Goal: Information Seeking & Learning: Learn about a topic

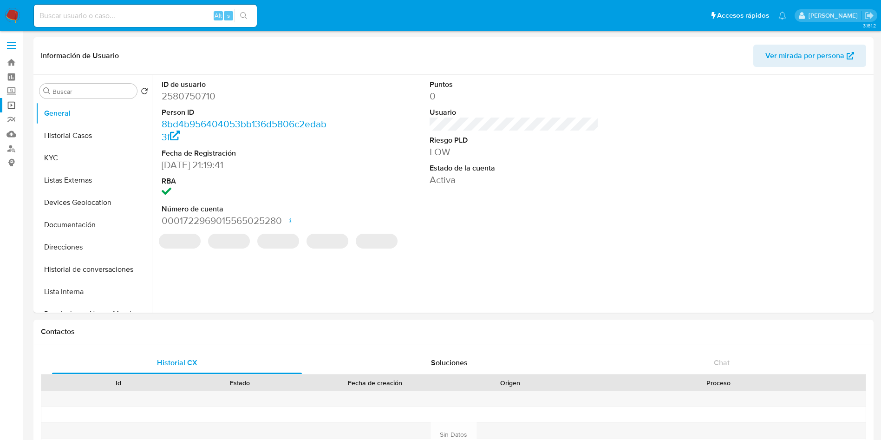
select select "10"
click at [8, 90] on label "Screening" at bounding box center [55, 91] width 111 height 14
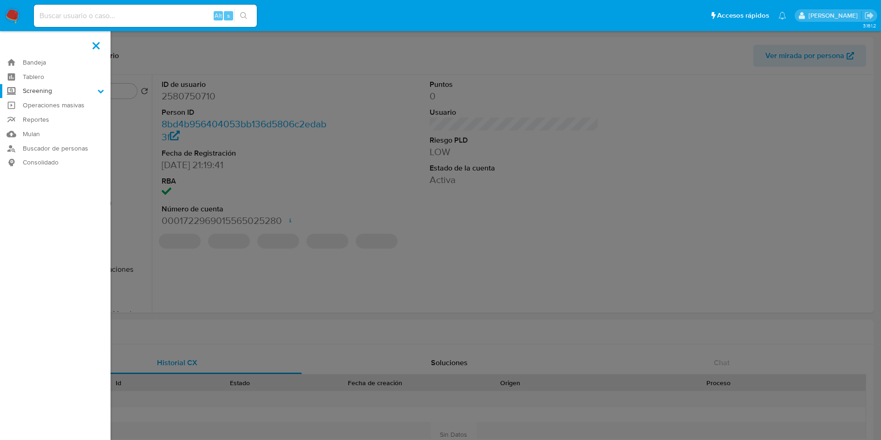
click at [0, 0] on input "Screening" at bounding box center [0, 0] width 0 height 0
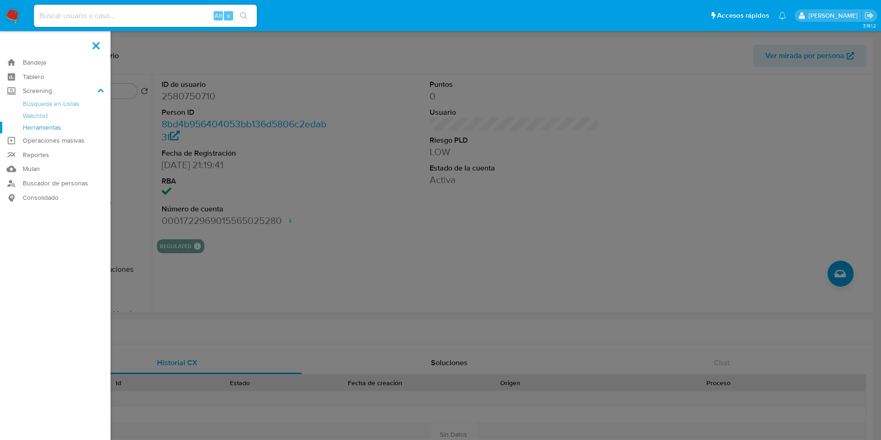
click at [35, 124] on link "Herramientas" at bounding box center [55, 128] width 111 height 12
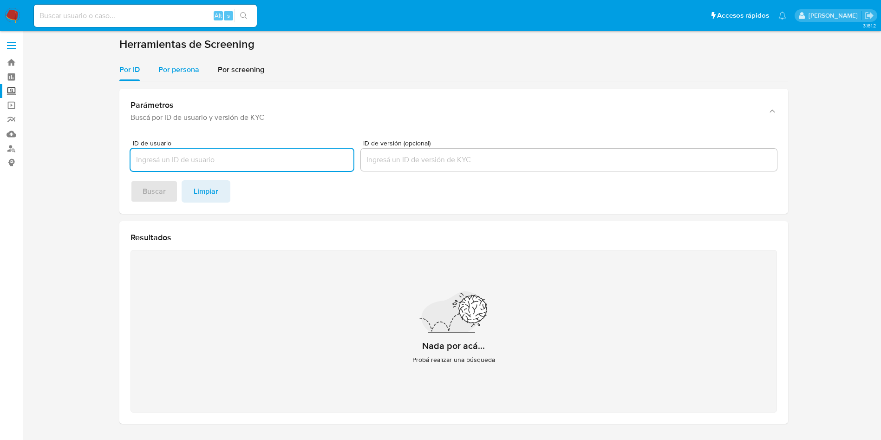
click at [174, 73] on span "Por persona" at bounding box center [178, 69] width 41 height 11
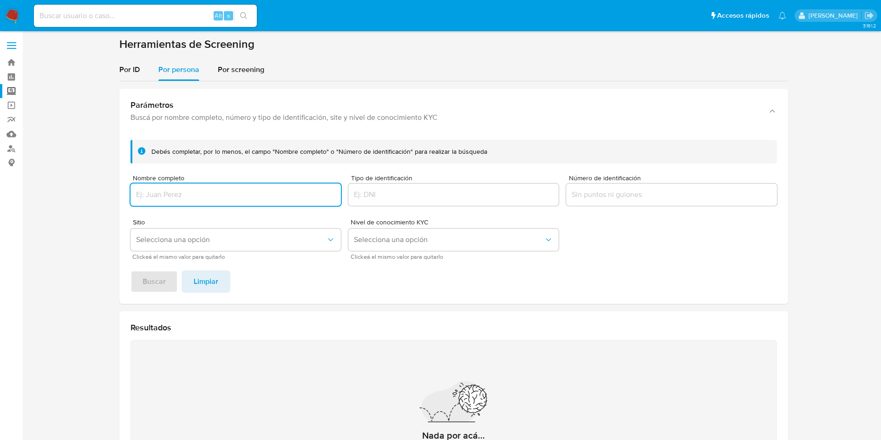
click at [209, 196] on input "Nombre completo" at bounding box center [236, 195] width 210 height 12
type input "ARIDAI DE JESUS DELGADO"
click at [157, 286] on span "Buscar" at bounding box center [154, 281] width 23 height 20
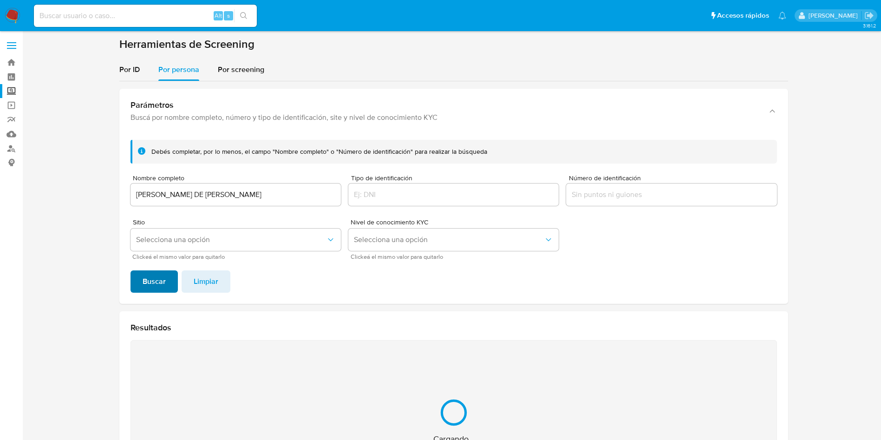
scroll to position [121, 0]
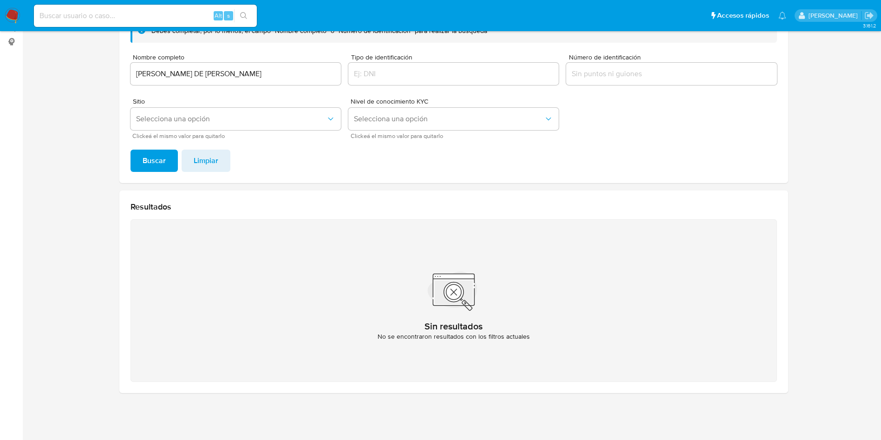
drag, startPoint x: 223, startPoint y: 84, endPoint x: 260, endPoint y: 67, distance: 40.3
click at [225, 80] on div "ARIDAI DE JESUS DELGADO" at bounding box center [236, 74] width 210 height 22
click at [254, 74] on input "ARIDAI DE JESUS DELGADO" at bounding box center [236, 74] width 210 height 12
drag, startPoint x: 268, startPoint y: 75, endPoint x: 29, endPoint y: 37, distance: 241.8
click at [30, 39] on main "3.161.2" at bounding box center [440, 159] width 881 height 561
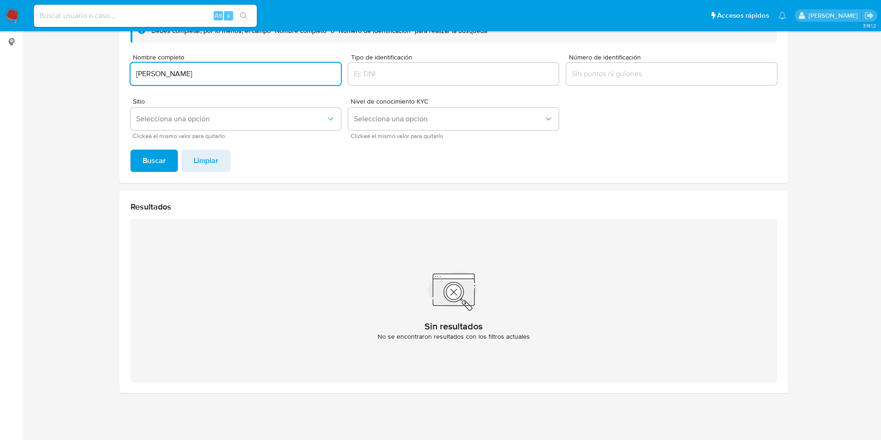
type input "JAVIER ROMERO HUERTA"
click at [131, 150] on button "Buscar" at bounding box center [154, 161] width 47 height 22
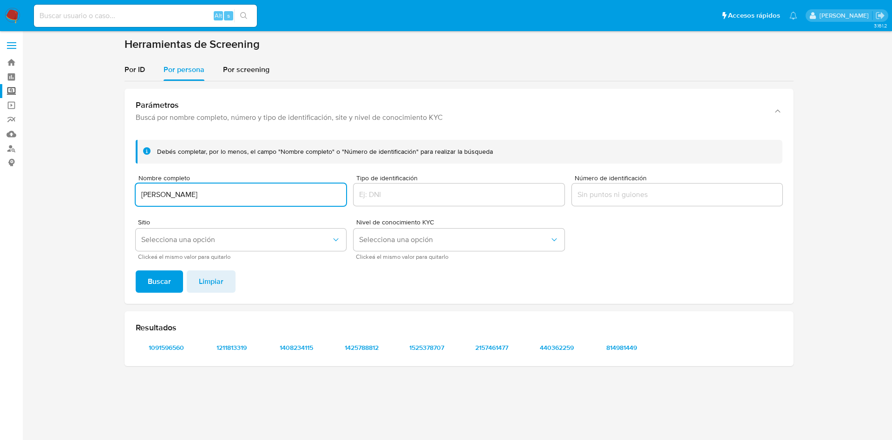
click at [718, 188] on div at bounding box center [677, 195] width 210 height 22
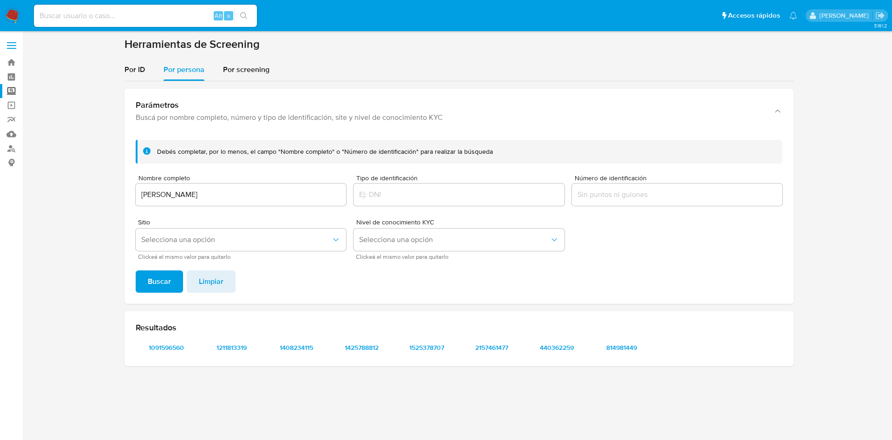
click at [722, 193] on input "Número de identificación" at bounding box center [677, 195] width 210 height 12
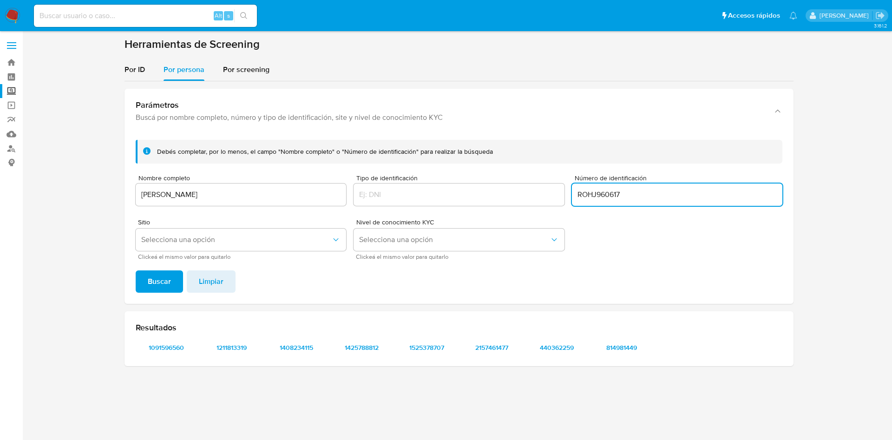
type input "ROHJ960617"
click at [136, 270] on button "Buscar" at bounding box center [159, 281] width 47 height 22
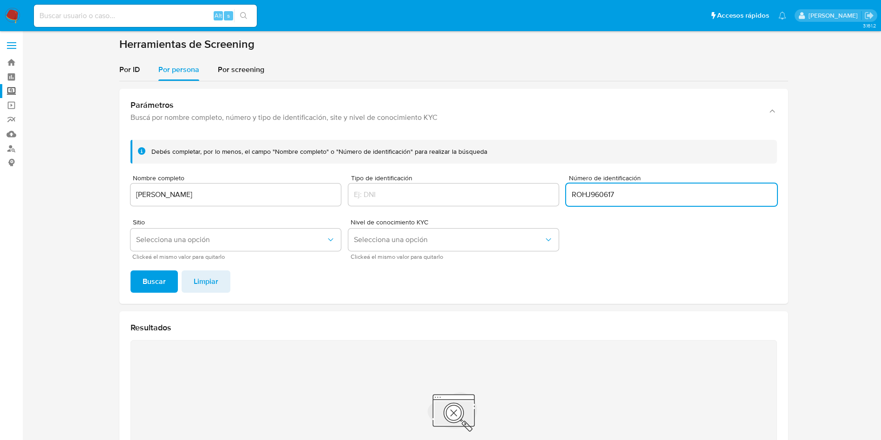
drag, startPoint x: 640, startPoint y: 192, endPoint x: 506, endPoint y: 177, distance: 134.6
click at [506, 177] on form "Debés completar, por lo menos, el campo "Nombre completo" o "Número de identifi…" at bounding box center [454, 199] width 647 height 119
click at [131, 270] on button "Buscar" at bounding box center [154, 281] width 47 height 22
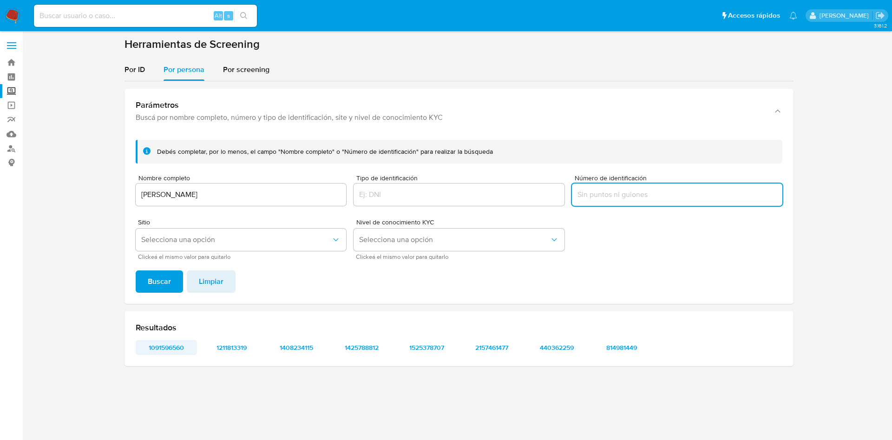
click at [165, 341] on span "1091596560" at bounding box center [166, 347] width 48 height 13
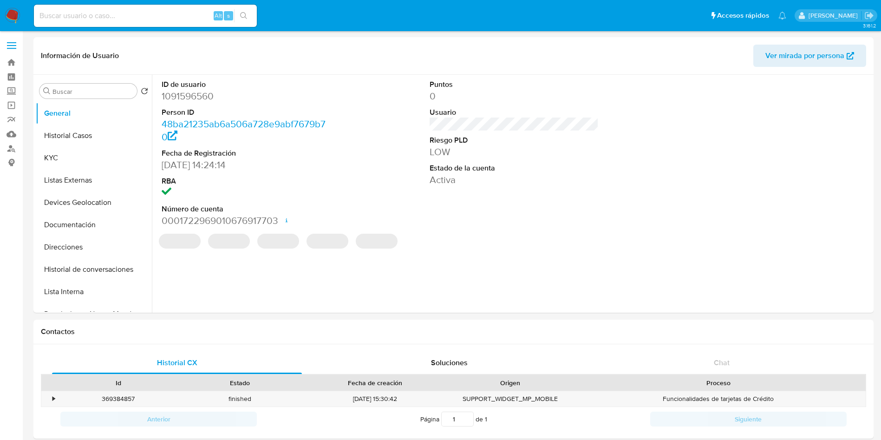
select select "10"
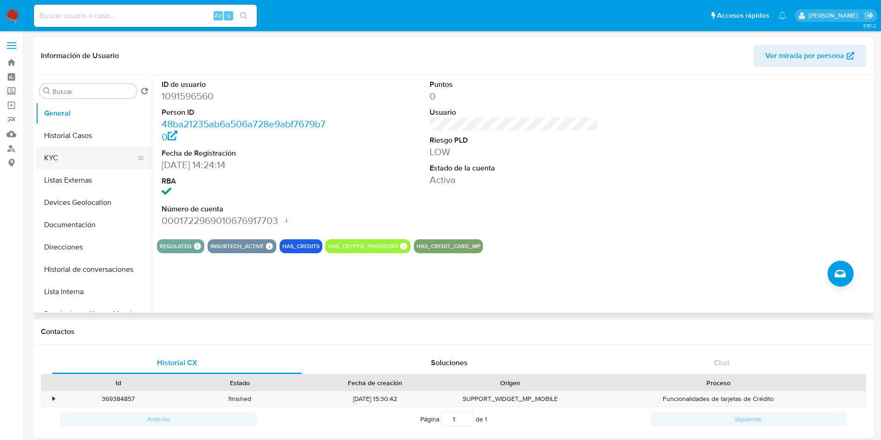
click at [71, 154] on button "KYC" at bounding box center [90, 158] width 109 height 22
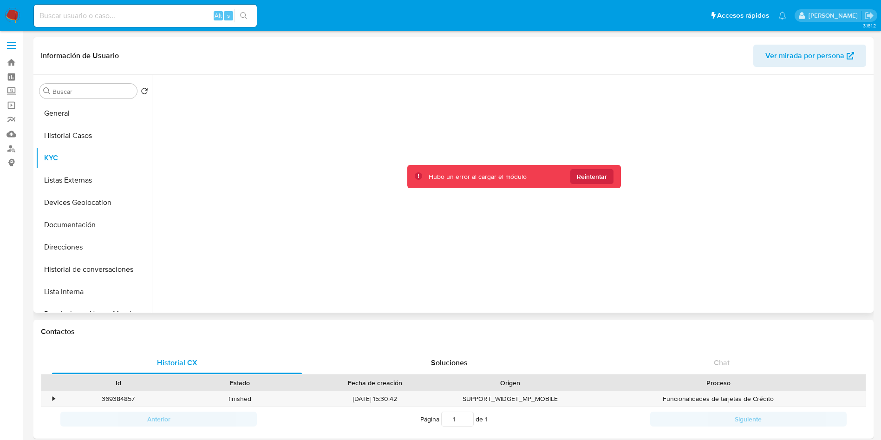
click at [595, 168] on div "Hubo un error al cargar el módulo Reintentar" at bounding box center [514, 177] width 214 height 24
click at [594, 178] on span "Reintentar" at bounding box center [592, 176] width 30 height 15
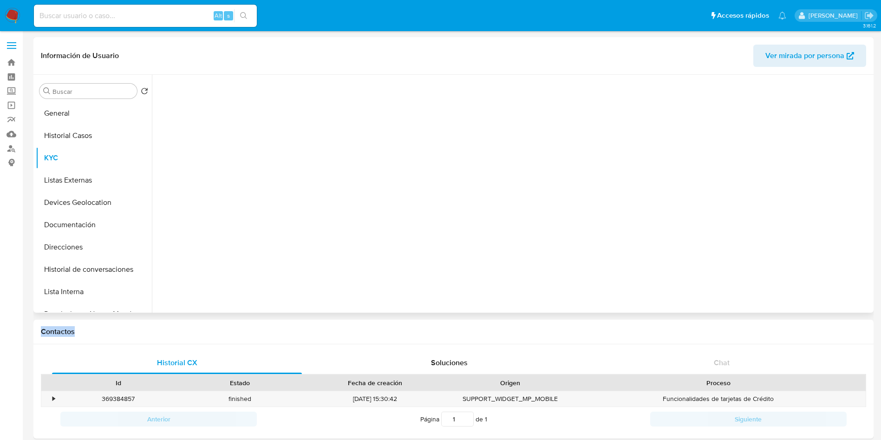
click at [594, 178] on div at bounding box center [514, 191] width 715 height 233
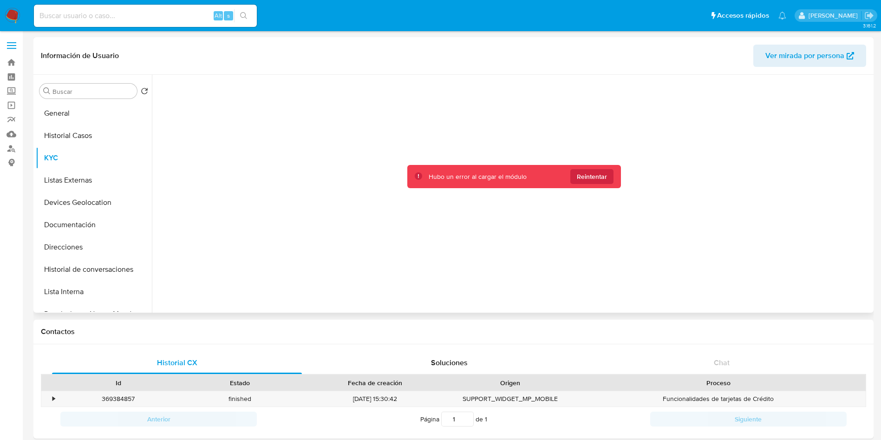
click at [604, 168] on div "Hubo un error al cargar el módulo Reintentar" at bounding box center [514, 177] width 214 height 24
click at [604, 173] on span "Reintentar" at bounding box center [592, 176] width 30 height 15
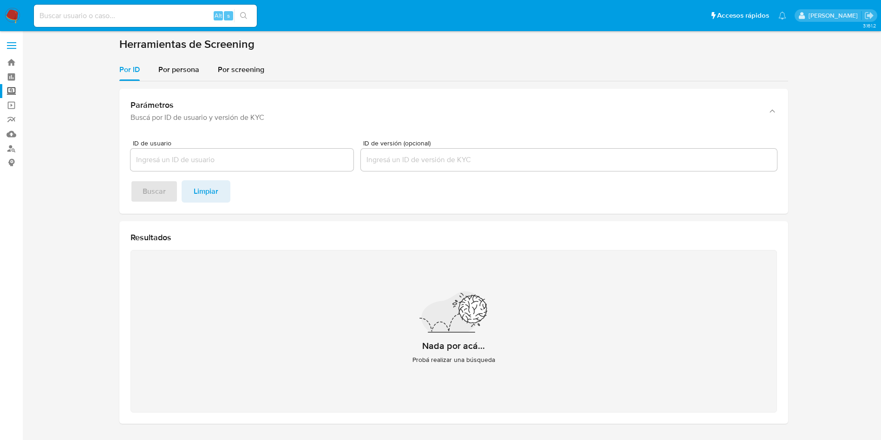
click at [220, 152] on div at bounding box center [242, 160] width 223 height 22
click at [194, 69] on span "Por persona" at bounding box center [178, 69] width 41 height 11
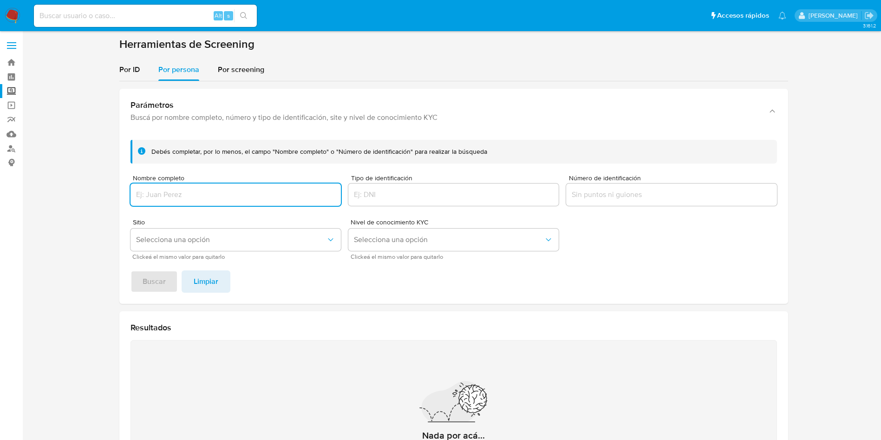
click at [180, 193] on input "Nombre completo" at bounding box center [236, 195] width 210 height 12
paste input "JAVIER ROMERO HUERTA"
type input "JAVIER ROMERO HUERTA"
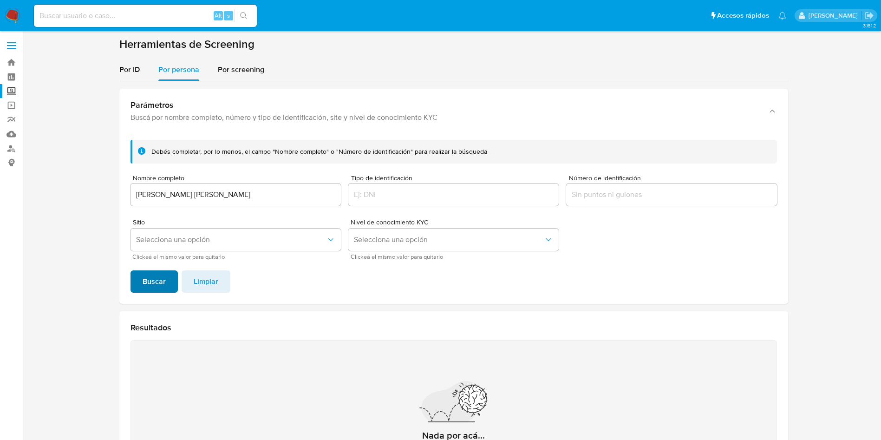
click at [149, 271] on span "Buscar" at bounding box center [154, 281] width 23 height 20
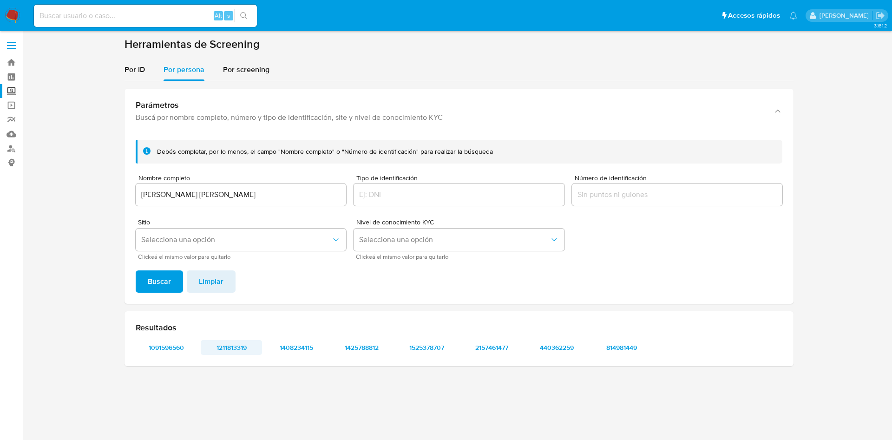
click at [238, 293] on span "1211813319" at bounding box center [231, 347] width 48 height 13
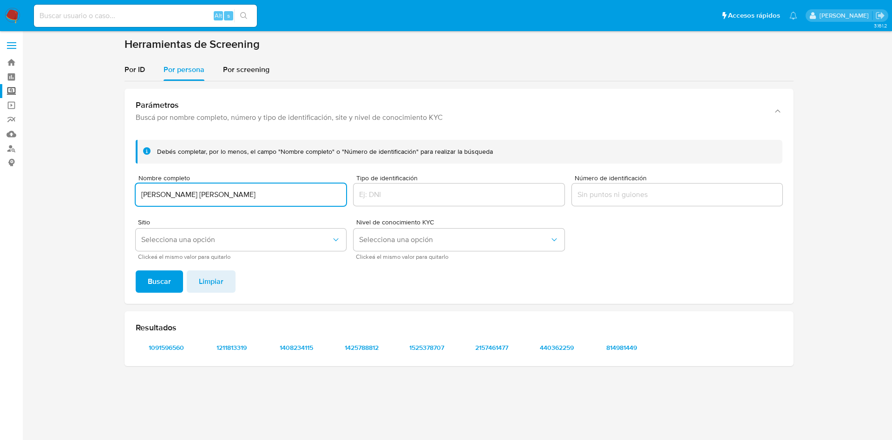
drag, startPoint x: 234, startPoint y: 197, endPoint x: 54, endPoint y: 170, distance: 181.8
click at [54, 170] on section at bounding box center [458, 205] width 851 height 336
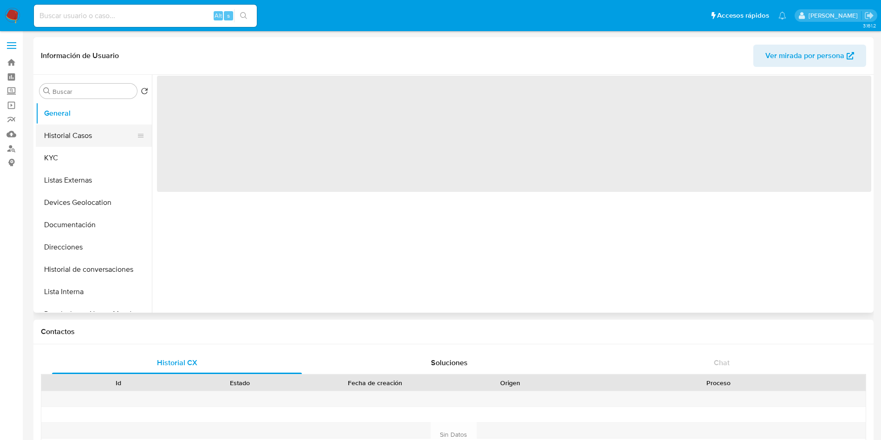
select select "10"
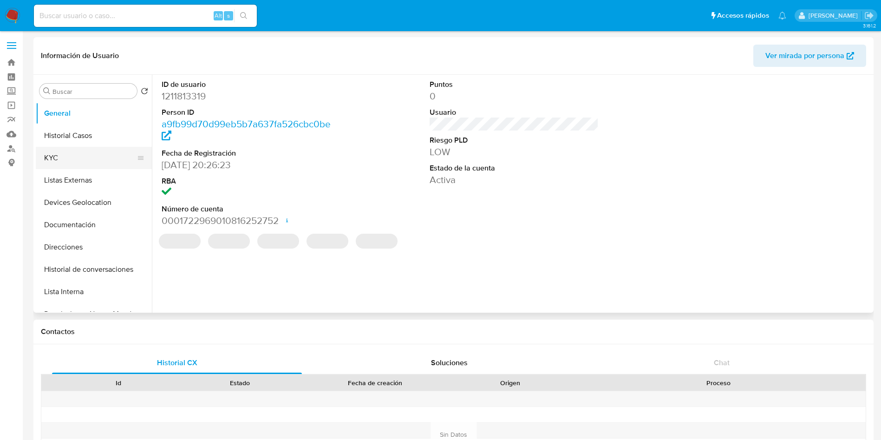
click at [70, 150] on button "KYC" at bounding box center [90, 158] width 109 height 22
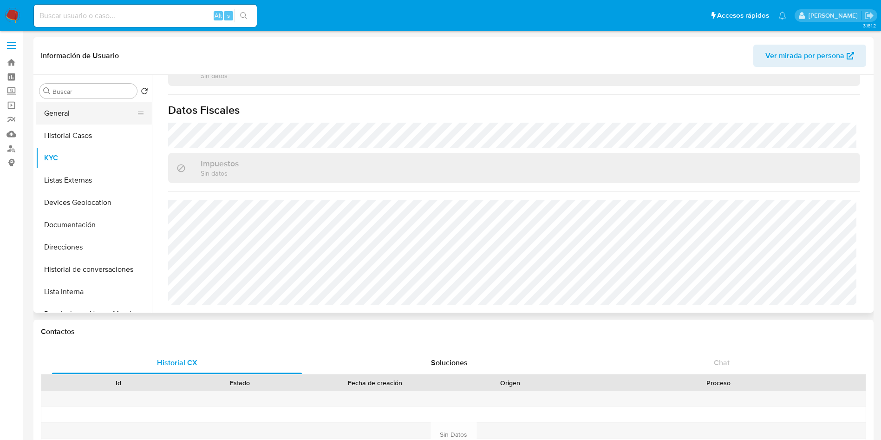
click at [52, 107] on button "General" at bounding box center [90, 113] width 109 height 22
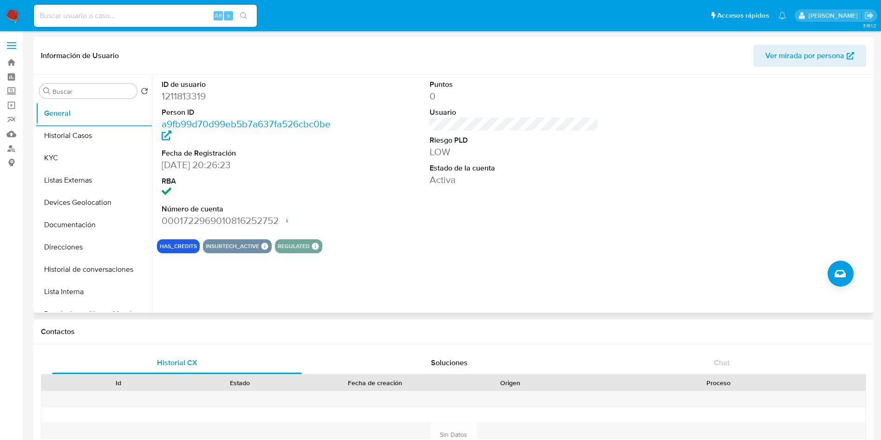
click at [565, 249] on div "HAS_CREDITS INSURTECH_ACTIVE INSURTECH ACTIVE PRODUCTS Garex 1 REGULATED REGULA…" at bounding box center [514, 246] width 715 height 14
click at [88, 138] on button "Historial Casos" at bounding box center [90, 136] width 109 height 22
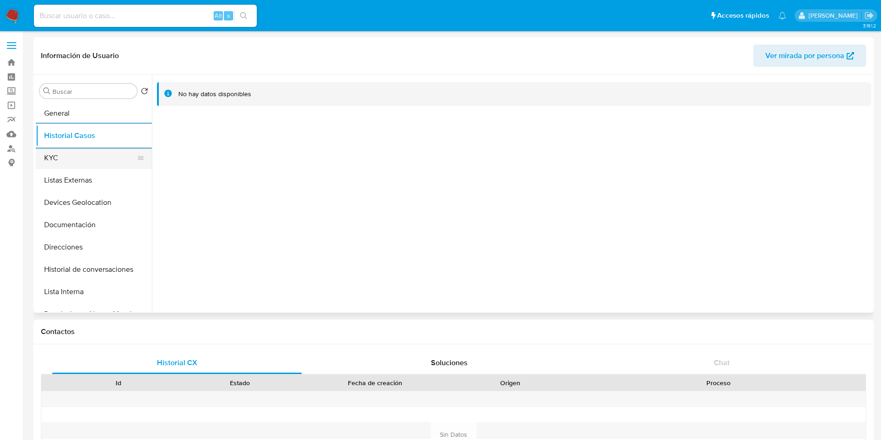
click at [66, 156] on button "KYC" at bounding box center [90, 158] width 109 height 22
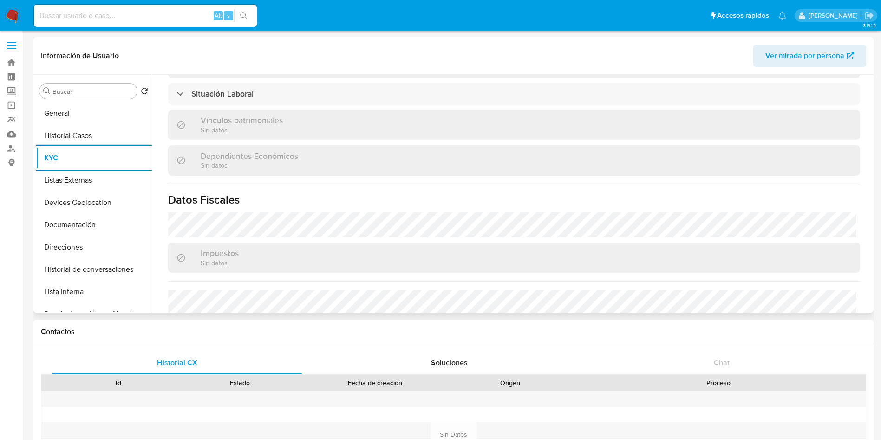
scroll to position [488, 0]
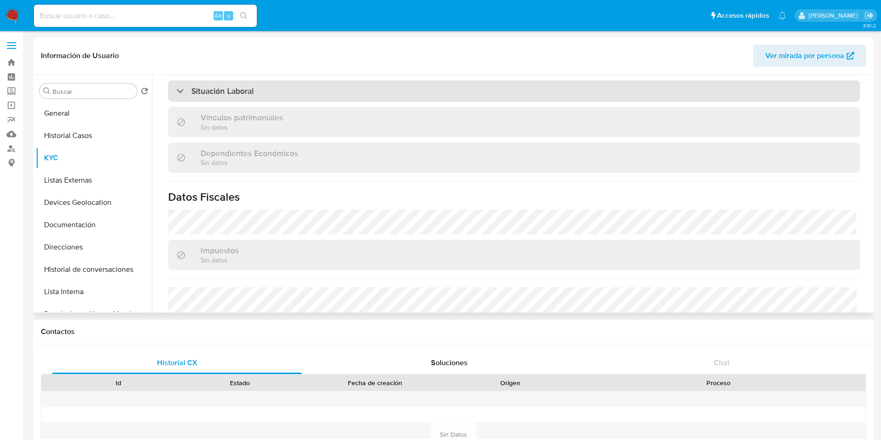
click at [302, 94] on div "Situación Laboral" at bounding box center [514, 90] width 692 height 21
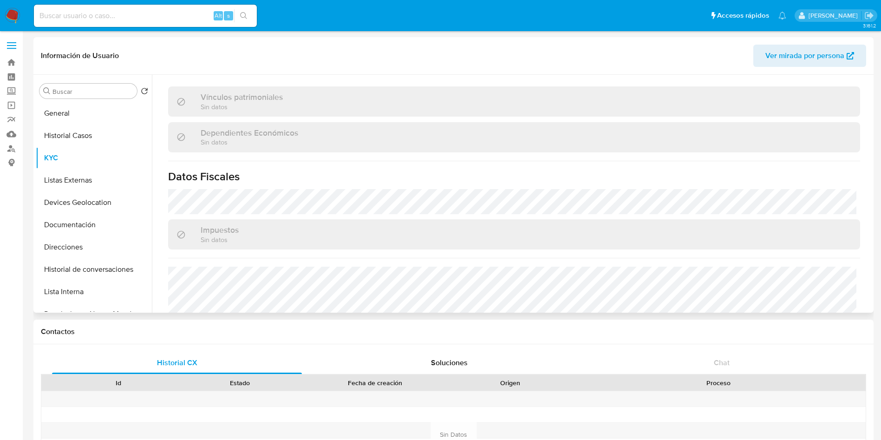
scroll to position [697, 0]
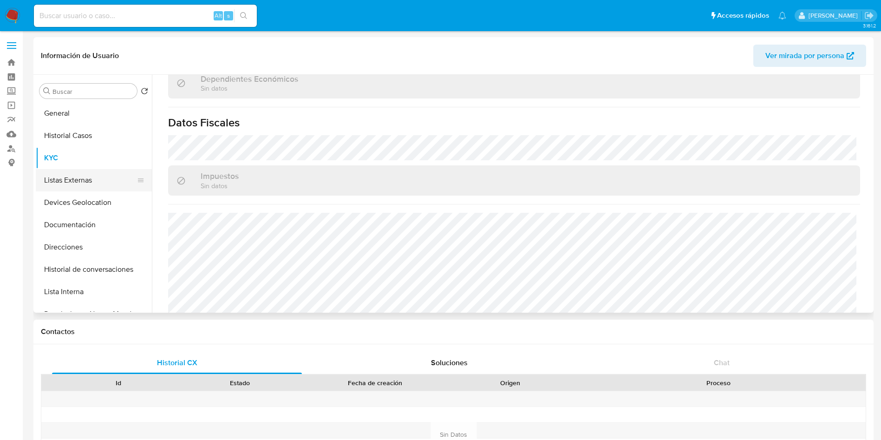
click at [78, 174] on button "Listas Externas" at bounding box center [90, 180] width 109 height 22
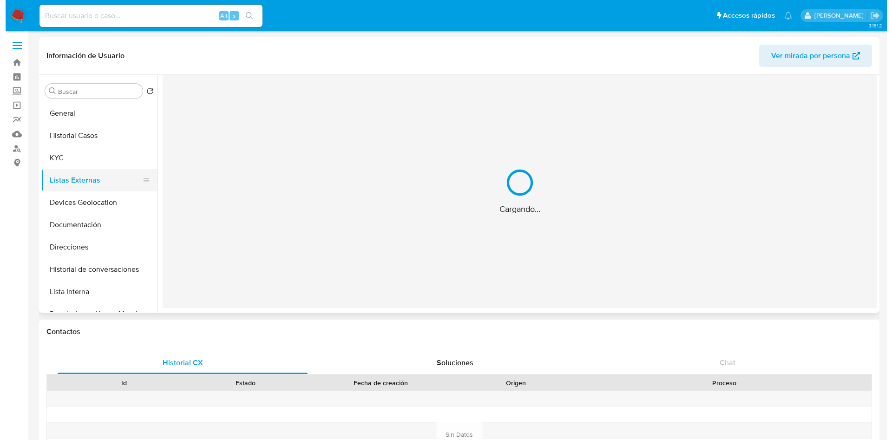
scroll to position [0, 0]
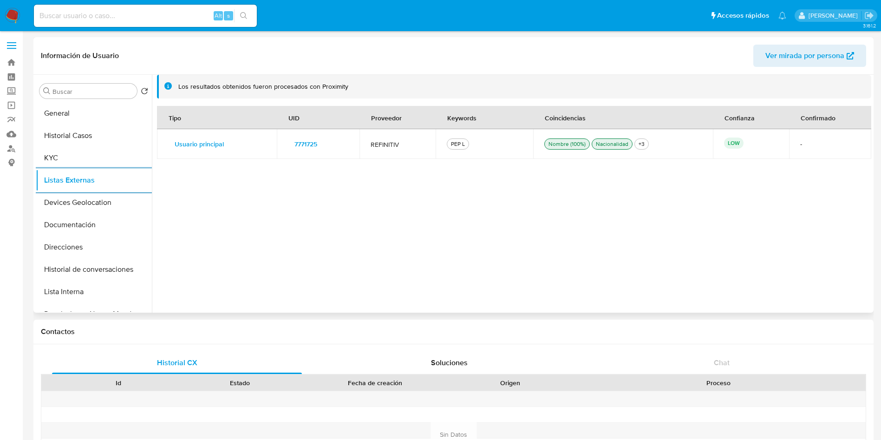
click at [303, 134] on td "7771725" at bounding box center [318, 144] width 82 height 30
click at [310, 142] on span "7771725" at bounding box center [306, 144] width 23 height 13
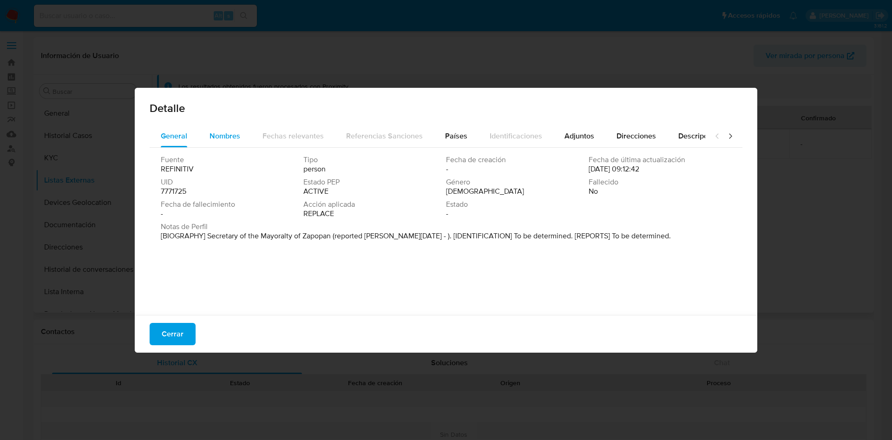
click at [227, 130] on div "Nombres" at bounding box center [225, 136] width 31 height 22
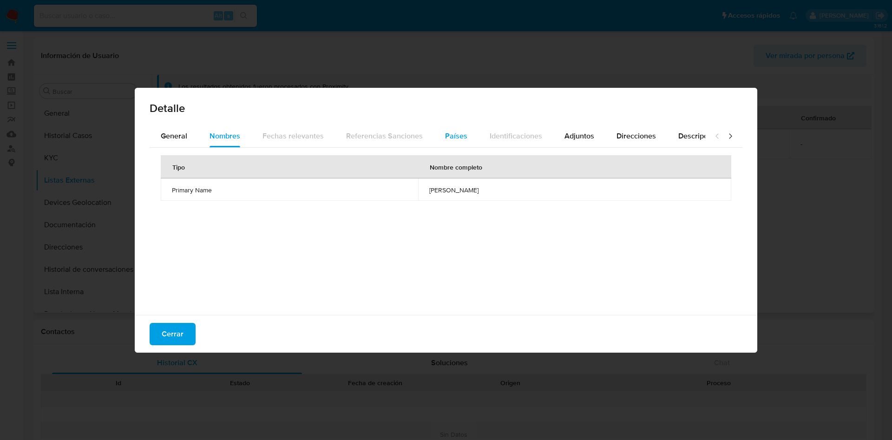
click at [457, 137] on span "Países" at bounding box center [456, 136] width 22 height 11
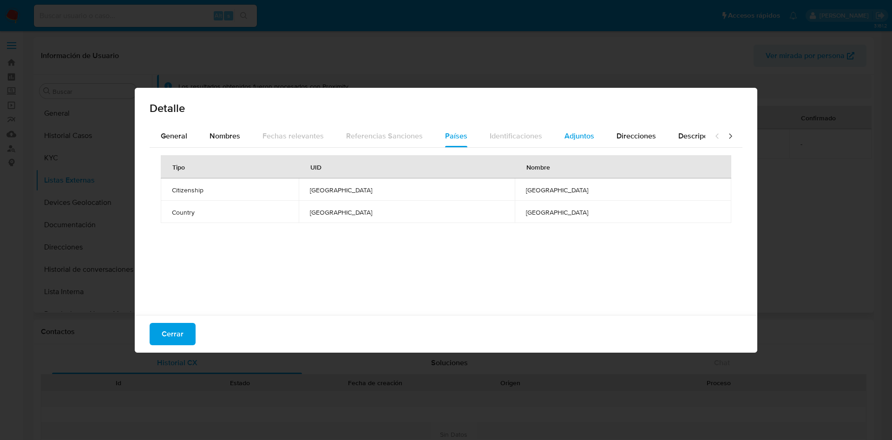
click at [574, 143] on div "Adjuntos" at bounding box center [580, 136] width 30 height 22
click at [383, 188] on span "https://consultapublicamx.plataformadetransparencia.org.mx/vut-web/faces/view/c…" at bounding box center [349, 189] width 67 height 15
click at [647, 140] on span "Direcciones" at bounding box center [636, 136] width 39 height 11
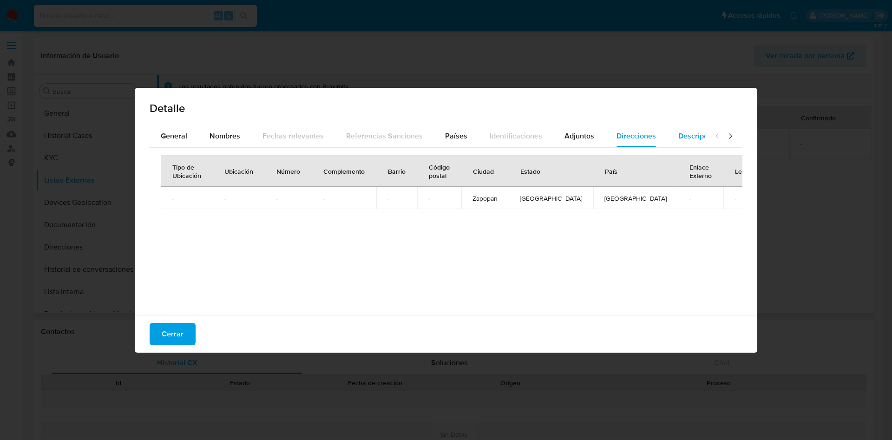
click at [685, 131] on span "Descripciones" at bounding box center [701, 136] width 47 height 11
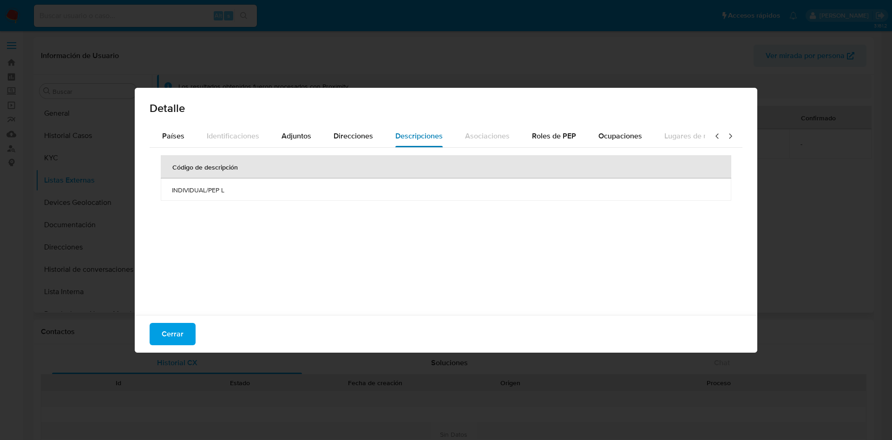
scroll to position [0, 333]
click at [236, 135] on span "Adjuntos" at bounding box center [251, 136] width 30 height 11
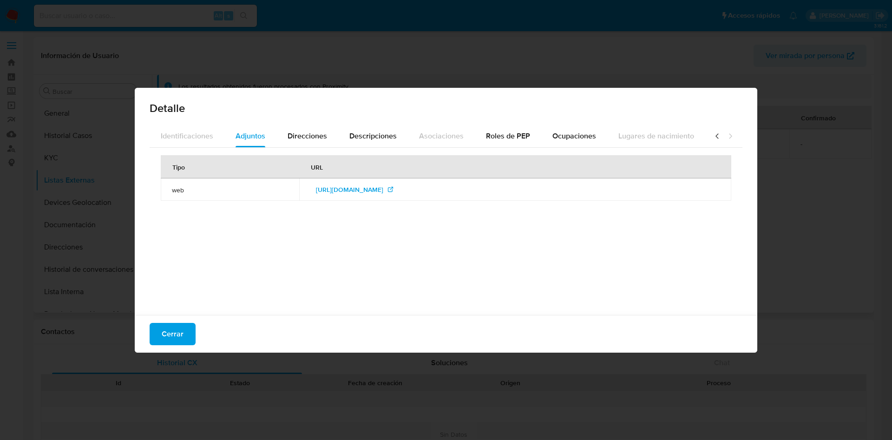
click at [716, 134] on icon at bounding box center [717, 135] width 3 height 5
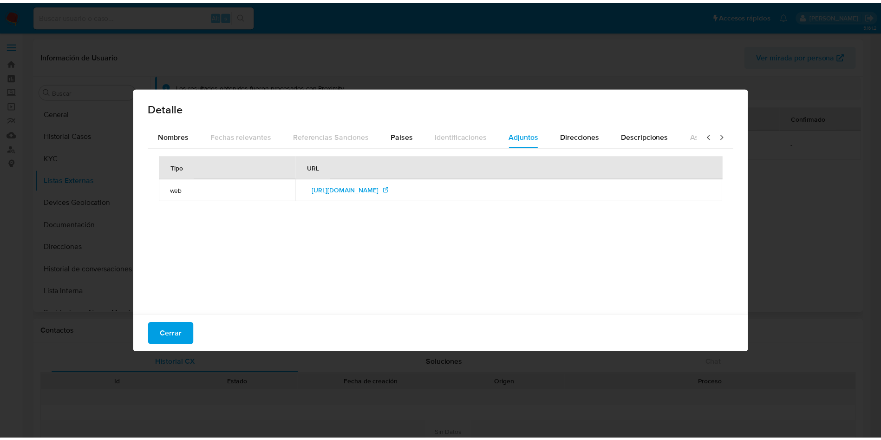
scroll to position [0, 0]
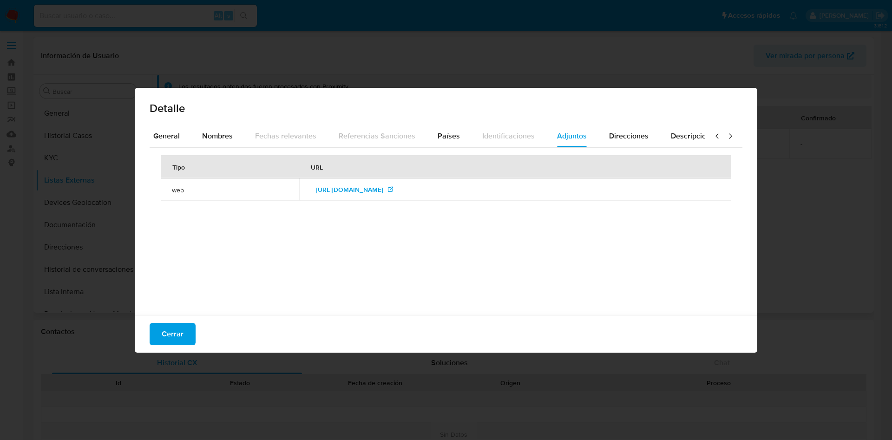
click at [716, 134] on icon at bounding box center [717, 135] width 3 height 5
click at [177, 138] on span "General" at bounding box center [174, 136] width 26 height 11
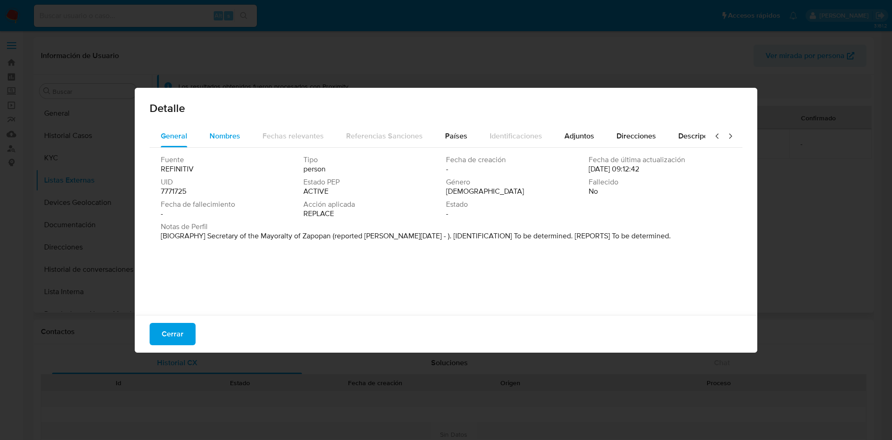
click at [219, 138] on span "Nombres" at bounding box center [225, 136] width 31 height 11
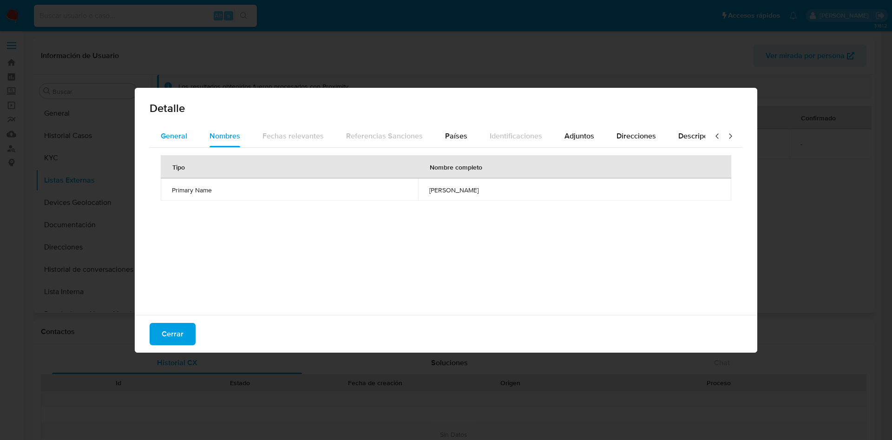
click at [162, 135] on span "General" at bounding box center [174, 136] width 26 height 11
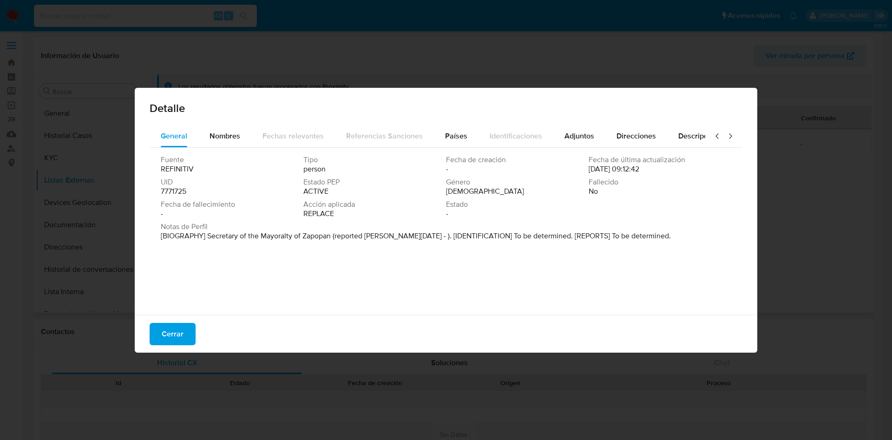
click at [442, 271] on div "Fuente REFINITIV Tipo person Fecha de creación - Fecha de última actualización …" at bounding box center [446, 229] width 593 height 163
click at [182, 336] on span "Cerrar" at bounding box center [173, 334] width 22 height 20
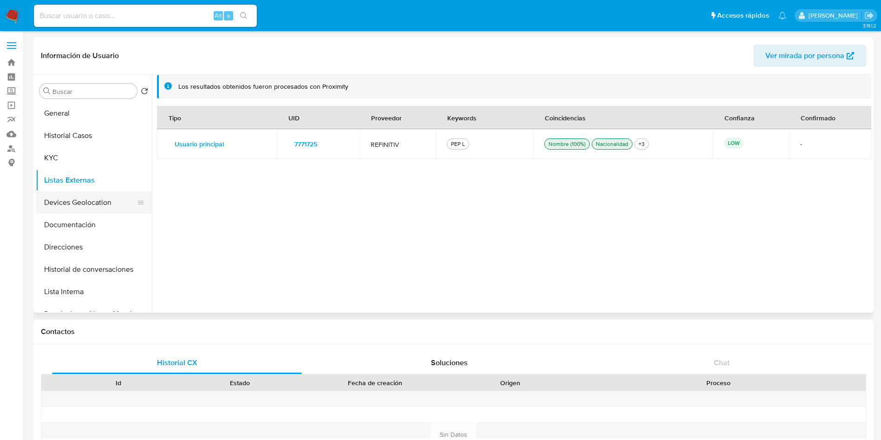
click at [86, 202] on button "Devices Geolocation" at bounding box center [90, 202] width 109 height 22
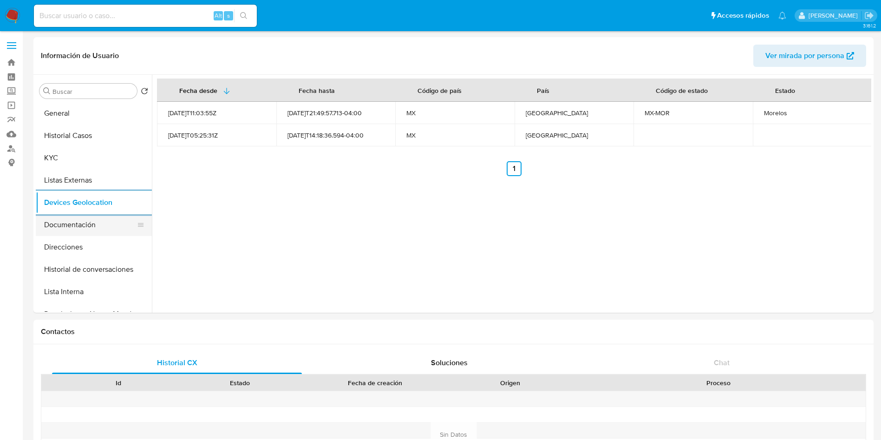
click at [93, 217] on button "Documentación" at bounding box center [90, 225] width 109 height 22
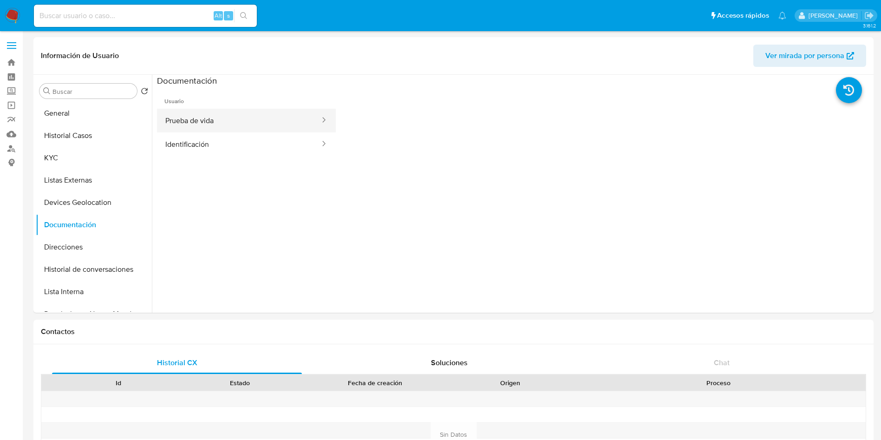
click at [269, 117] on button "Prueba de vida" at bounding box center [239, 121] width 164 height 24
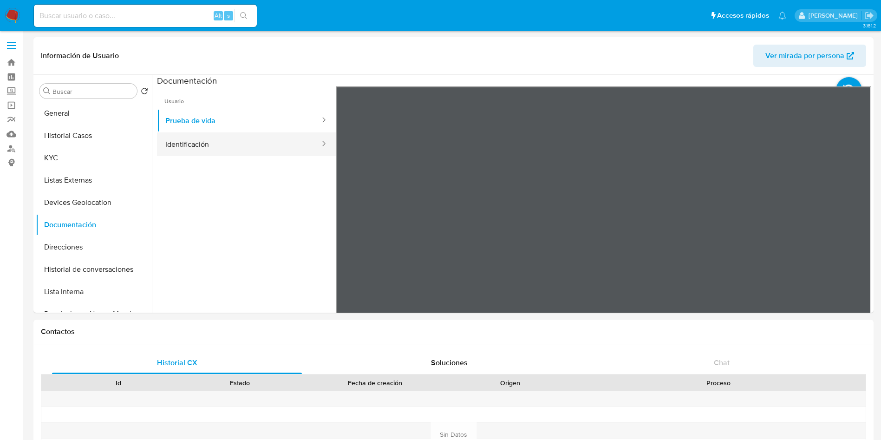
click at [191, 147] on button "Identificación" at bounding box center [239, 144] width 164 height 24
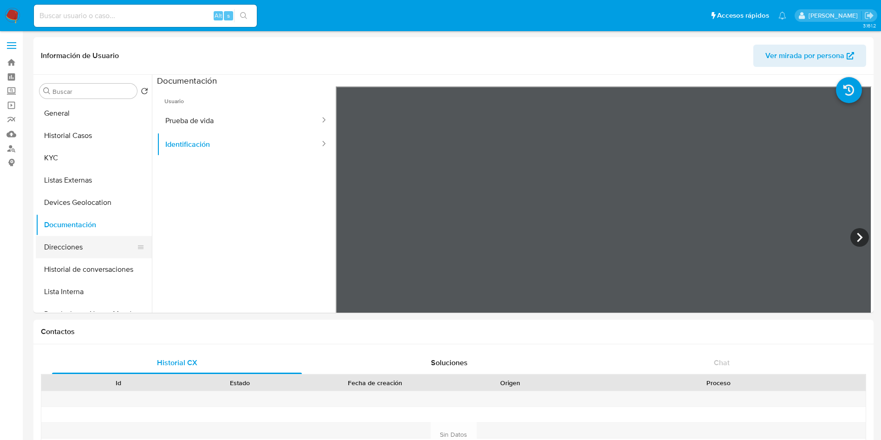
click at [91, 249] on button "Direcciones" at bounding box center [90, 247] width 109 height 22
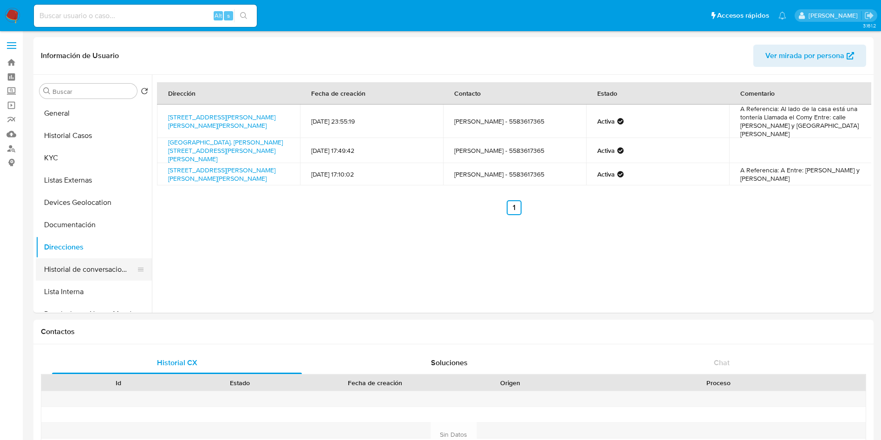
click at [86, 266] on button "Historial de conversaciones" at bounding box center [90, 269] width 109 height 22
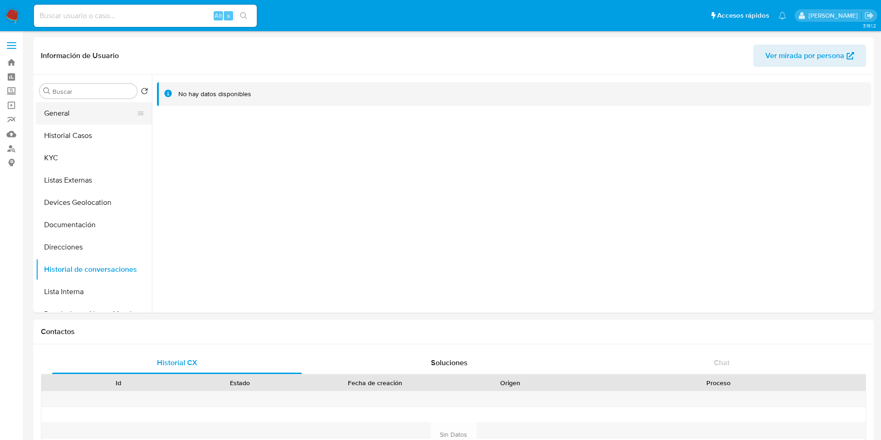
click at [89, 115] on button "General" at bounding box center [90, 113] width 109 height 22
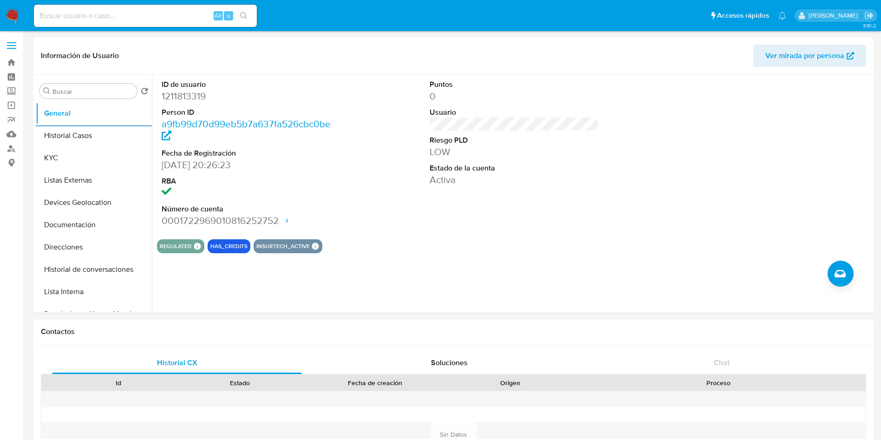
click at [179, 91] on dd "1211813319" at bounding box center [247, 96] width 170 height 13
click at [181, 95] on dd "1211813319" at bounding box center [247, 96] width 170 height 13
click at [182, 96] on dd "1211813319" at bounding box center [247, 96] width 170 height 13
copy dd "1211813319"
click at [67, 177] on button "Listas Externas" at bounding box center [90, 180] width 109 height 22
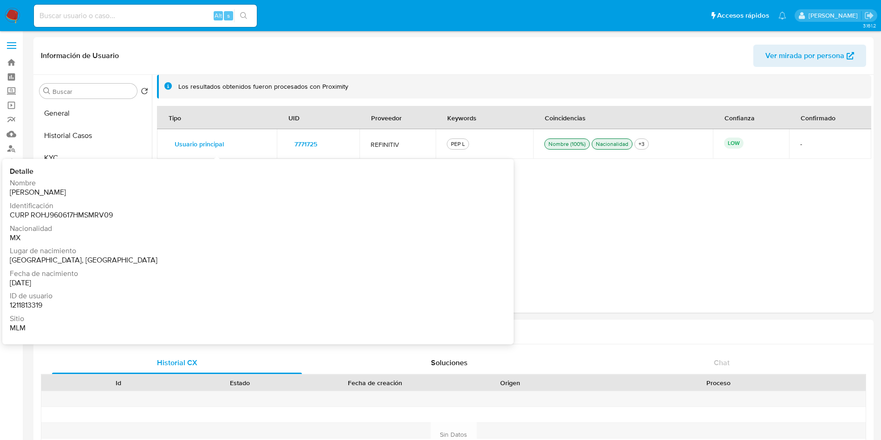
click at [218, 138] on span "Usuario principal" at bounding box center [199, 144] width 49 height 13
click at [190, 144] on span "Usuario principal" at bounding box center [199, 144] width 49 height 13
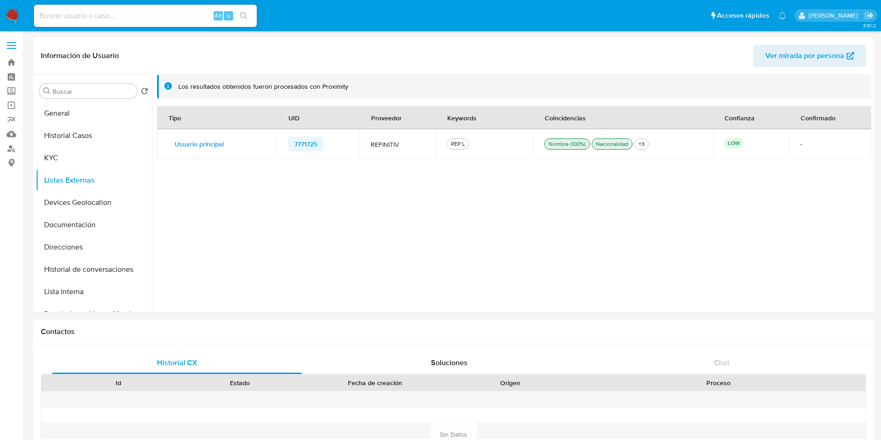
click at [304, 142] on span "7771725" at bounding box center [306, 144] width 23 height 13
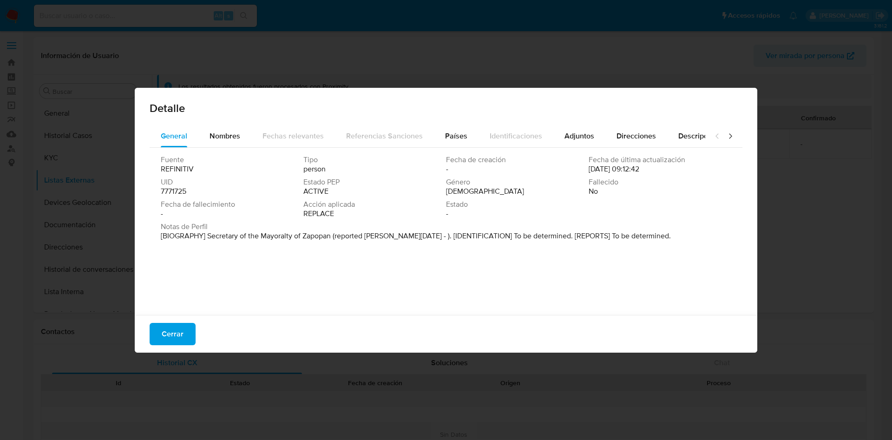
click at [282, 249] on div "Fuente REFINITIV Tipo person Fecha de creación - Fecha de última actualización …" at bounding box center [446, 229] width 593 height 163
click at [183, 340] on span "Cerrar" at bounding box center [173, 334] width 22 height 20
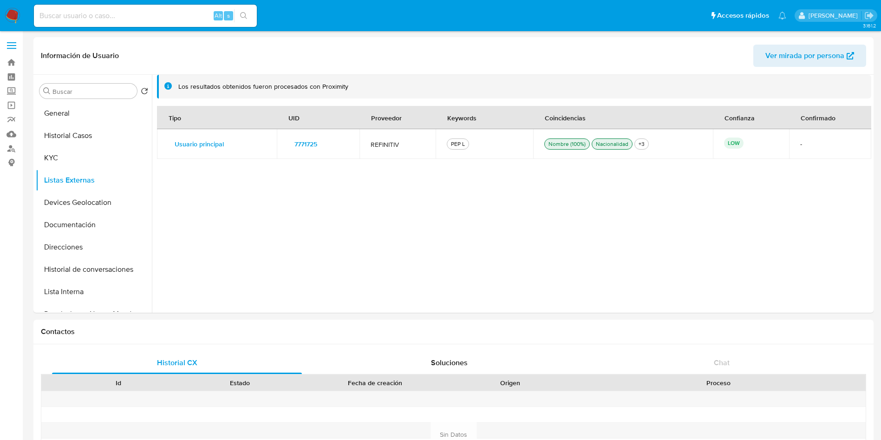
click at [325, 272] on div "Tipo UID Proveedor Keywords Coincidencias Confianza Confirmado Usuario principa…" at bounding box center [514, 204] width 715 height 197
click at [309, 139] on span "7771725" at bounding box center [306, 144] width 23 height 13
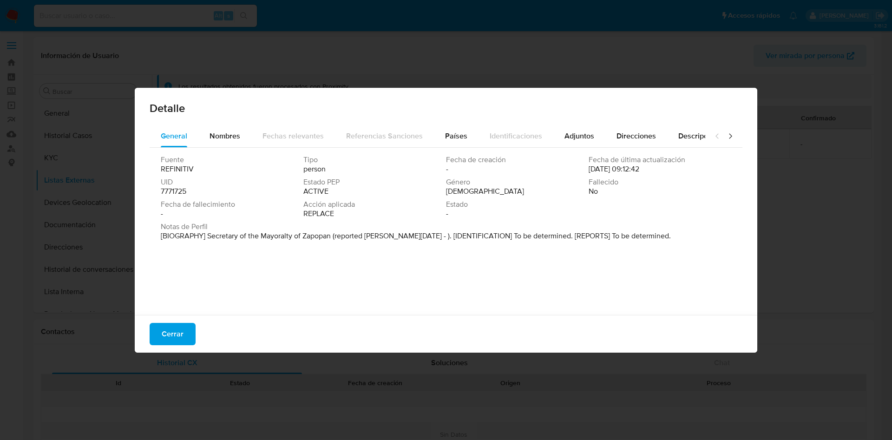
click at [243, 212] on div "Fecha de fallecimiento -" at bounding box center [232, 209] width 143 height 19
drag, startPoint x: 208, startPoint y: 237, endPoint x: 335, endPoint y: 236, distance: 126.8
click at [335, 236] on p "[BIOGRAPHY] Secretary of the Mayoralty of Zapopan (reported Jan 2024 - ). [IDEN…" at bounding box center [416, 235] width 510 height 9
click at [186, 335] on button "Cerrar" at bounding box center [173, 334] width 46 height 22
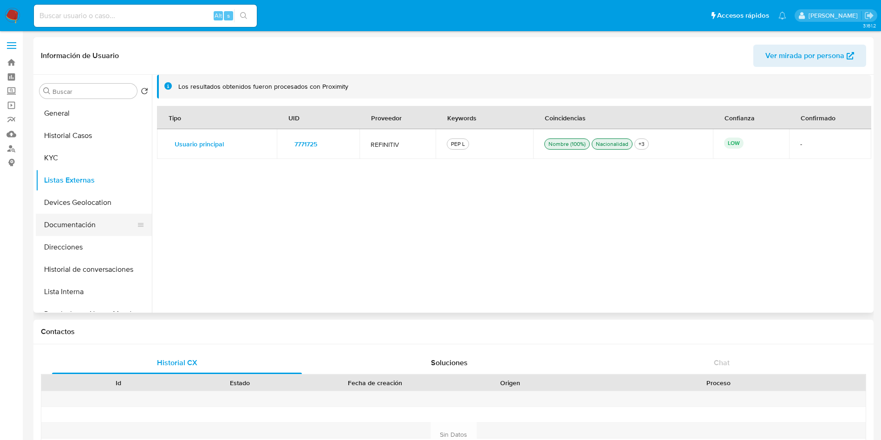
click at [75, 226] on button "Documentación" at bounding box center [90, 225] width 109 height 22
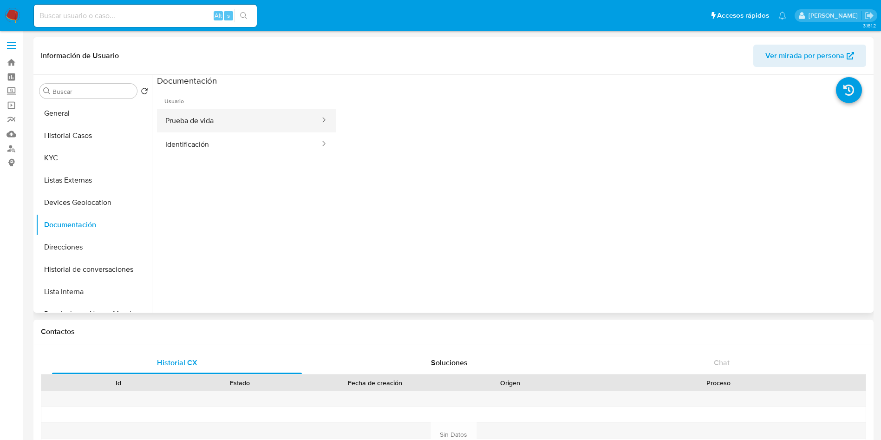
click at [264, 121] on button "Prueba de vida" at bounding box center [239, 121] width 164 height 24
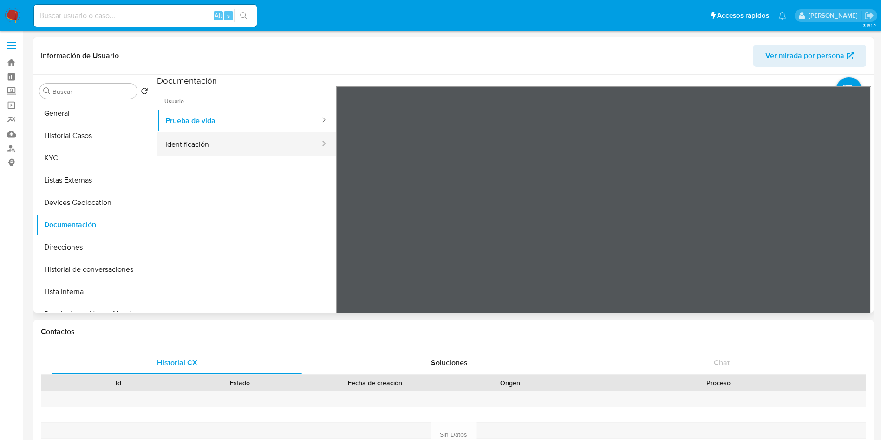
click at [270, 138] on button "Identificación" at bounding box center [239, 144] width 164 height 24
click at [10, 14] on img at bounding box center [13, 16] width 16 height 16
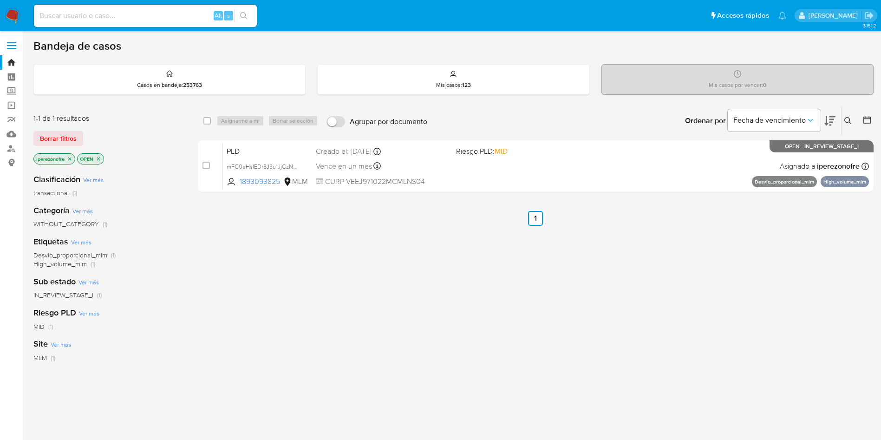
click at [850, 120] on icon at bounding box center [848, 120] width 7 height 7
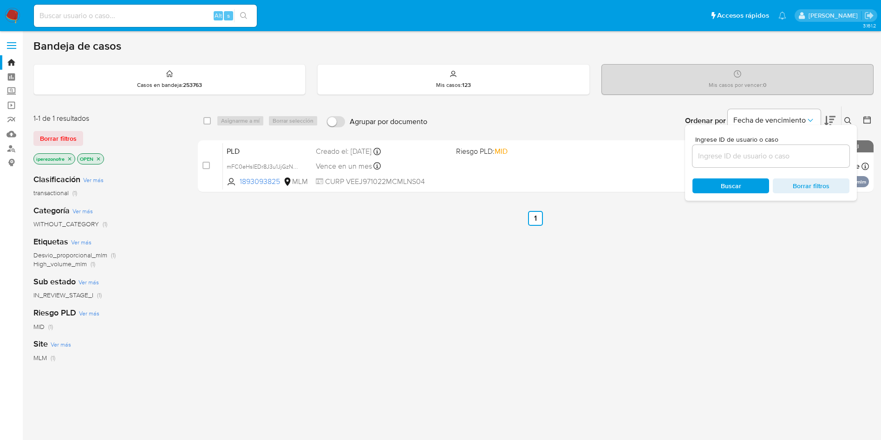
click at [770, 158] on input at bounding box center [771, 156] width 157 height 12
type input "2580750710"
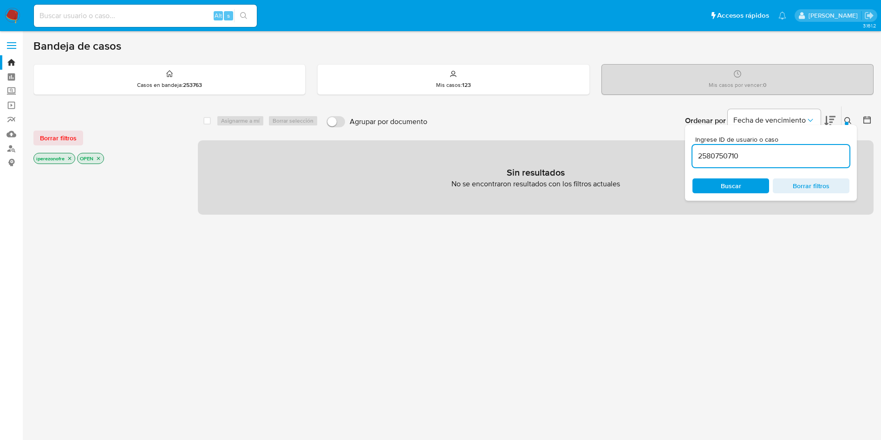
click at [727, 187] on span "Buscar" at bounding box center [731, 185] width 20 height 15
click at [70, 158] on icon "close-filter" at bounding box center [69, 158] width 3 height 3
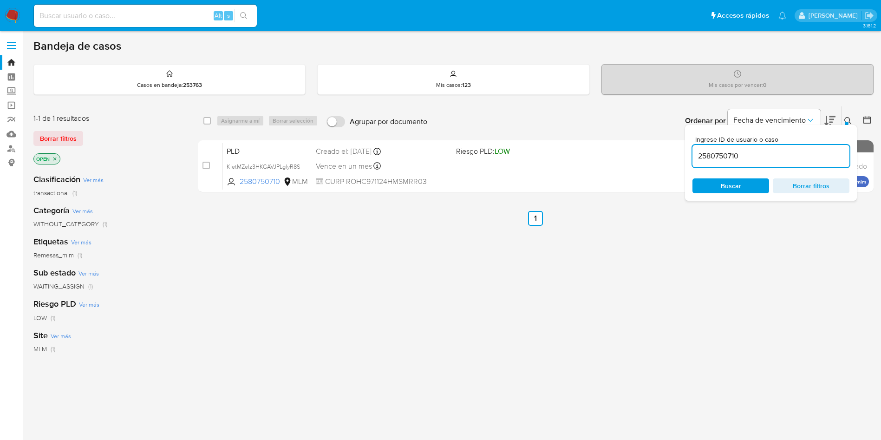
click at [720, 186] on span "Buscar" at bounding box center [731, 185] width 64 height 13
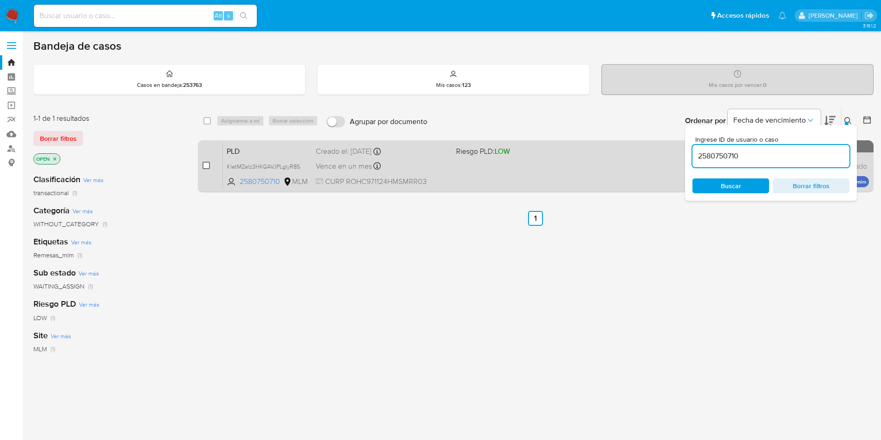
click at [205, 167] on input "checkbox" at bounding box center [206, 165] width 7 height 7
checkbox input "true"
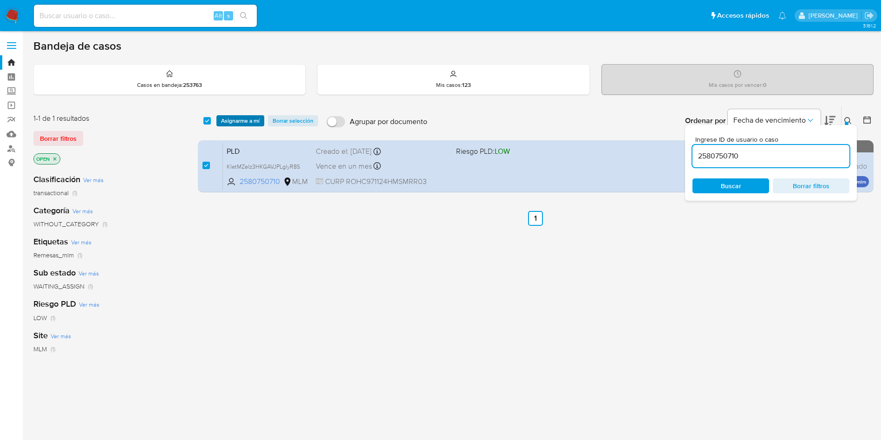
click at [225, 117] on span "Asignarme a mí" at bounding box center [240, 120] width 39 height 9
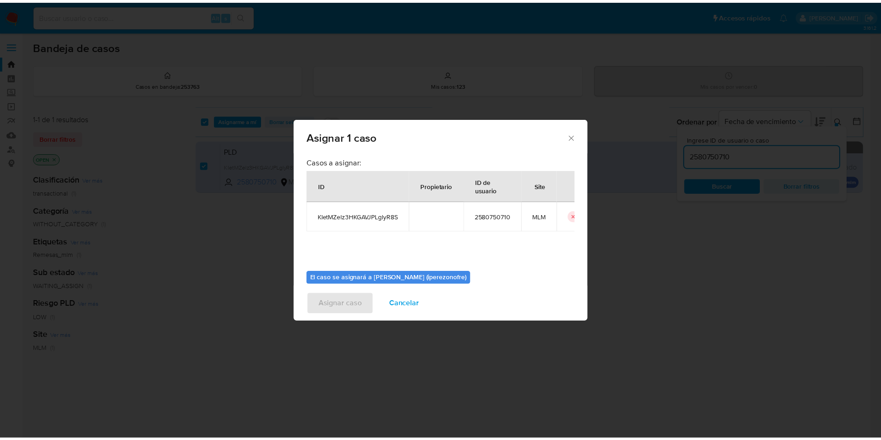
scroll to position [48, 0]
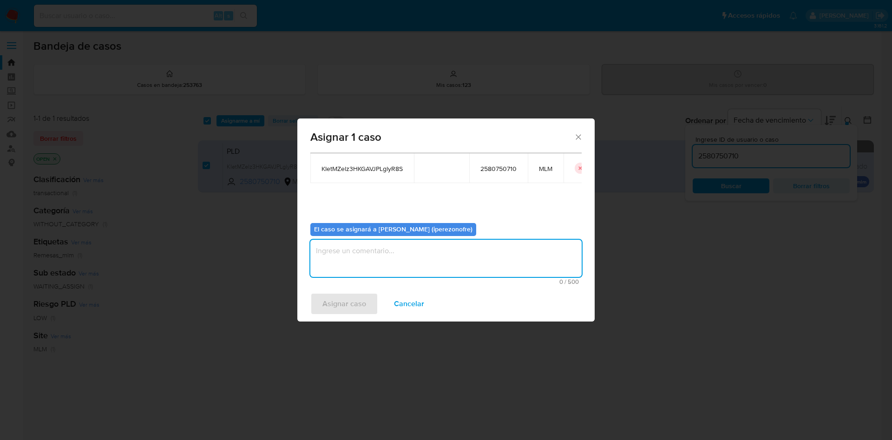
click at [473, 258] on textarea "assign-modal" at bounding box center [445, 258] width 271 height 37
type textarea "IPO"
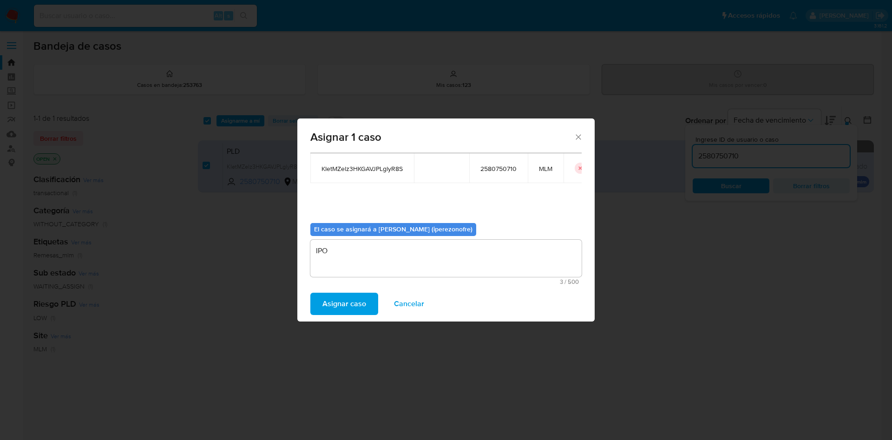
click at [320, 302] on button "Asignar caso" at bounding box center [344, 304] width 68 height 22
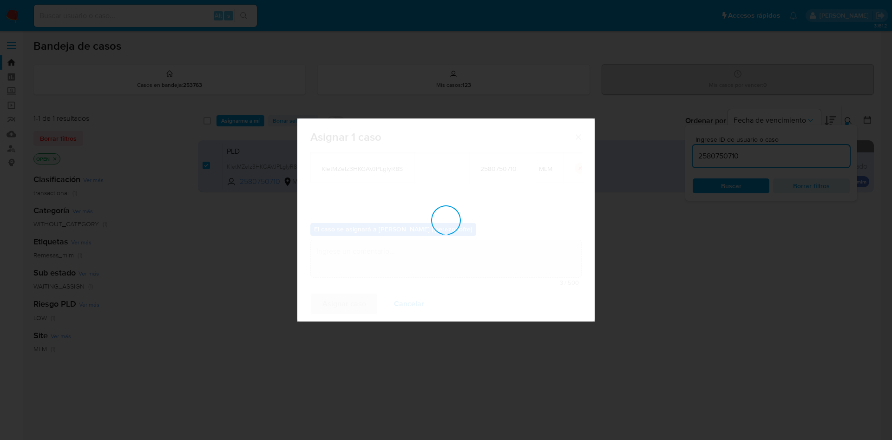
checkbox input "false"
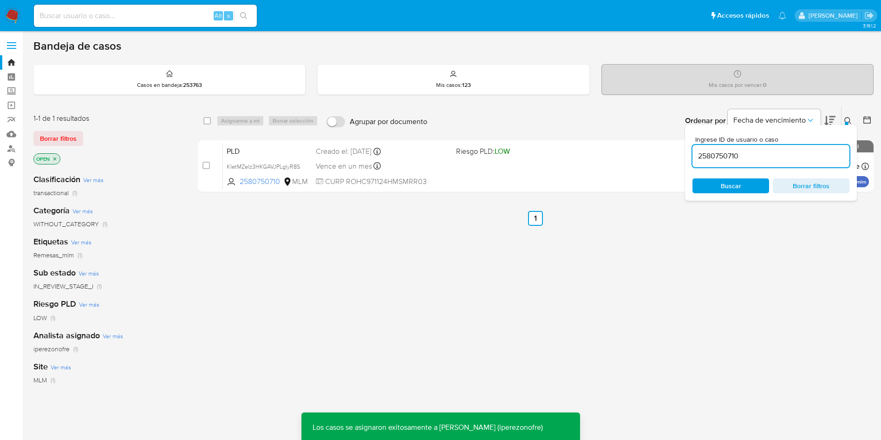
click at [328, 301] on div "select-all-cases-checkbox Asignarme a mí Borrar selección Agrupar por documento…" at bounding box center [536, 316] width 676 height 421
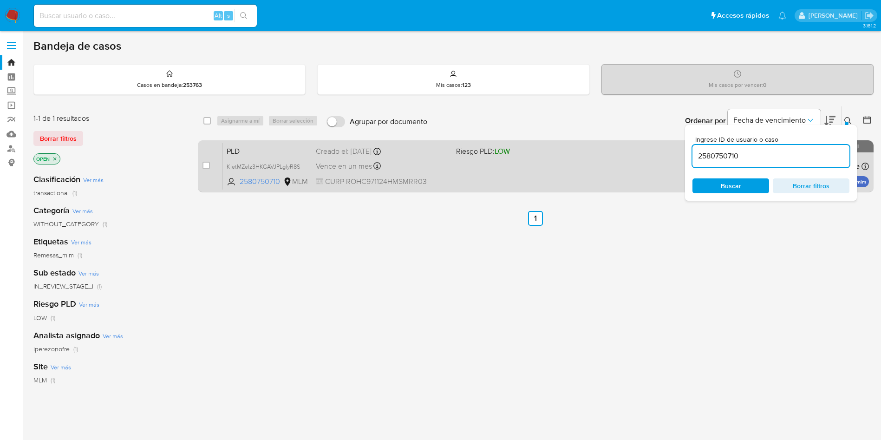
click at [419, 156] on div "Creado el: 12/09/2025 Creado el: 12/09/2025 02:06:58" at bounding box center [382, 151] width 133 height 10
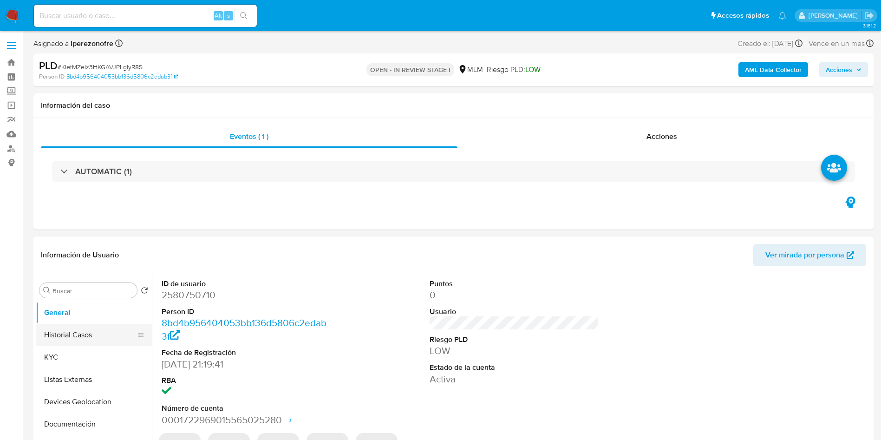
click at [74, 330] on button "Historial Casos" at bounding box center [90, 335] width 109 height 22
select select "10"
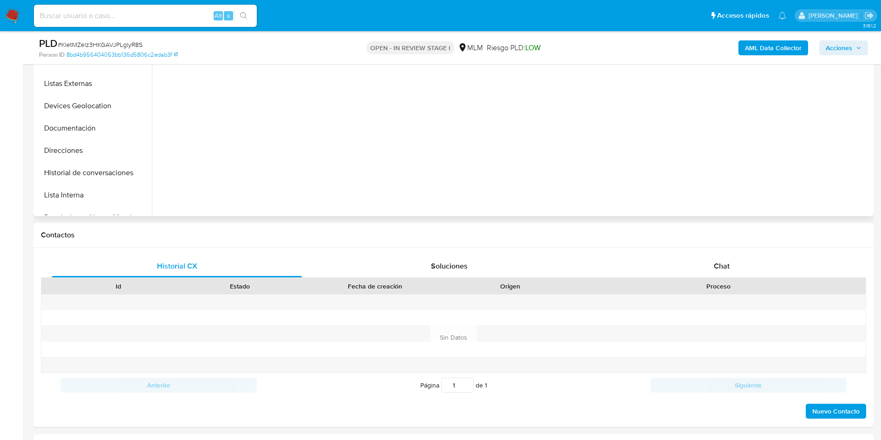
scroll to position [279, 0]
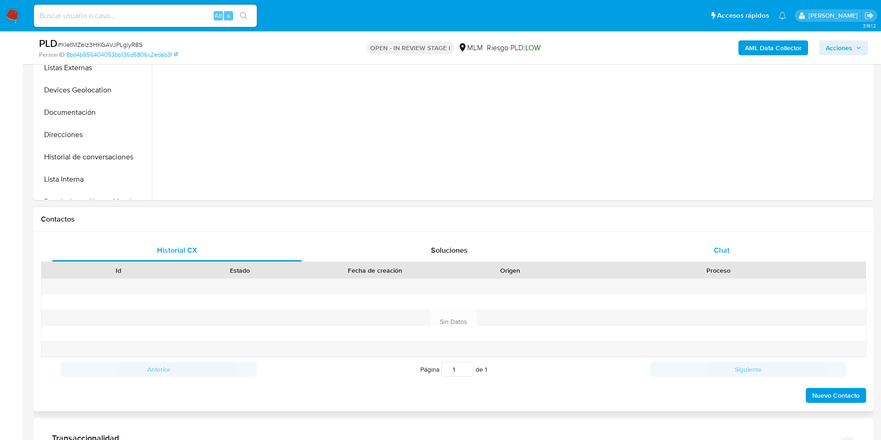
click at [724, 249] on span "Chat" at bounding box center [722, 250] width 16 height 11
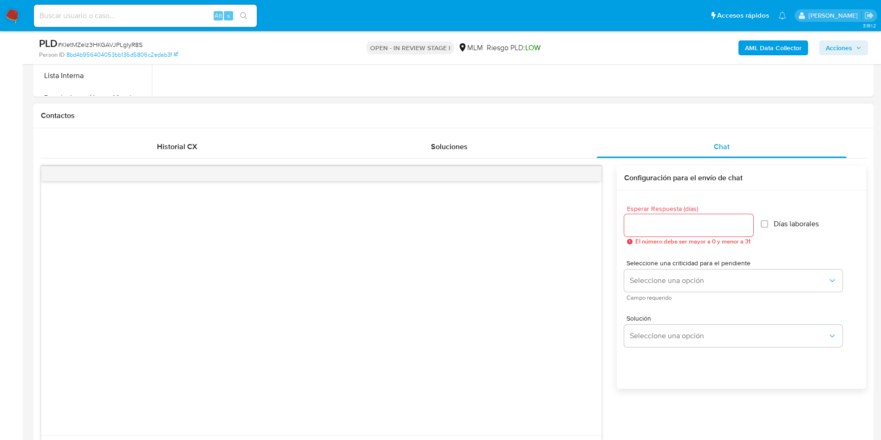
scroll to position [418, 0]
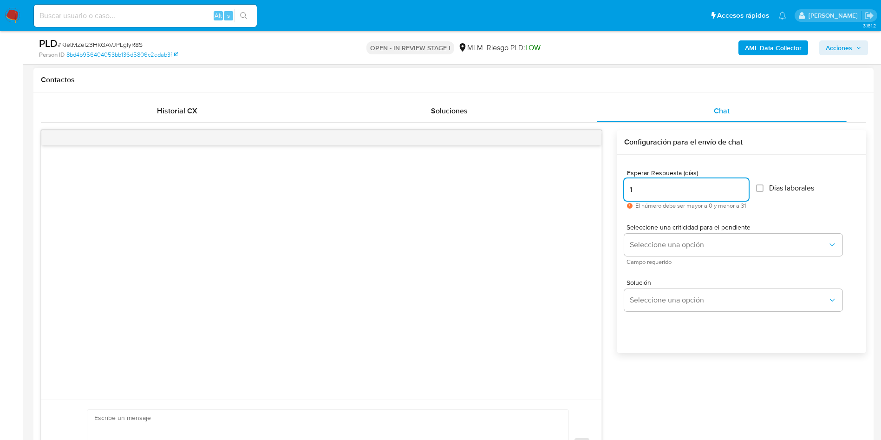
click at [747, 185] on input "1" at bounding box center [686, 190] width 125 height 12
click at [747, 185] on input "2" at bounding box center [686, 190] width 125 height 12
click at [747, 185] on input "3" at bounding box center [686, 190] width 125 height 12
click at [747, 185] on input "4" at bounding box center [686, 190] width 125 height 12
type input "5"
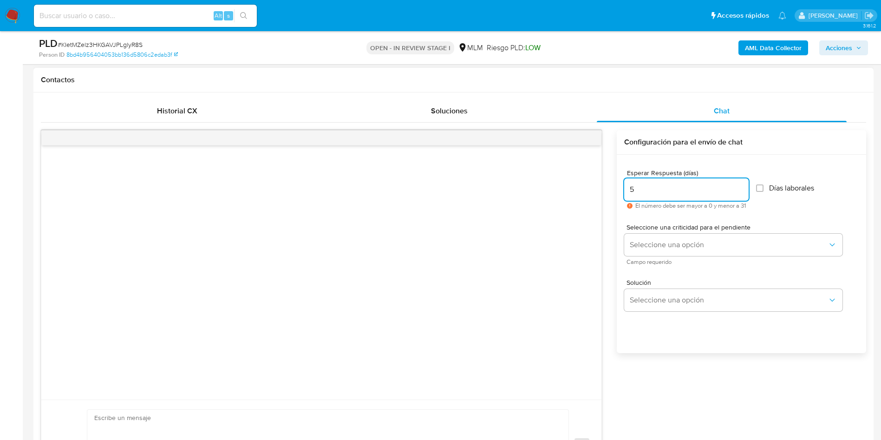
click at [747, 185] on input "5" at bounding box center [686, 190] width 125 height 12
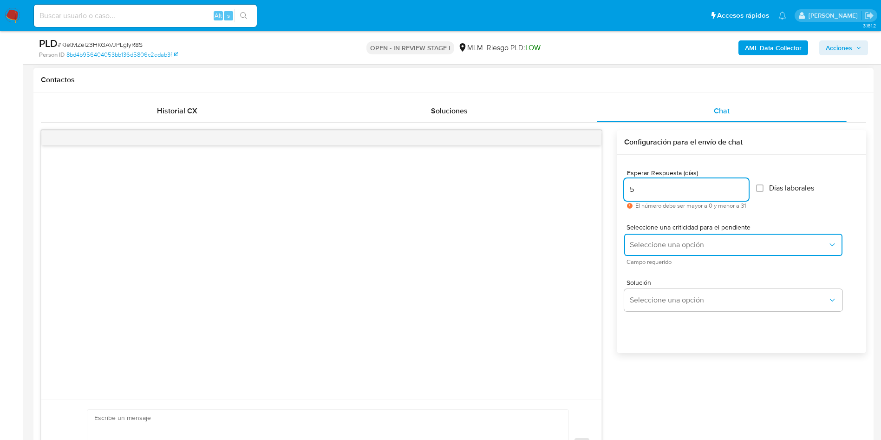
click at [692, 252] on button "Seleccione una opción" at bounding box center [733, 245] width 218 height 22
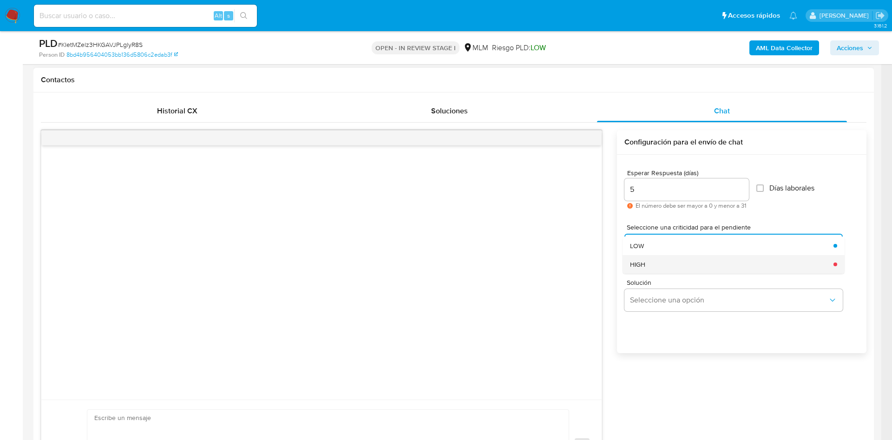
click at [658, 267] on div "HIGH" at bounding box center [729, 264] width 198 height 19
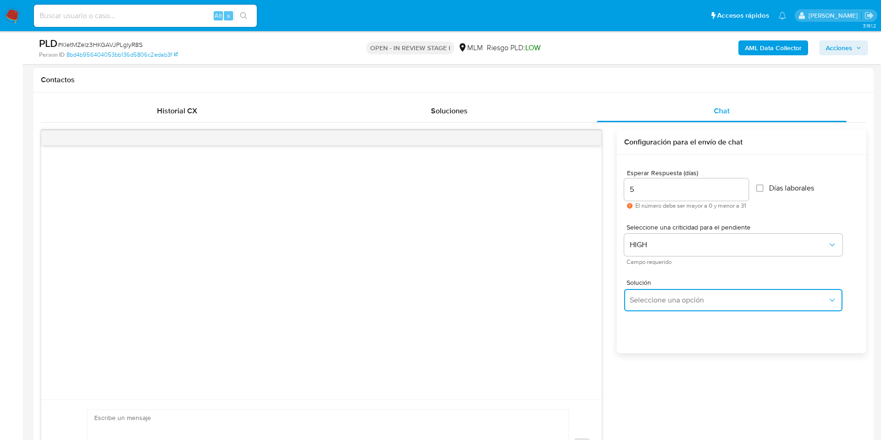
click at [675, 294] on button "Seleccione una opción" at bounding box center [733, 300] width 218 height 22
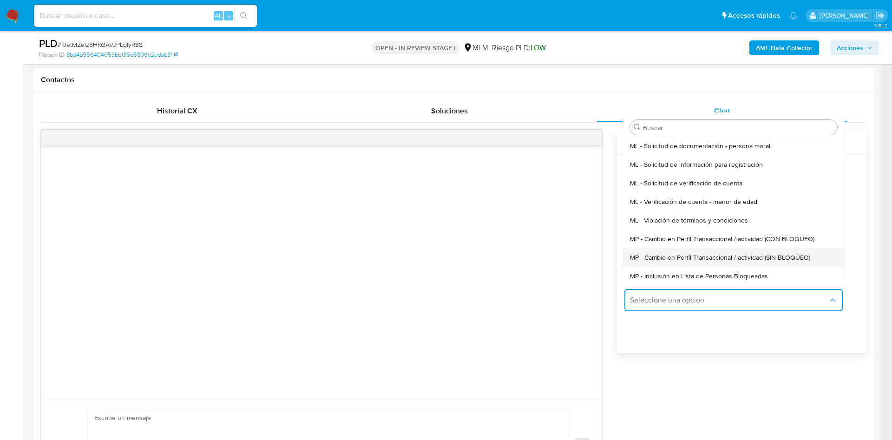
click at [731, 254] on span "MP - Cambio en Perfil Transaccional / actividad (SIN BLOQUEO)" at bounding box center [720, 257] width 180 height 8
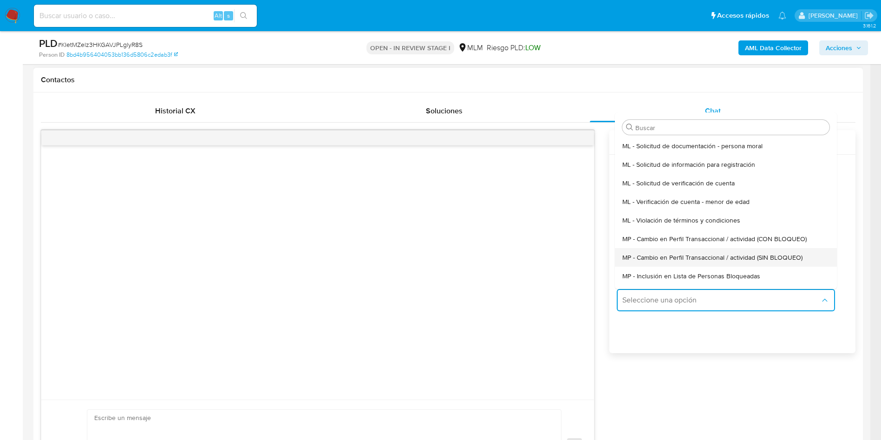
type textarea "Estimado ,Te comunicamos que se ha identificado un cambio en el uso habitual de…"
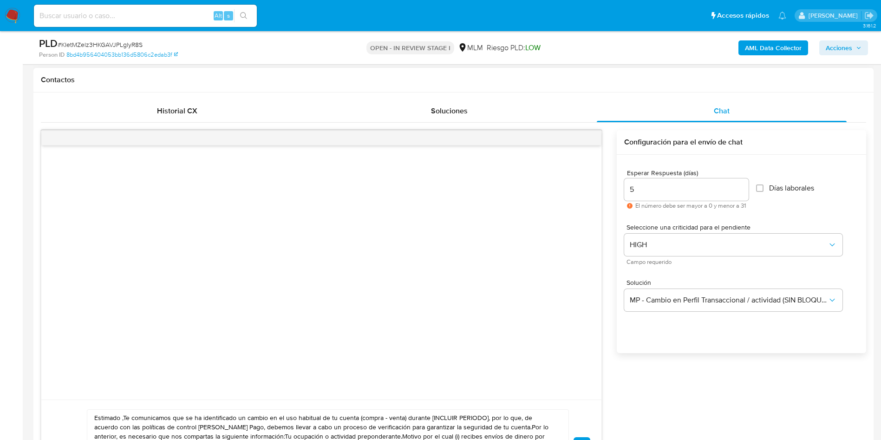
click at [390, 272] on div at bounding box center [321, 272] width 560 height 254
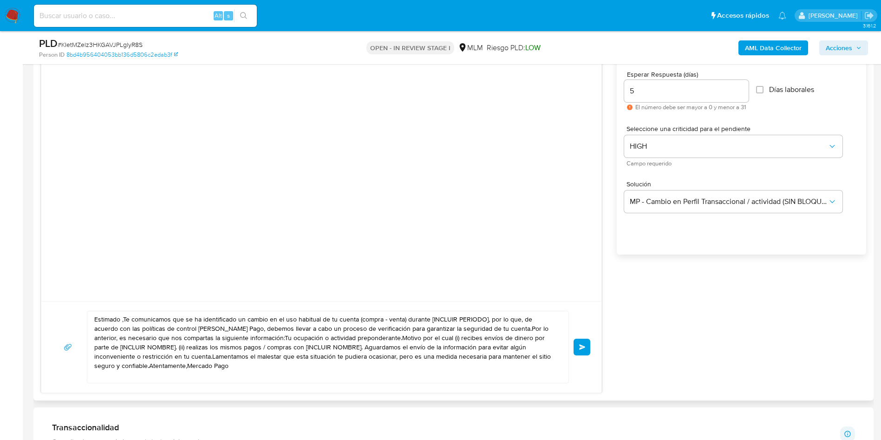
scroll to position [627, 0]
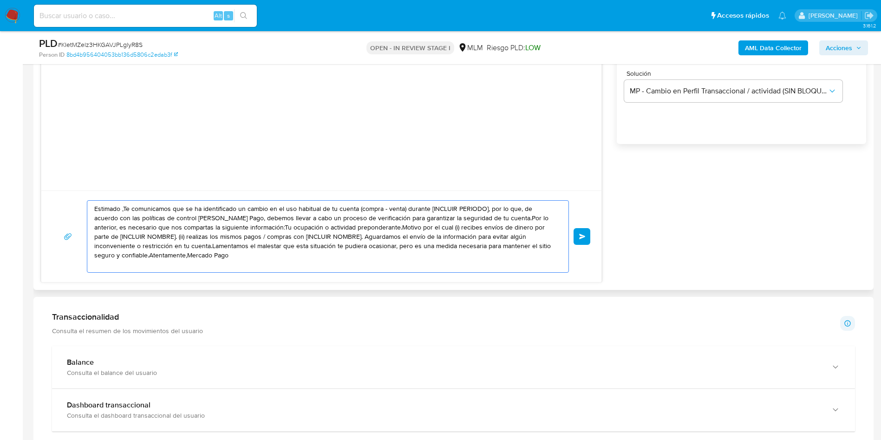
drag, startPoint x: 220, startPoint y: 264, endPoint x: 49, endPoint y: 203, distance: 181.1
click at [49, 203] on div "Estimado ,Te comunicamos que se ha identificado un cambio en el uso habitual de…" at bounding box center [321, 236] width 560 height 92
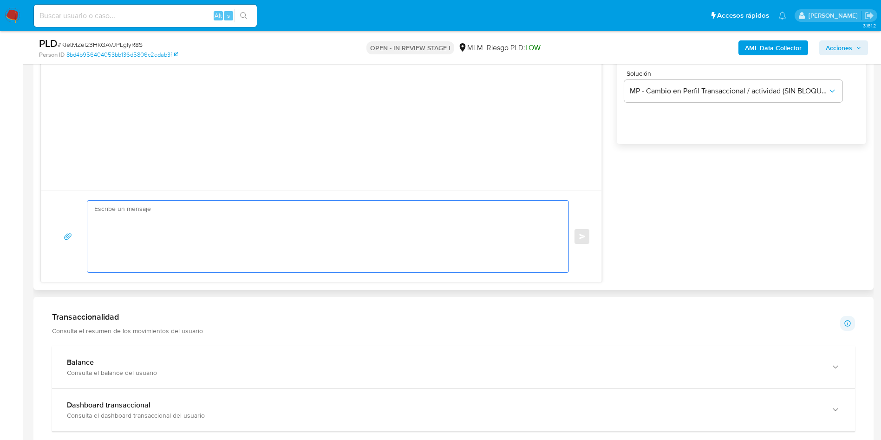
paste textarea "Loremips DOLO SITAME CONSEC, Ad elitseddoei tem in ut laboreetdolo ma aliqua en…"
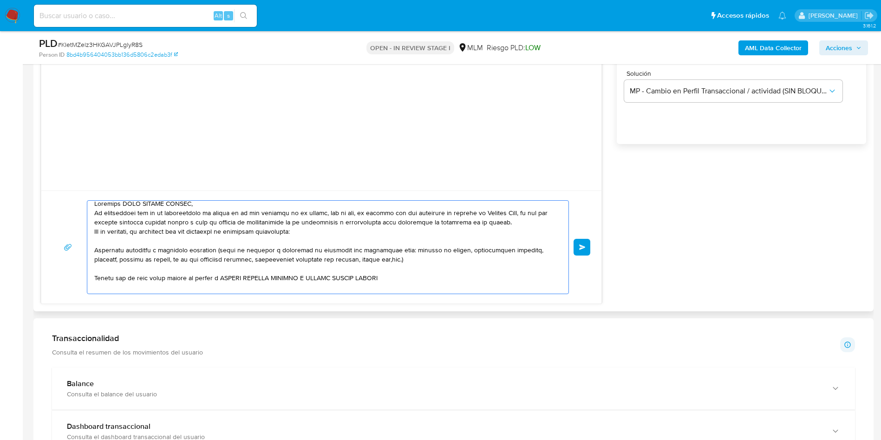
scroll to position [0, 0]
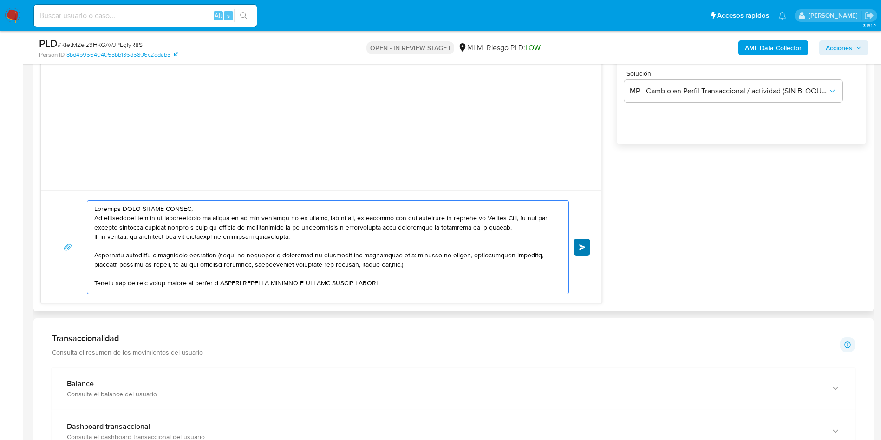
type textarea "Loremips DOLO SITAME CONSEC, Ad elitseddoei tem in ut laboreetdolo ma aliqua en…"
click at [584, 245] on span "Enviar" at bounding box center [582, 247] width 7 height 6
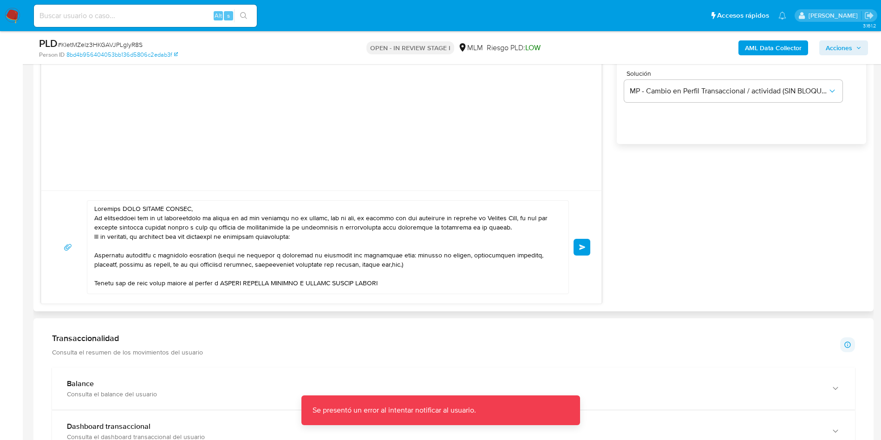
click at [337, 245] on textarea at bounding box center [325, 247] width 463 height 93
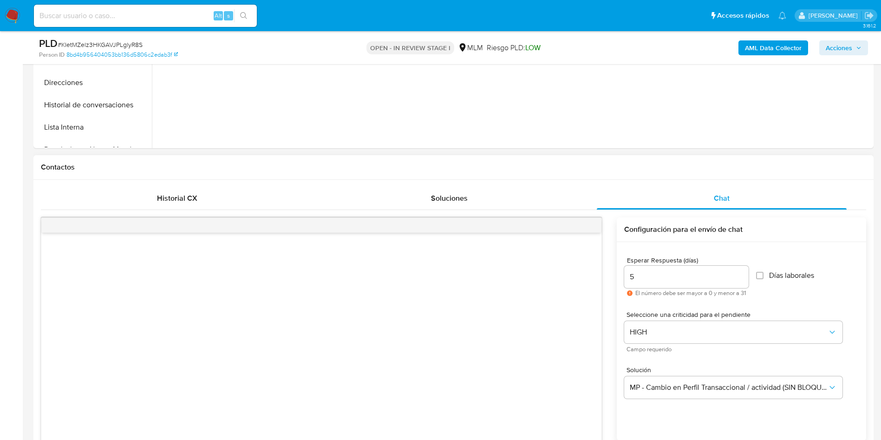
scroll to position [348, 0]
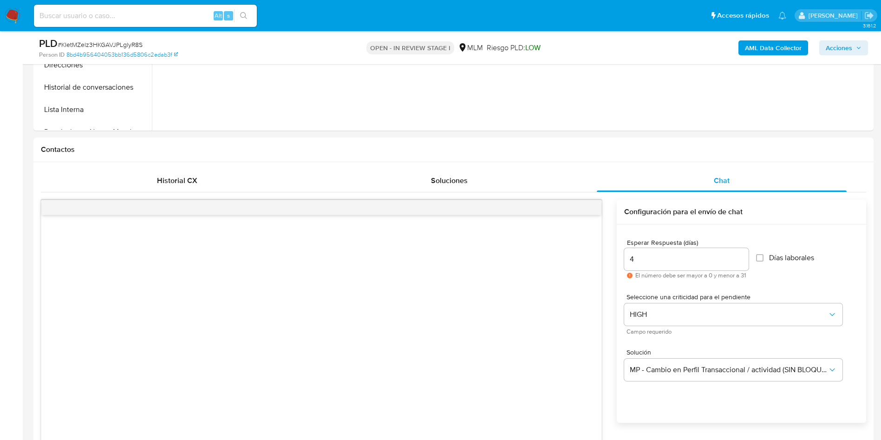
click at [743, 263] on input "4" at bounding box center [686, 259] width 125 height 12
type input "5"
click at [742, 257] on input "5" at bounding box center [686, 259] width 125 height 12
click at [781, 275] on div "Esperar Respuesta (días) 5 El número debe ser mayor a 0 y menor a 31 Días labor…" at bounding box center [741, 259] width 235 height 54
click at [764, 257] on input "Días laborales" at bounding box center [759, 257] width 7 height 7
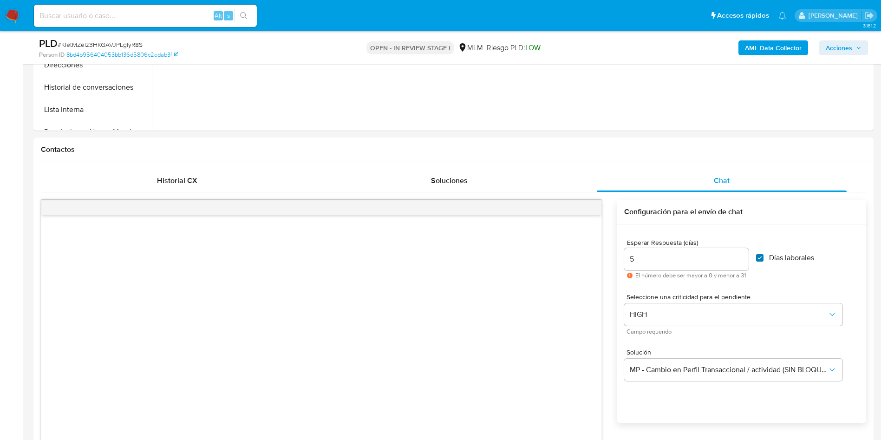
click at [764, 256] on input "Días laborales" at bounding box center [759, 257] width 7 height 7
checkbox input "false"
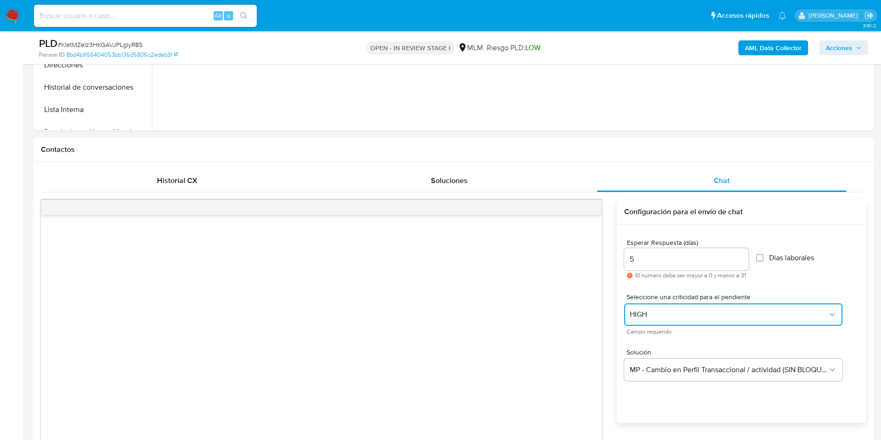
click at [740, 312] on span "HIGH" at bounding box center [729, 314] width 198 height 9
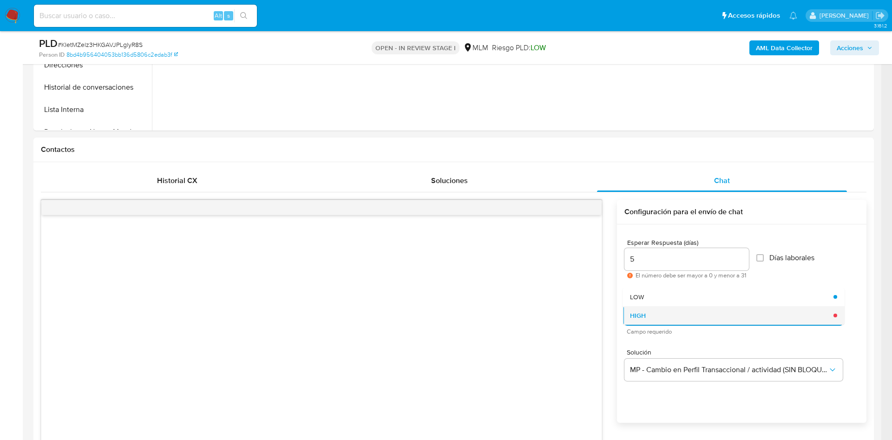
click at [739, 314] on div "HIGH" at bounding box center [729, 315] width 198 height 19
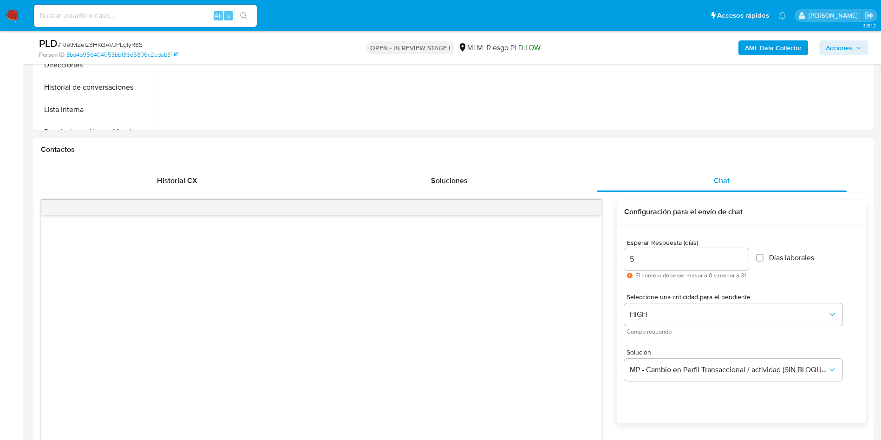
click at [629, 277] on icon at bounding box center [630, 276] width 6 height 6
click at [642, 257] on input "5" at bounding box center [686, 259] width 125 height 12
click at [744, 255] on input "1" at bounding box center [688, 259] width 129 height 12
click at [744, 255] on input "2" at bounding box center [686, 259] width 125 height 12
click at [744, 255] on input "3" at bounding box center [686, 259] width 125 height 12
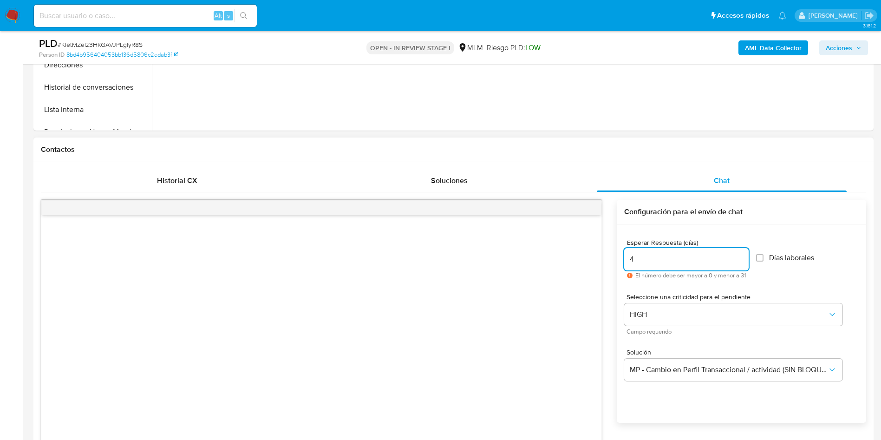
click at [744, 255] on input "4" at bounding box center [686, 259] width 125 height 12
type input "5"
click at [745, 255] on input "5" at bounding box center [686, 259] width 125 height 12
click at [652, 403] on div "Esperar Respuesta (días) 5 El número debe ser mayor a 0 y menor a 31 Días labor…" at bounding box center [741, 335] width 249 height 223
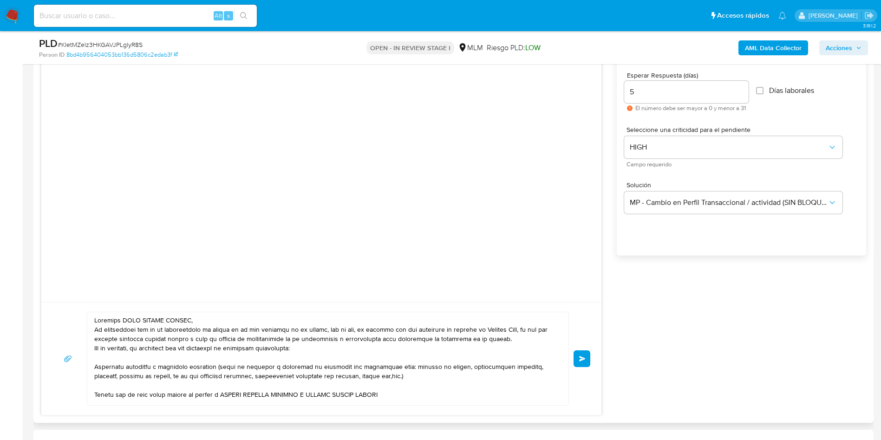
scroll to position [558, 0]
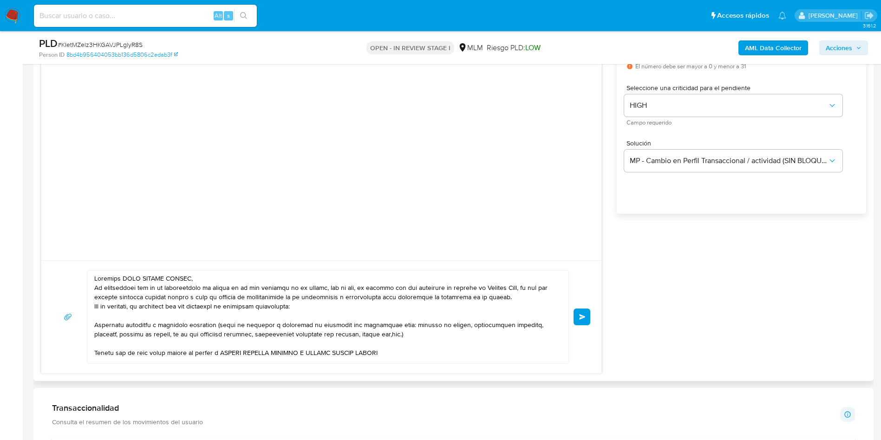
click at [584, 313] on button "Enviar" at bounding box center [582, 317] width 17 height 17
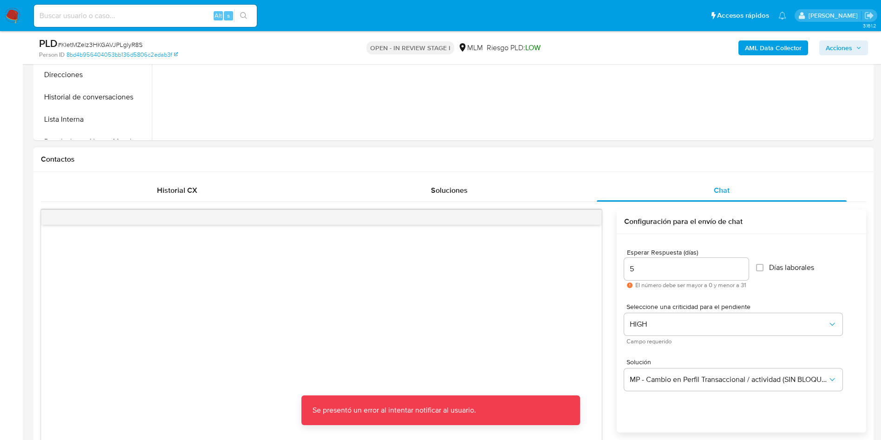
scroll to position [279, 0]
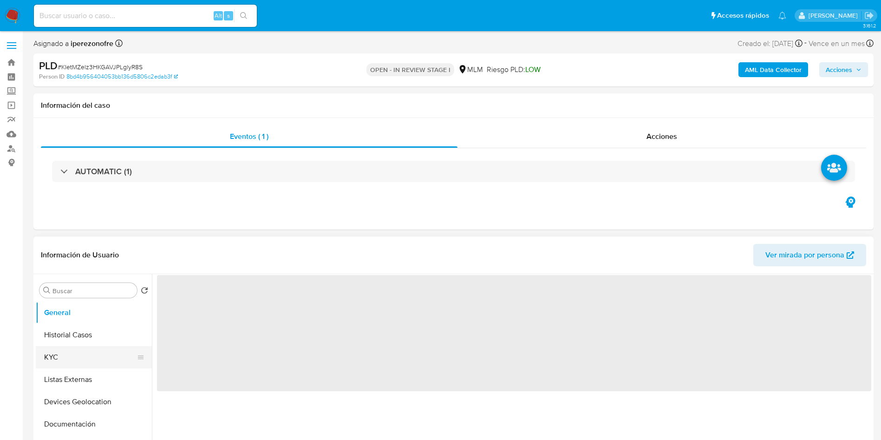
select select "10"
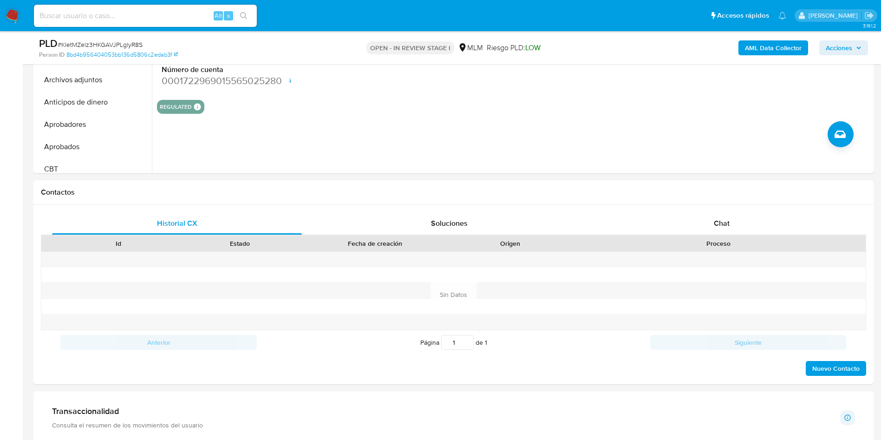
scroll to position [348, 0]
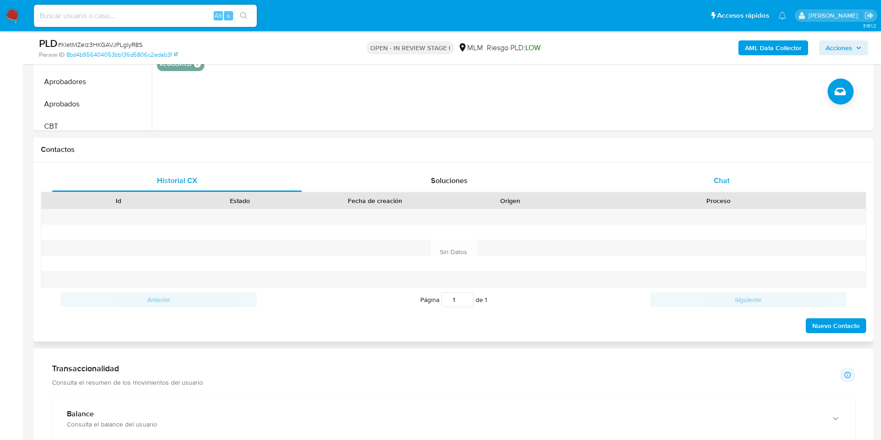
click at [717, 177] on span "Chat" at bounding box center [722, 180] width 16 height 11
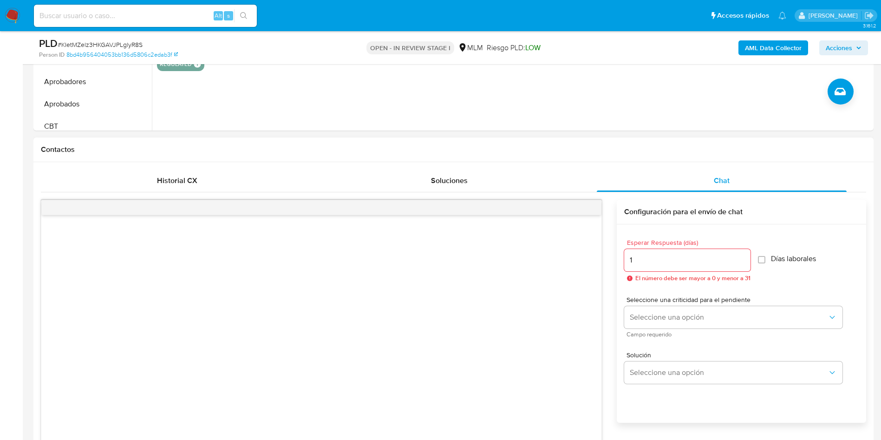
click at [745, 255] on input "1" at bounding box center [687, 260] width 126 height 12
click at [745, 255] on input "2" at bounding box center [685, 260] width 122 height 12
click at [745, 255] on input "3" at bounding box center [685, 260] width 122 height 12
click at [745, 255] on input "4" at bounding box center [685, 260] width 122 height 12
type input "5"
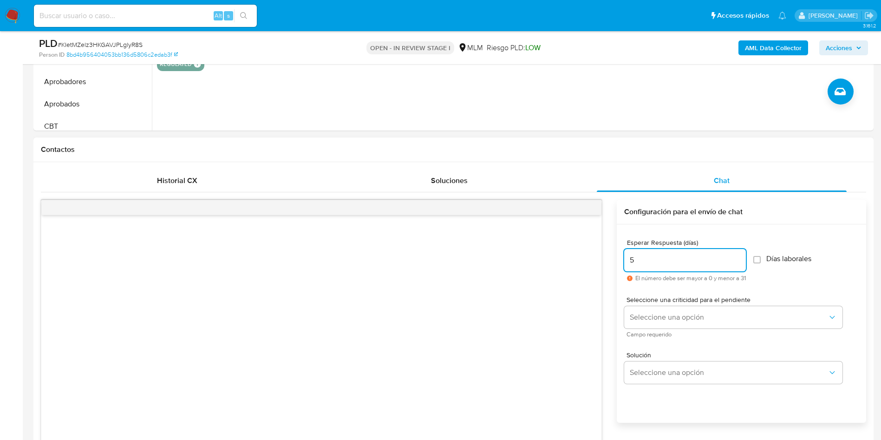
click at [745, 255] on input "5" at bounding box center [685, 260] width 122 height 12
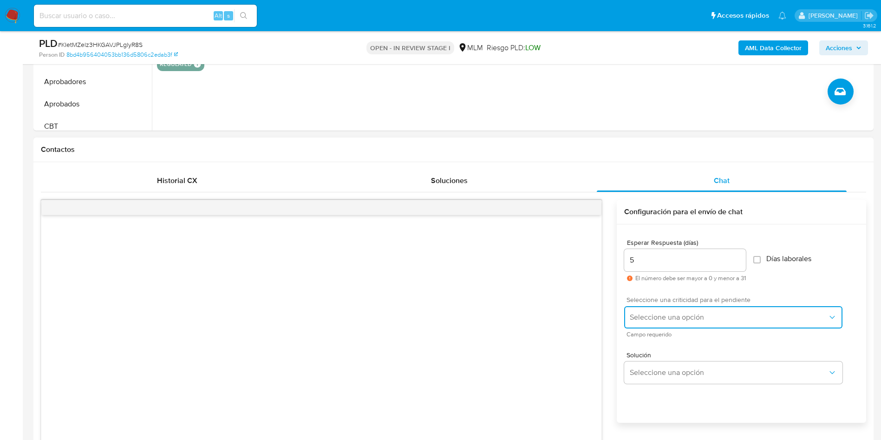
click at [742, 315] on span "Seleccione una opción" at bounding box center [729, 317] width 198 height 9
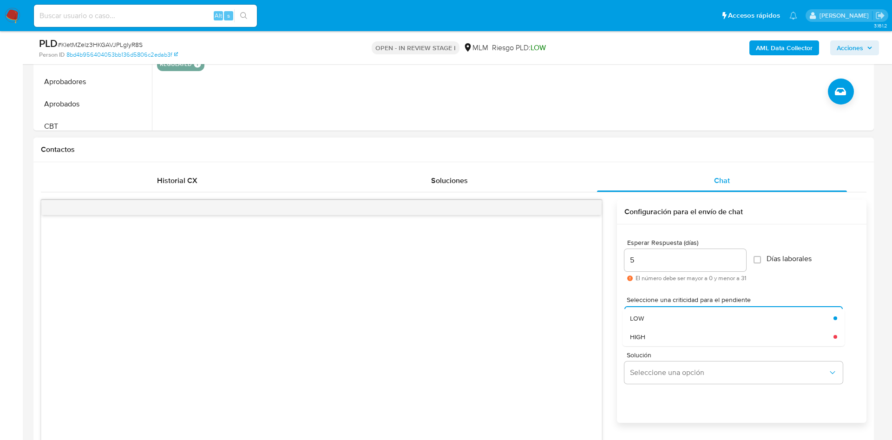
drag, startPoint x: 677, startPoint y: 336, endPoint x: 702, endPoint y: 388, distance: 57.6
click at [676, 337] on div "HIGH" at bounding box center [732, 337] width 204 height 19
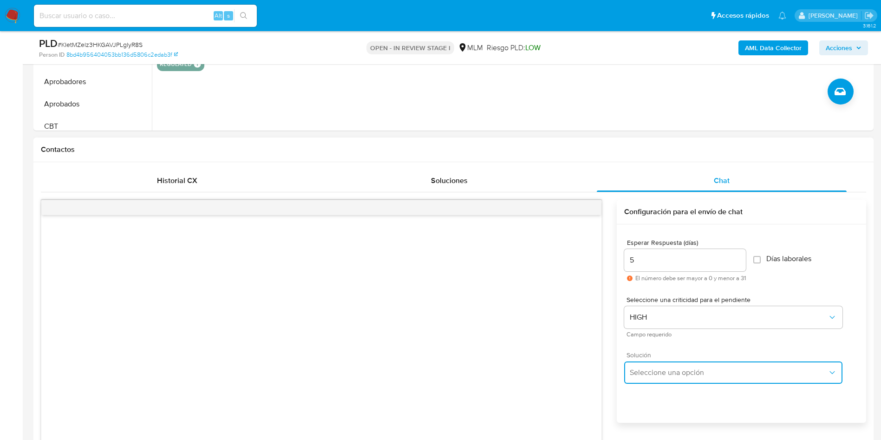
click at [696, 376] on span "Seleccione una opción" at bounding box center [729, 372] width 198 height 9
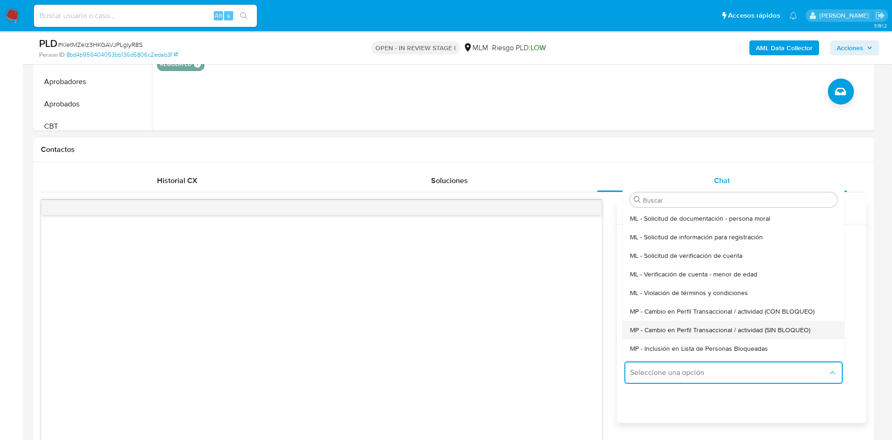
click at [749, 326] on span "MP - Cambio en Perfil Transaccional / actividad (SIN BLOQUEO)" at bounding box center [720, 330] width 180 height 8
type textarea "Estimado ,Te comunicamos que se ha identificado un cambio en el uso habitual de…"
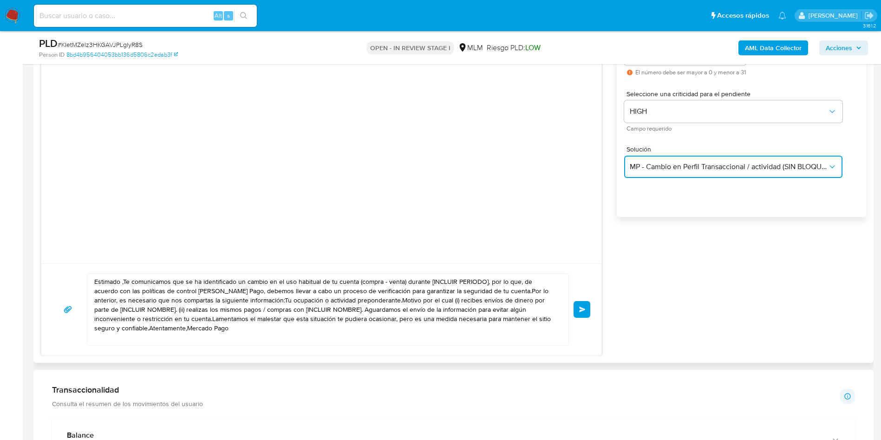
scroll to position [558, 0]
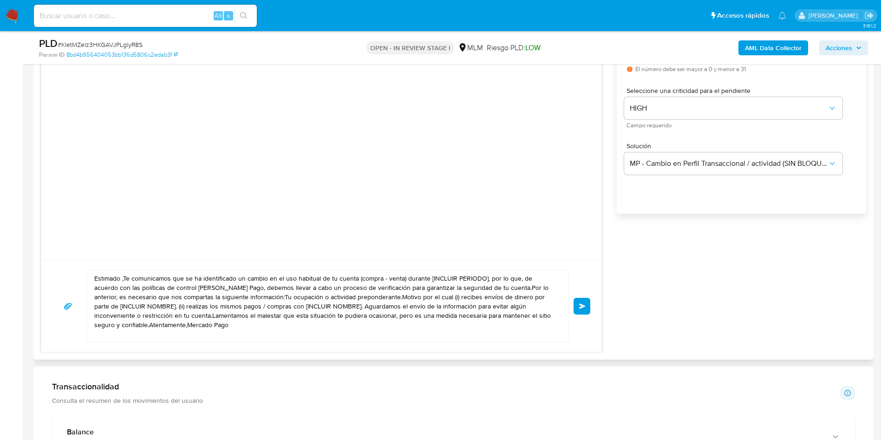
click at [225, 325] on textarea "Estimado ,Te comunicamos que se ha identificado un cambio en el uso habitual de…" at bounding box center [325, 306] width 463 height 72
drag, startPoint x: 209, startPoint y: 330, endPoint x: 54, endPoint y: 273, distance: 165.1
click at [54, 273] on div "Estimado ,Te comunicamos que se ha identificado un cambio en el uso habitual de…" at bounding box center [322, 306] width 538 height 72
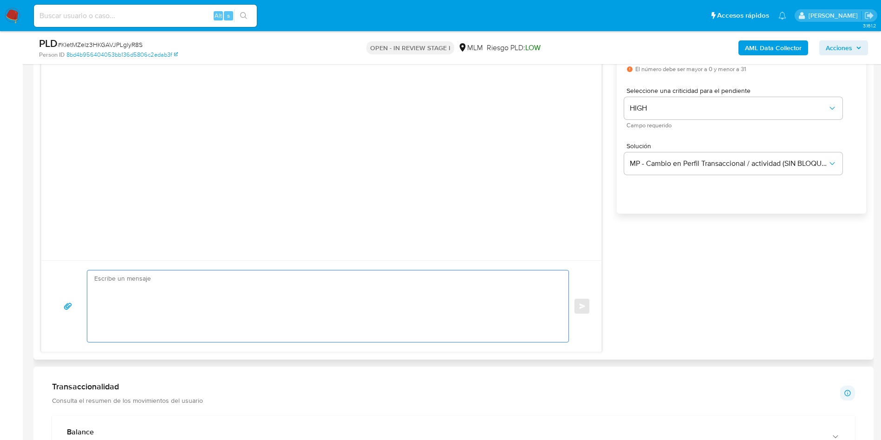
paste textarea "Estimado CRUZ ROMERO HUERTA, Te comunicamos que se ha identificado un cambio en…"
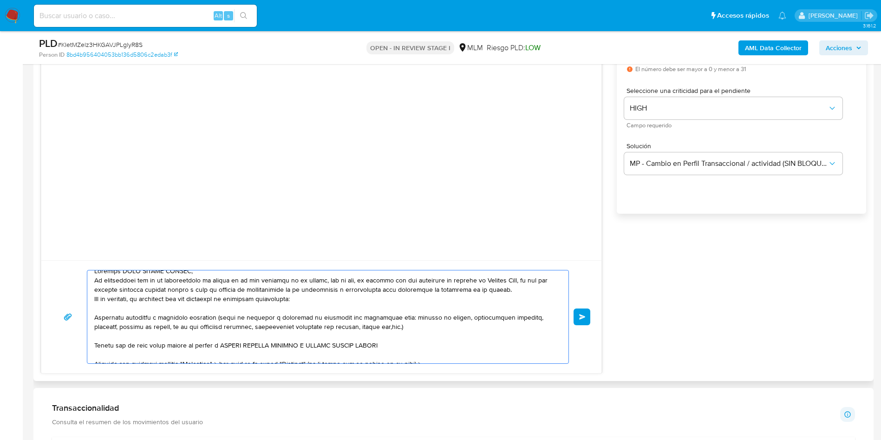
scroll to position [0, 0]
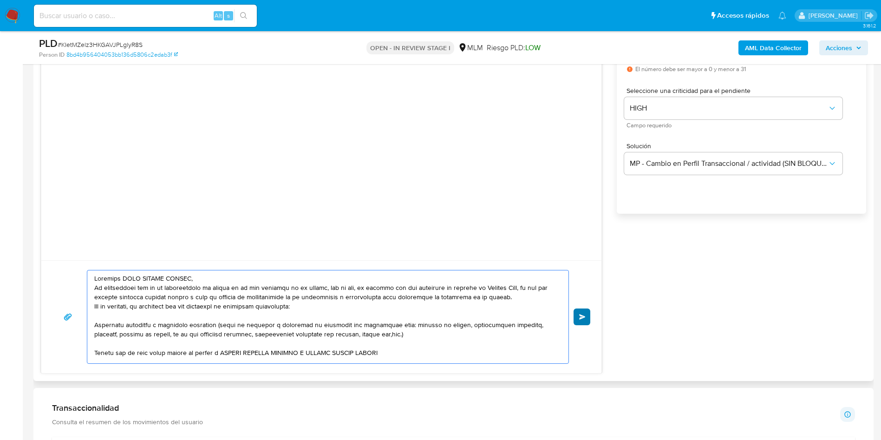
type textarea "Estimado CRUZ ROMERO HUERTA, Te comunicamos que se ha identificado un cambio en…"
click at [577, 318] on button "Enviar" at bounding box center [582, 317] width 17 height 17
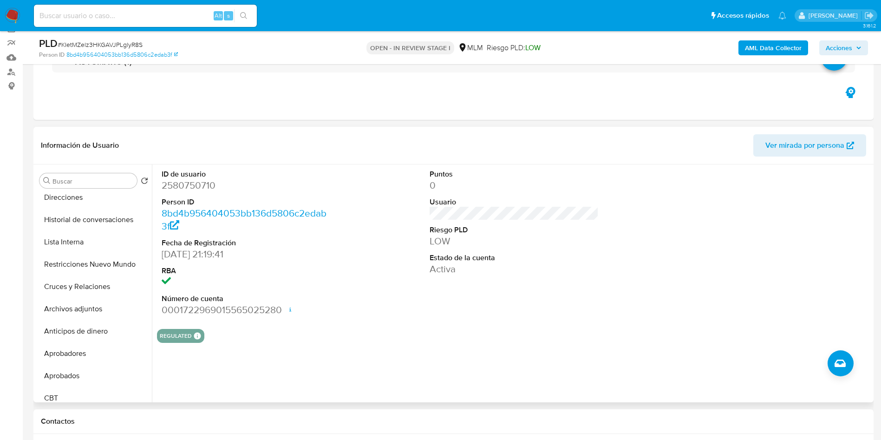
scroll to position [70, 0]
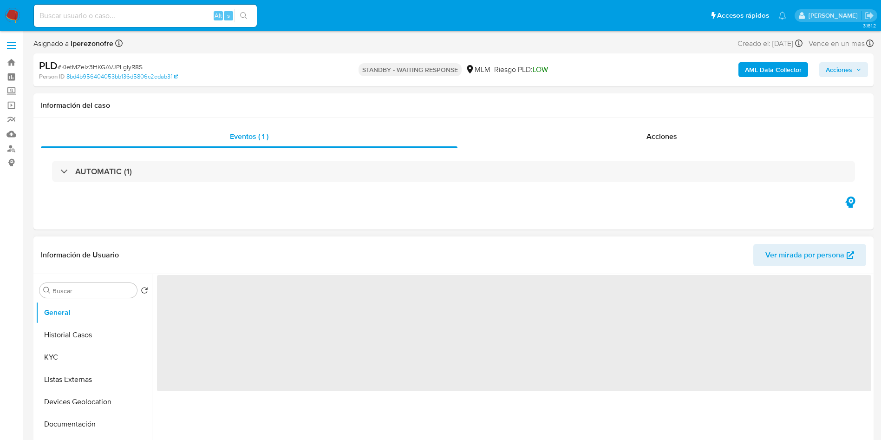
select select "10"
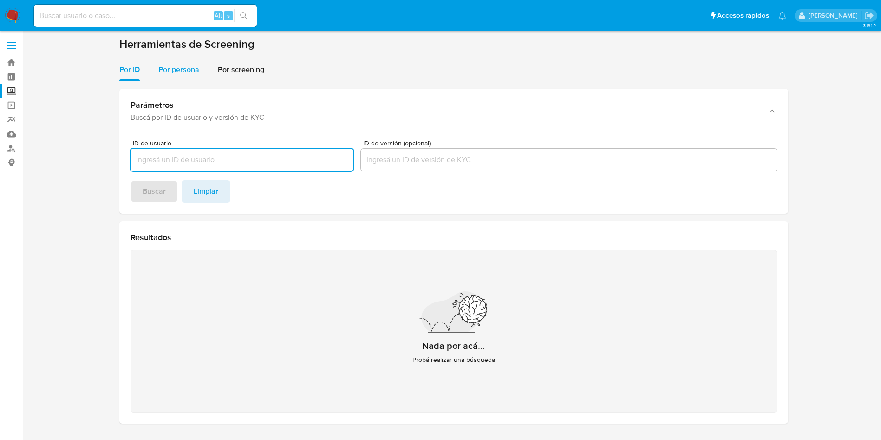
click at [173, 69] on span "Por persona" at bounding box center [178, 69] width 41 height 11
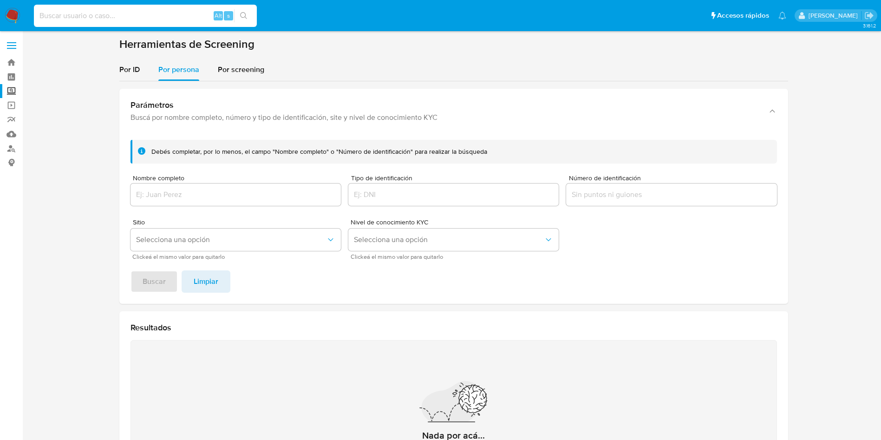
click at [144, 14] on input at bounding box center [145, 16] width 223 height 12
paste input "c66EZ0CGyWeadgb05kFSDcy4"
type input "c66EZ0CGyWeadgb05kFSDcy4"
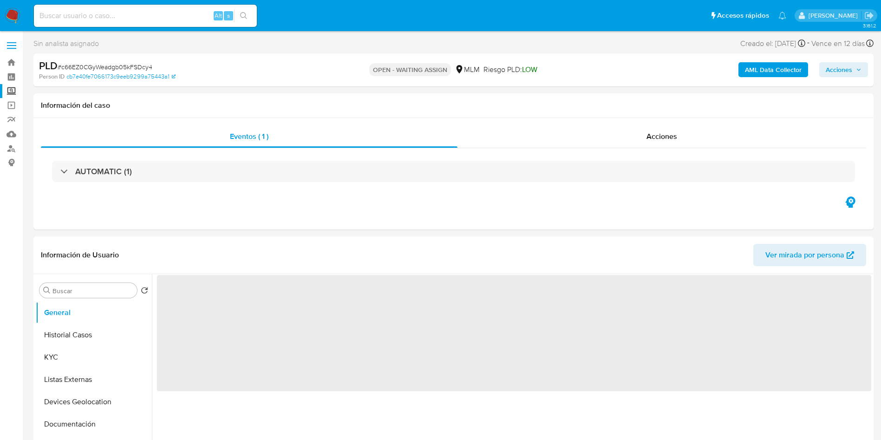
select select "10"
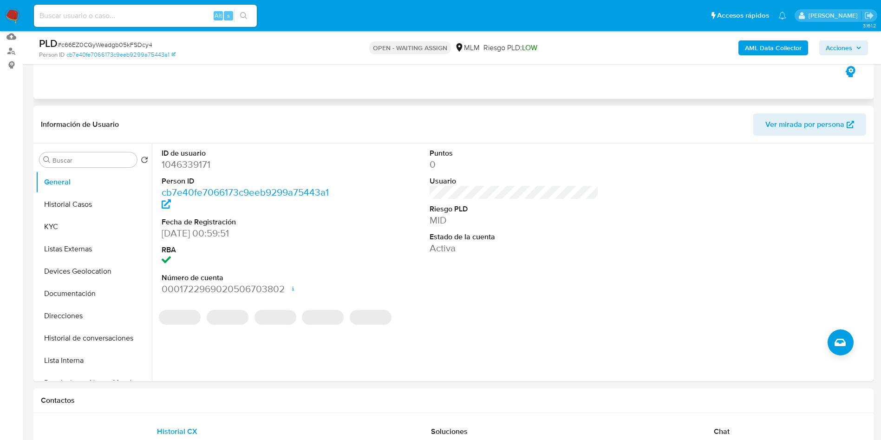
scroll to position [139, 0]
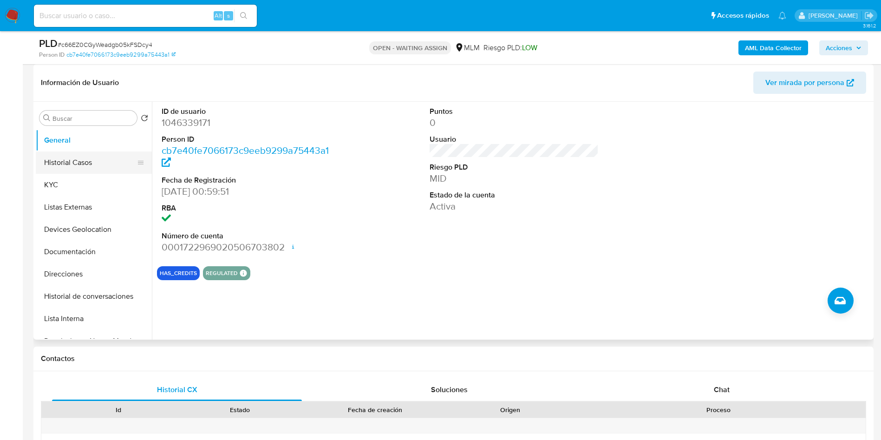
click at [100, 160] on button "Historial Casos" at bounding box center [90, 162] width 109 height 22
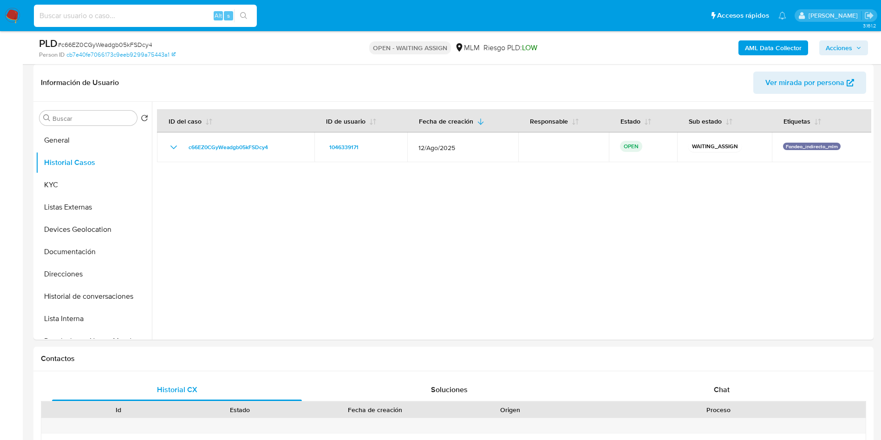
click at [129, 17] on input at bounding box center [145, 16] width 223 height 12
paste input "rYzD0lTftYtnW7yR8KkNLqcw"
type input "rYzD0lTftYtnW7yR8KkNLqcw"
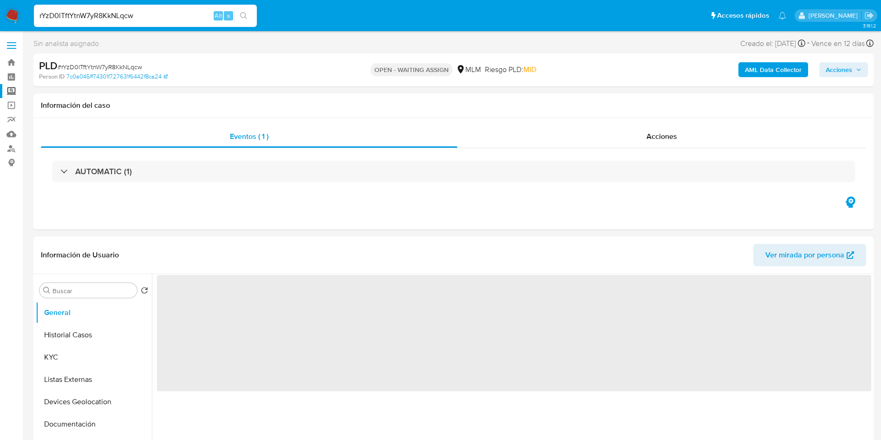
select select "10"
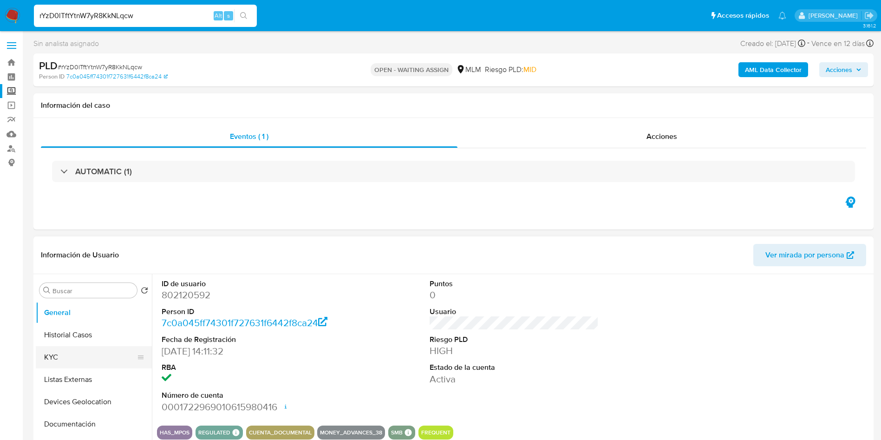
click at [70, 359] on button "KYC" at bounding box center [90, 357] width 109 height 22
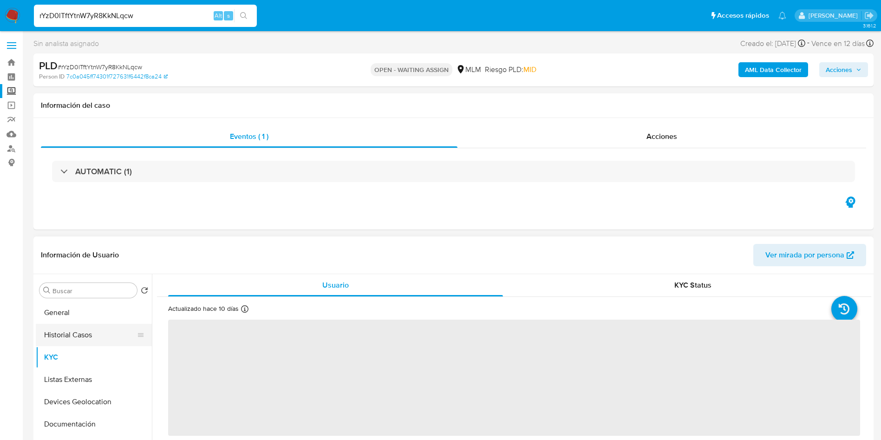
click at [104, 335] on button "Historial Casos" at bounding box center [90, 335] width 109 height 22
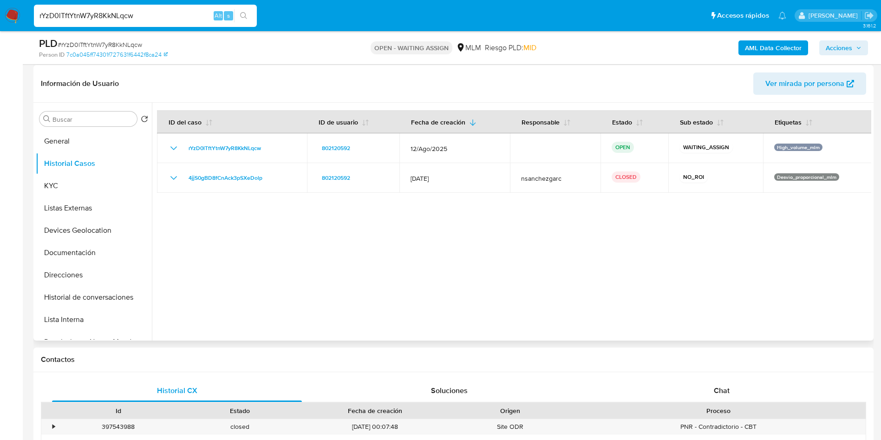
scroll to position [139, 0]
click at [153, 17] on input "rYzD0lTftYtnW7yR8KkNLqcw" at bounding box center [145, 16] width 223 height 12
drag, startPoint x: 177, startPoint y: 17, endPoint x: 2, endPoint y: -2, distance: 175.7
paste input "uxPblFOjAdhDiorF3euG054A"
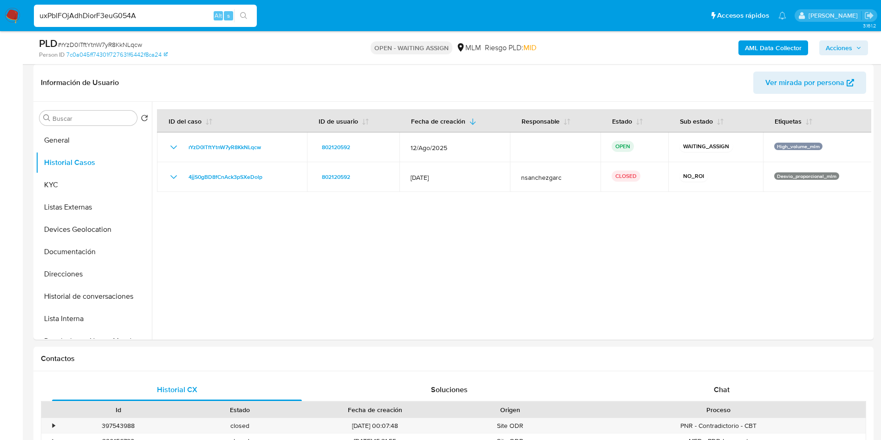
type input "uxPblFOjAdhDiorF3euG054A"
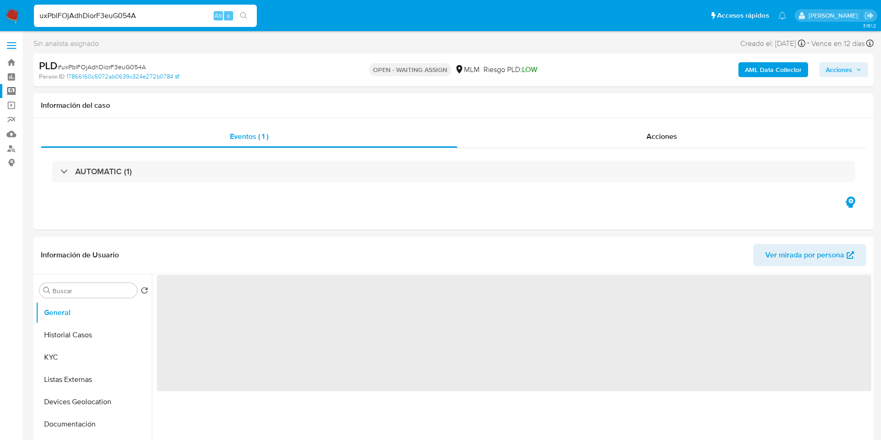
select select "10"
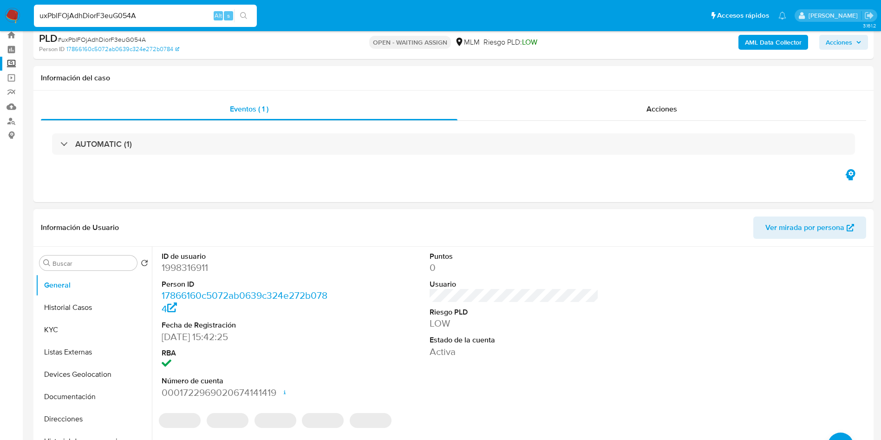
scroll to position [70, 0]
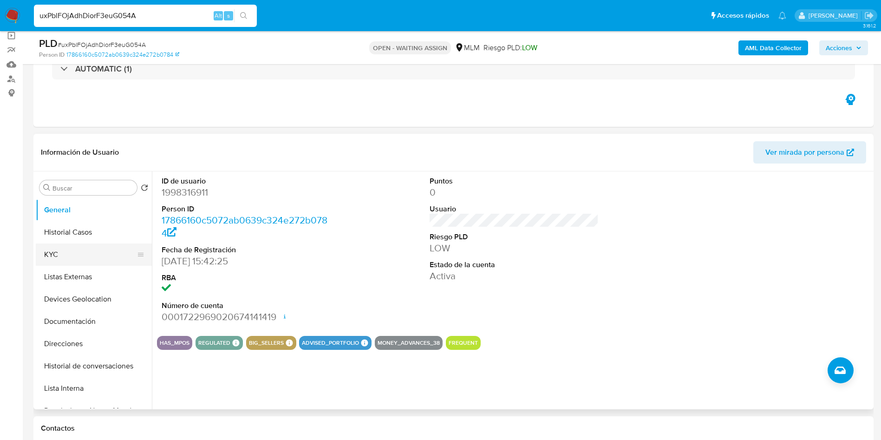
click at [66, 254] on button "KYC" at bounding box center [90, 254] width 109 height 22
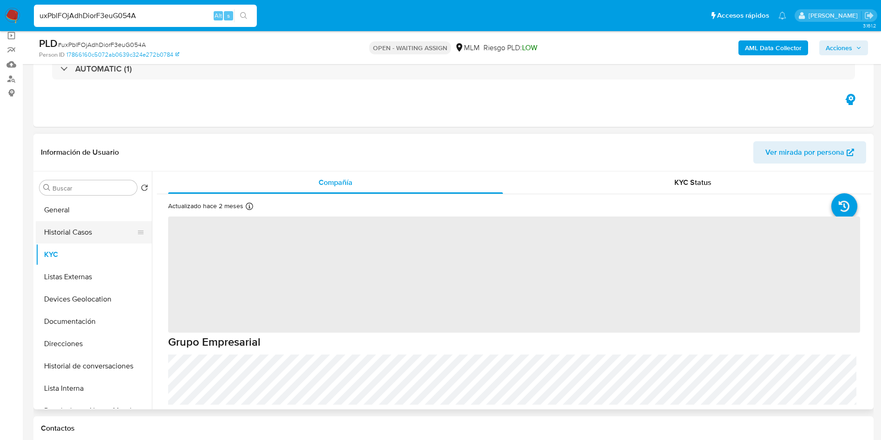
click at [61, 230] on button "Historial Casos" at bounding box center [90, 232] width 109 height 22
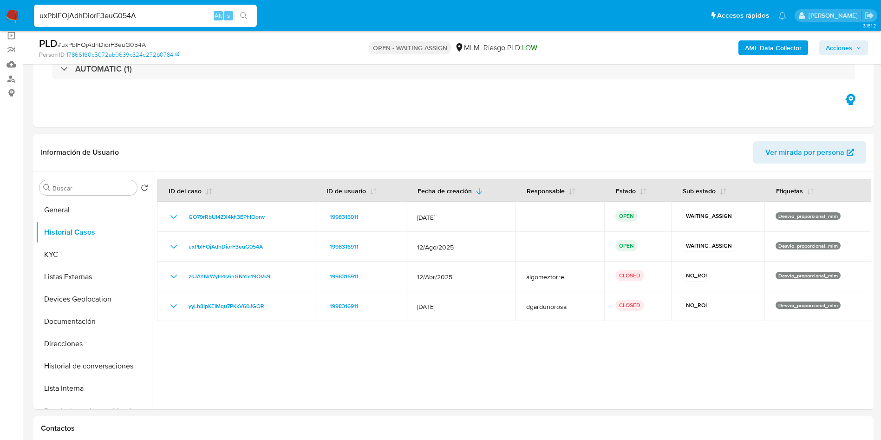
click at [145, 12] on input "uxPblFOjAdhDiorF3euG054A" at bounding box center [145, 16] width 223 height 12
drag, startPoint x: 168, startPoint y: 12, endPoint x: 0, endPoint y: -17, distance: 170.6
paste input "YoEI8T1bmNHyOGt4wtTeObpu"
type input "YoEI8T1bmNHyOGt4wtTeObpu"
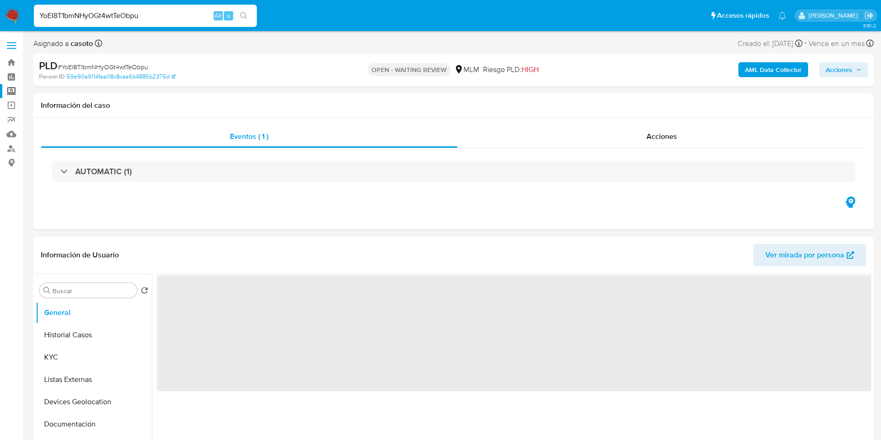
select select "10"
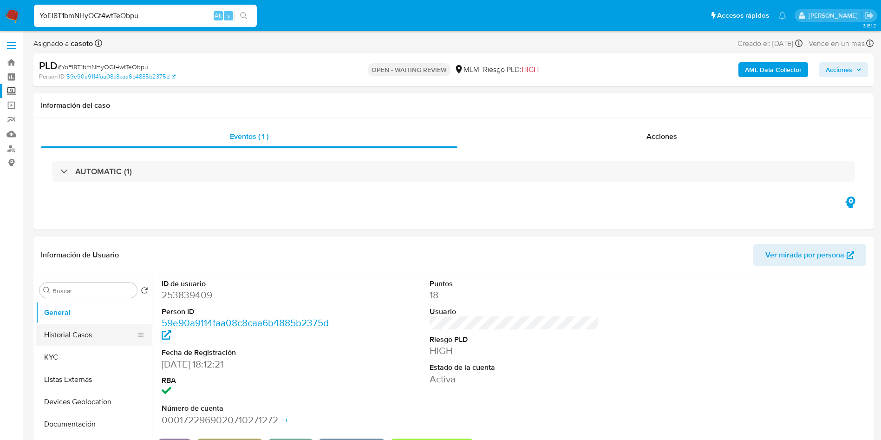
click at [78, 335] on button "Historial Casos" at bounding box center [90, 335] width 109 height 22
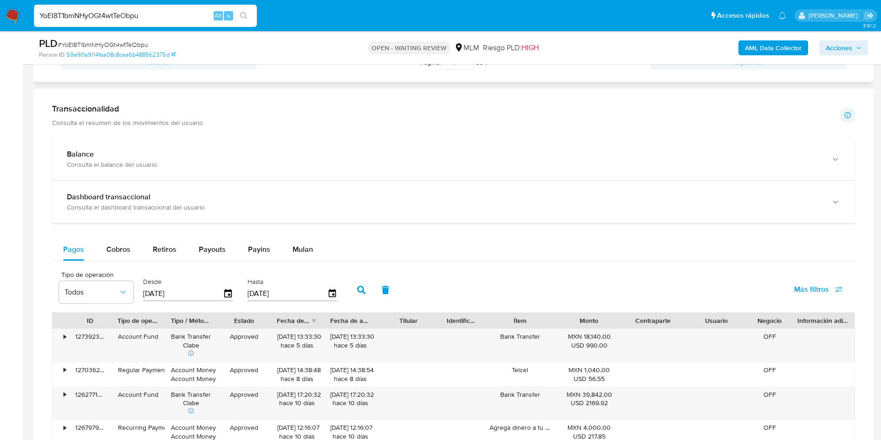
scroll to position [627, 0]
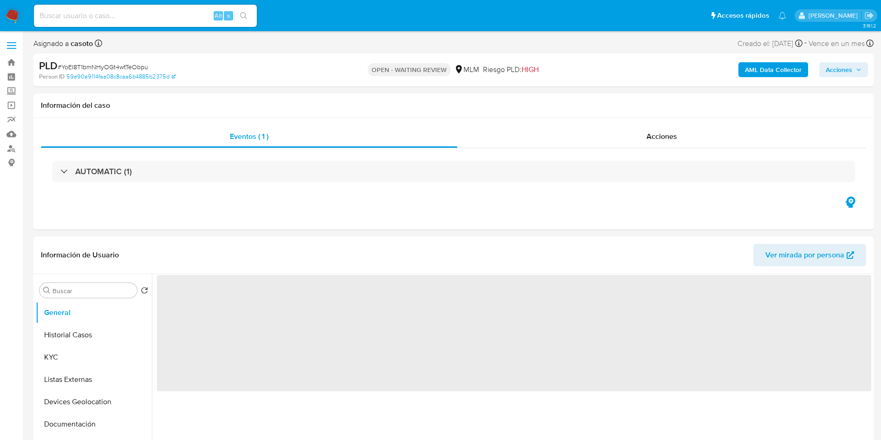
click at [97, 20] on input at bounding box center [145, 16] width 223 height 12
select select "10"
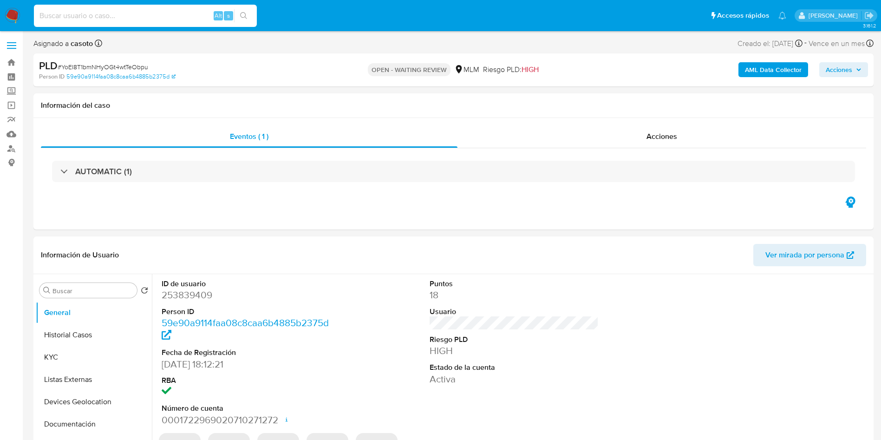
paste input "uxPblFOjAdhDiorF3euG054A"
type input "uxPblFOjAdhDiorF3euG054A"
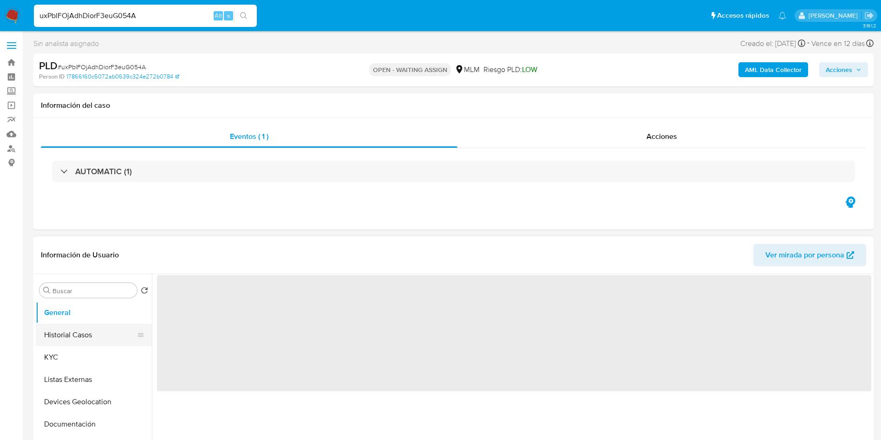
select select "10"
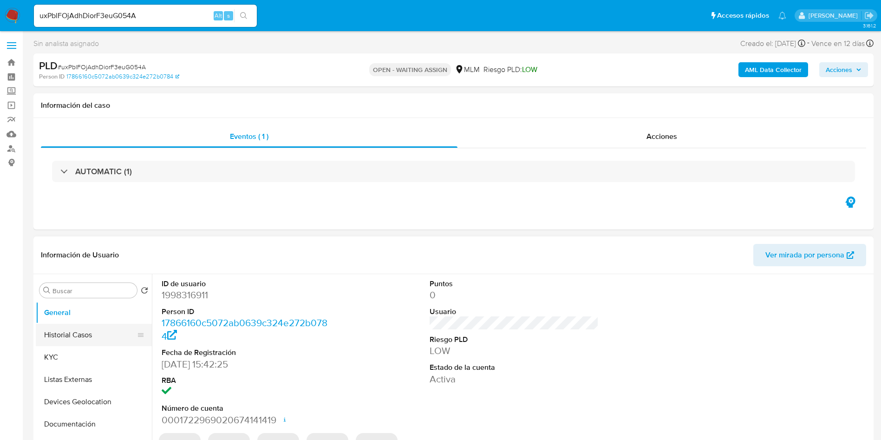
click at [83, 344] on button "Historial Casos" at bounding box center [90, 335] width 109 height 22
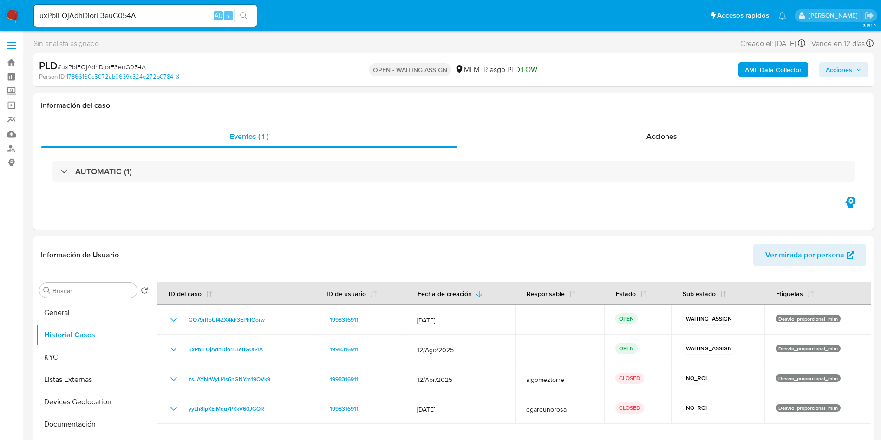
click at [164, 18] on input "uxPblFOjAdhDiorF3euG054A" at bounding box center [145, 16] width 223 height 12
drag, startPoint x: 180, startPoint y: 15, endPoint x: 0, endPoint y: -17, distance: 183.1
paste input "YoEI8T1bmNHyOGt4wtTeObpu"
type input "YoEI8T1bmNHyOGt4wtTeObpu"
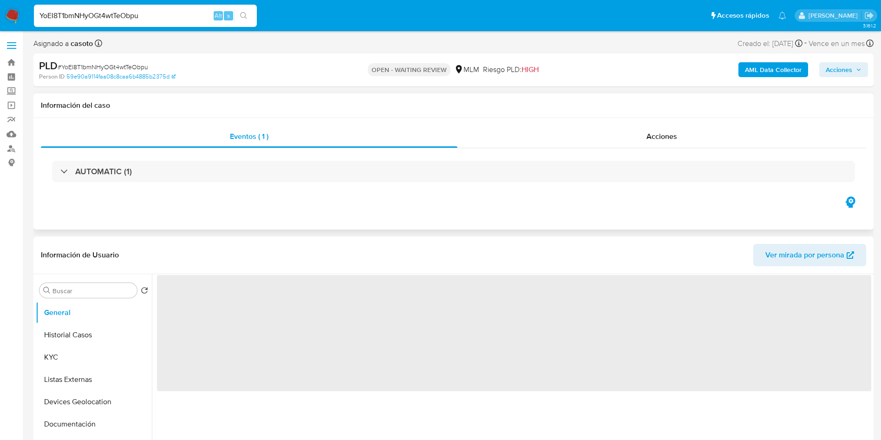
select select "10"
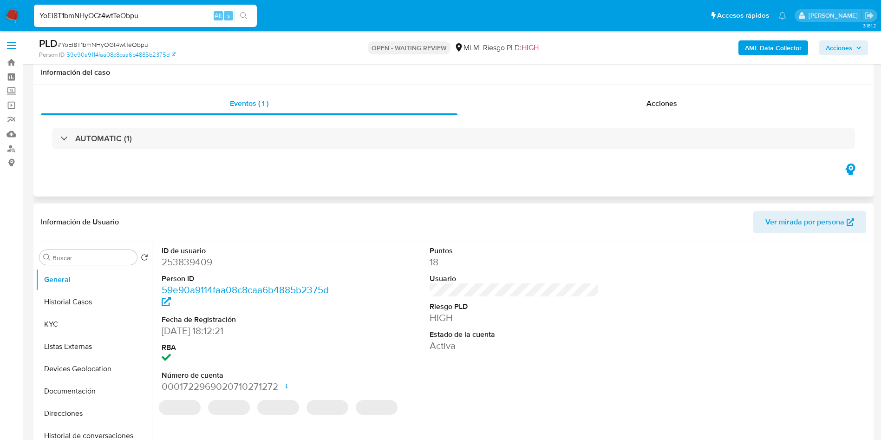
scroll to position [70, 0]
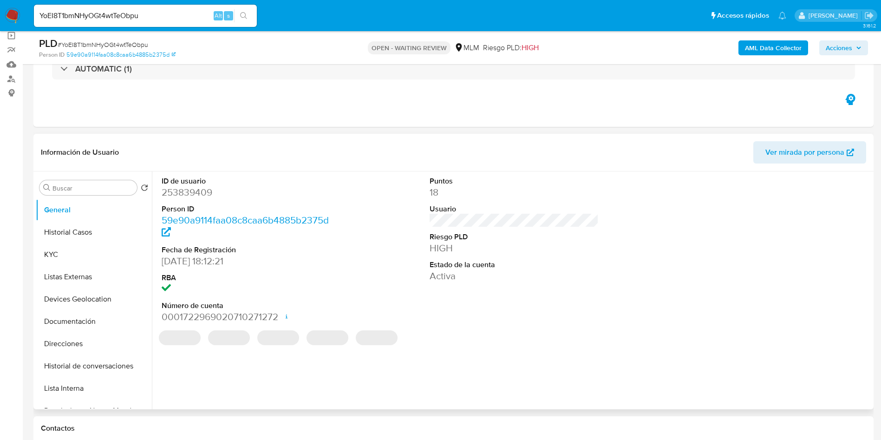
click at [197, 193] on dd "253839409" at bounding box center [247, 192] width 170 height 13
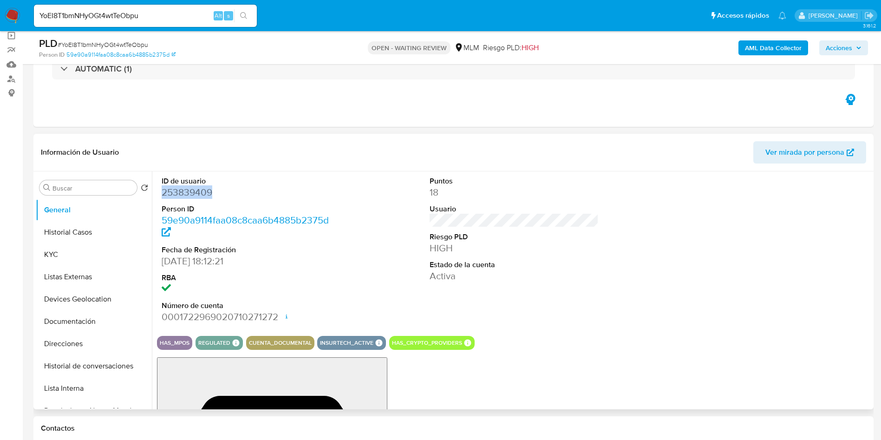
copy dd "253839409"
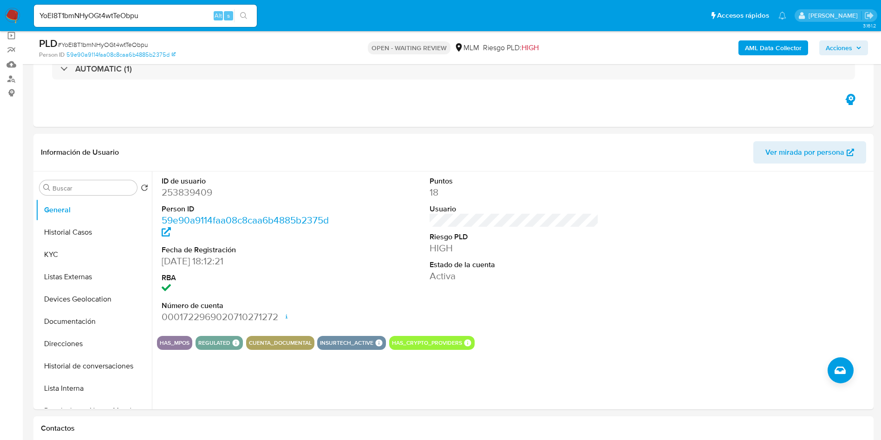
click at [176, 20] on input "YoEI8T1bmNHyOGt4wtTeObpu" at bounding box center [145, 16] width 223 height 12
drag, startPoint x: 180, startPoint y: 19, endPoint x: 0, endPoint y: -39, distance: 189.0
click at [81, 242] on button "Historial Casos" at bounding box center [90, 232] width 109 height 22
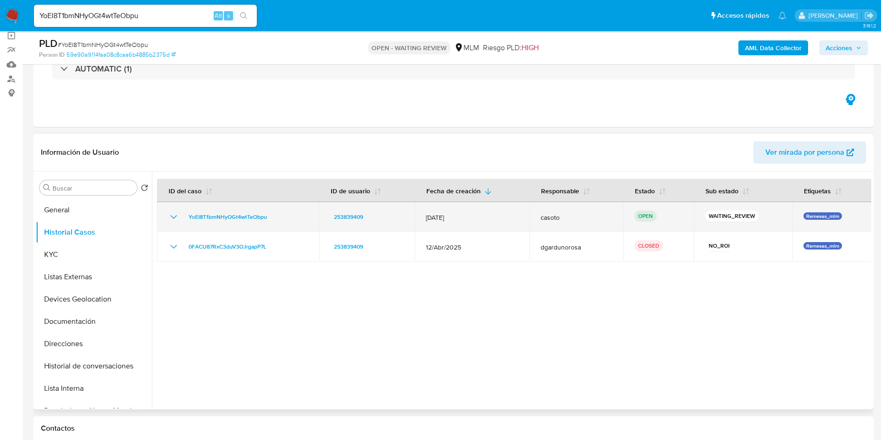
click at [171, 213] on icon "Mostrar/Ocultar" at bounding box center [173, 216] width 11 height 11
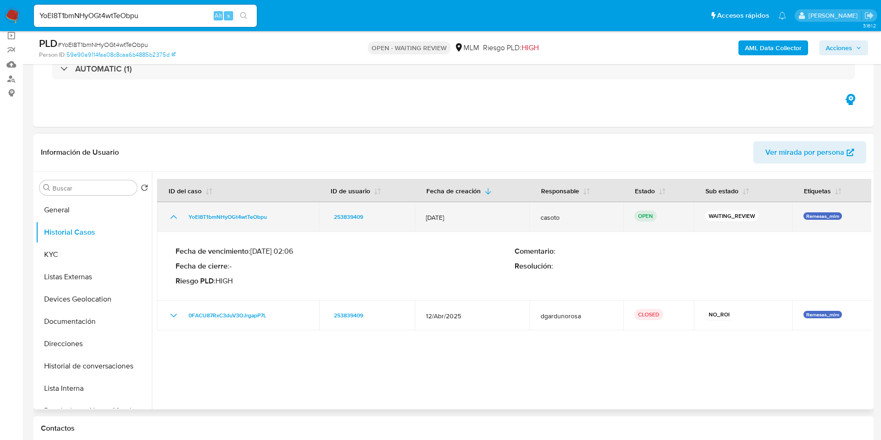
click at [171, 213] on icon "Mostrar/Ocultar" at bounding box center [173, 216] width 11 height 11
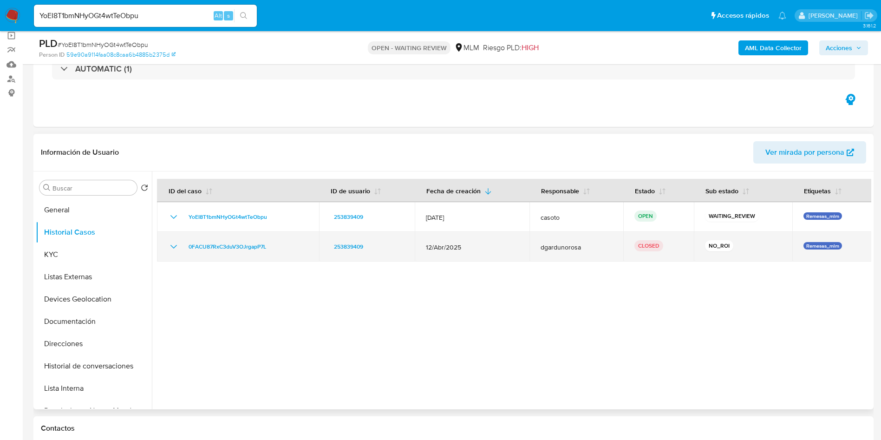
click at [175, 247] on icon "Mostrar/Ocultar" at bounding box center [174, 247] width 7 height 4
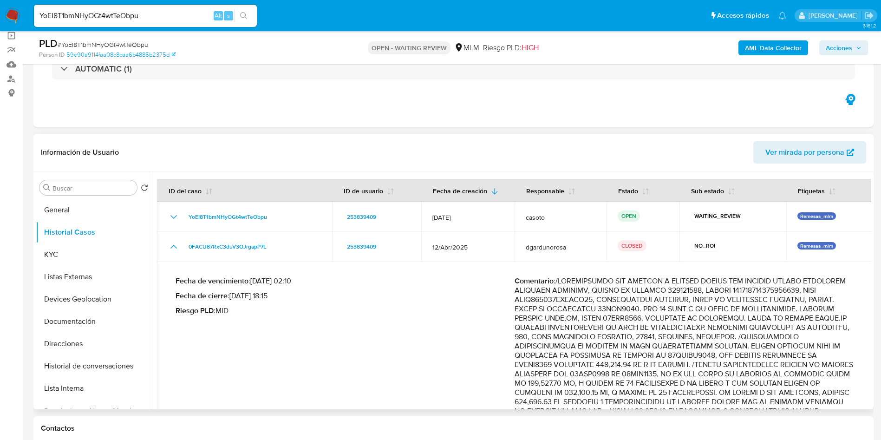
drag, startPoint x: 561, startPoint y: 282, endPoint x: 848, endPoint y: 338, distance: 292.6
click at [11, 65] on link "Mulan" at bounding box center [55, 64] width 111 height 14
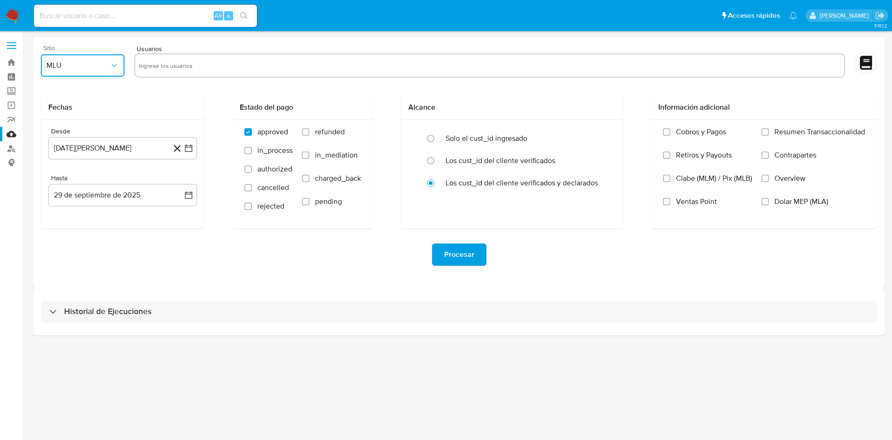
click at [110, 68] on icon "button" at bounding box center [114, 65] width 9 height 9
drag, startPoint x: 67, startPoint y: 204, endPoint x: 59, endPoint y: 207, distance: 8.4
click at [67, 204] on div "MLM" at bounding box center [79, 202] width 67 height 22
click at [190, 145] on icon "button" at bounding box center [188, 147] width 7 height 7
click at [181, 180] on icon "Mes siguiente" at bounding box center [180, 181] width 11 height 11
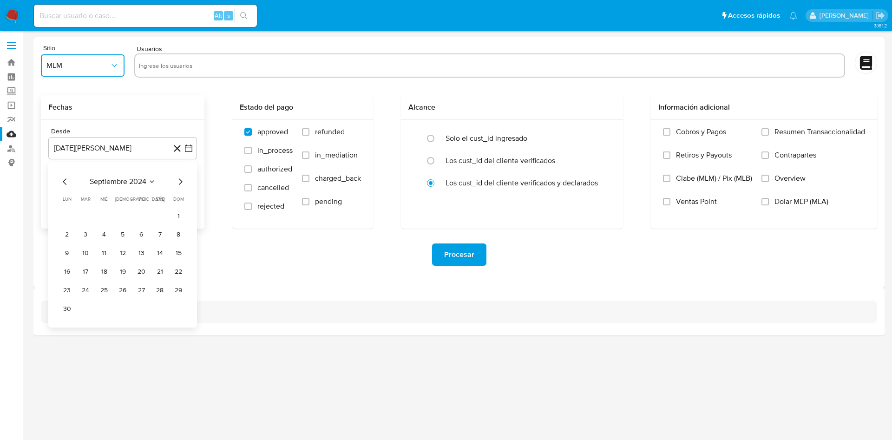
click at [181, 180] on icon "Mes siguiente" at bounding box center [181, 181] width 4 height 7
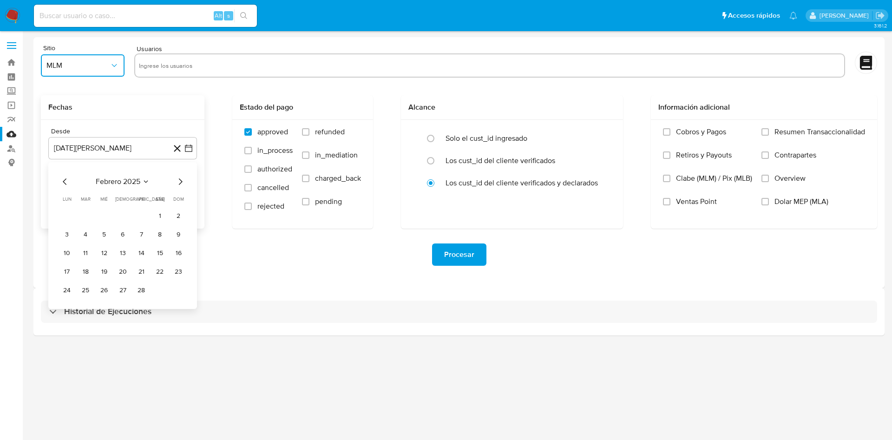
click at [181, 180] on icon "Mes siguiente" at bounding box center [181, 181] width 4 height 7
click at [182, 180] on icon "Mes siguiente" at bounding box center [180, 181] width 11 height 11
click at [64, 180] on icon "Mes anterior" at bounding box center [64, 181] width 11 height 11
click at [159, 211] on button "1" at bounding box center [159, 216] width 15 height 15
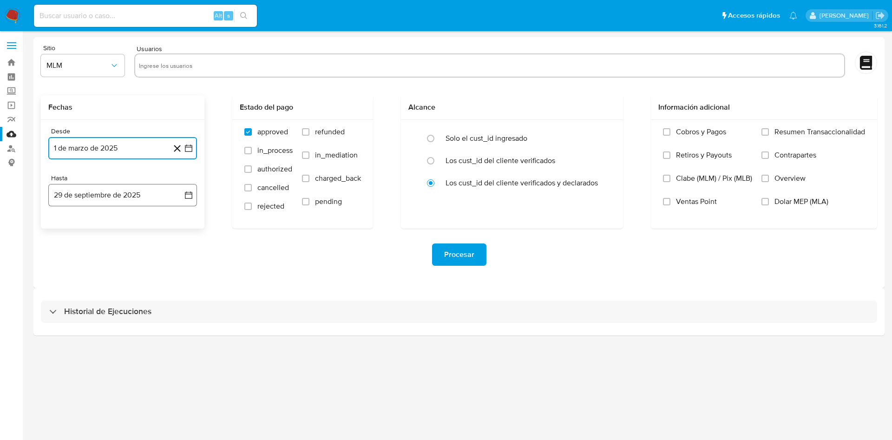
click at [187, 195] on icon "button" at bounding box center [188, 194] width 9 height 9
click at [60, 225] on icon "Mes anterior" at bounding box center [64, 228] width 11 height 11
click at [123, 338] on button "31" at bounding box center [122, 337] width 15 height 15
click at [284, 279] on div "Procesar" at bounding box center [459, 255] width 836 height 52
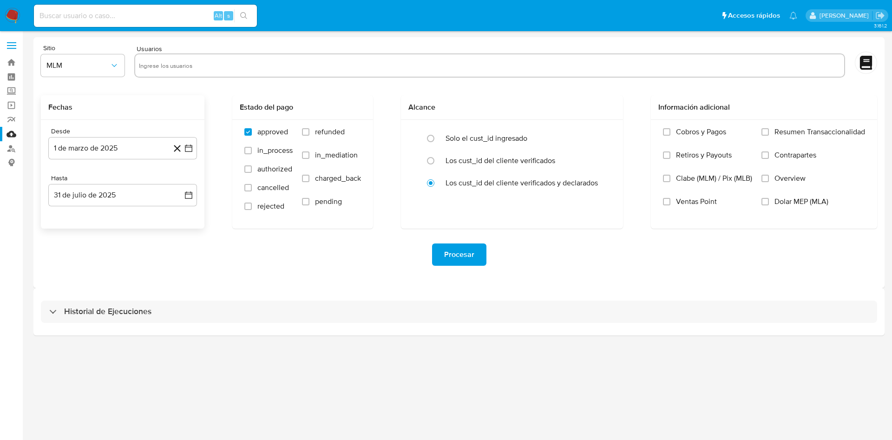
click at [179, 65] on input "text" at bounding box center [490, 65] width 702 height 15
paste input "1046339171"
type input "1046339171"
paste input "1998316911"
type input "1998316911"
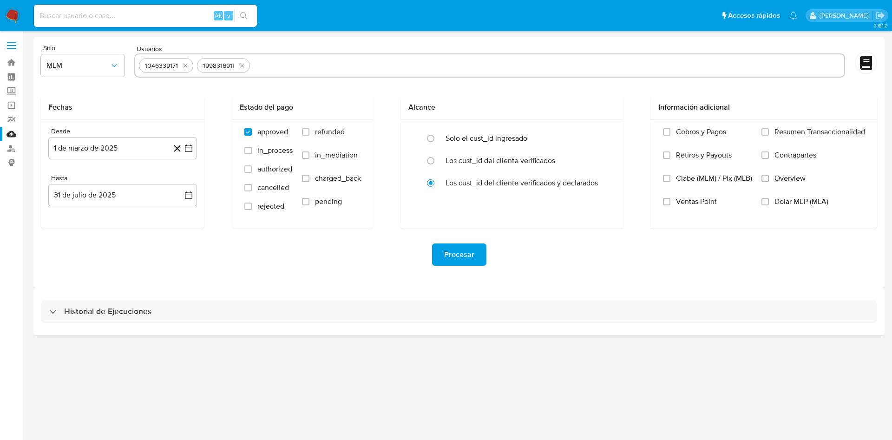
paste input "253839409"
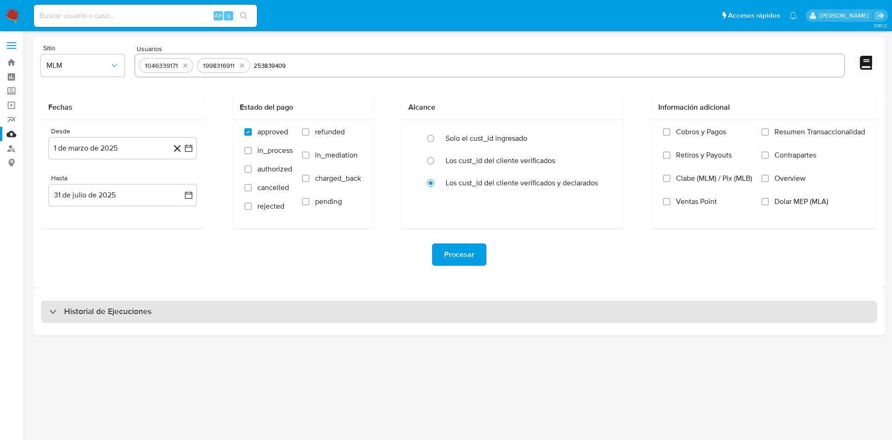
type input "253839409"
click at [304, 309] on div "Historial de Ejecuciones" at bounding box center [459, 312] width 836 height 22
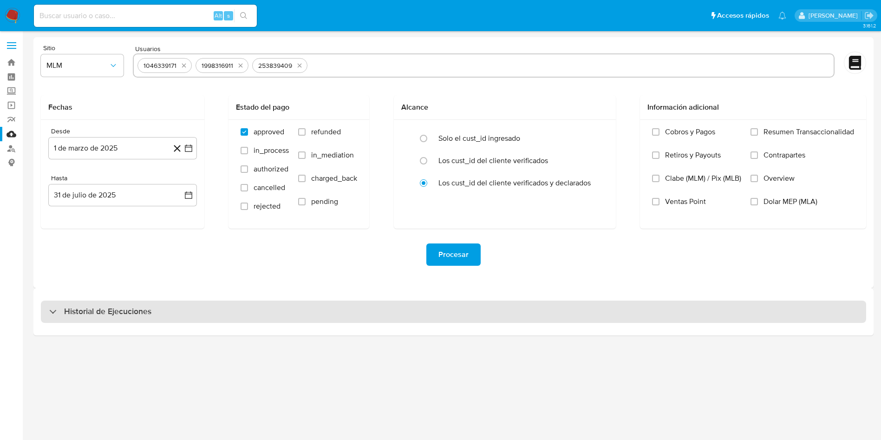
select select "10"
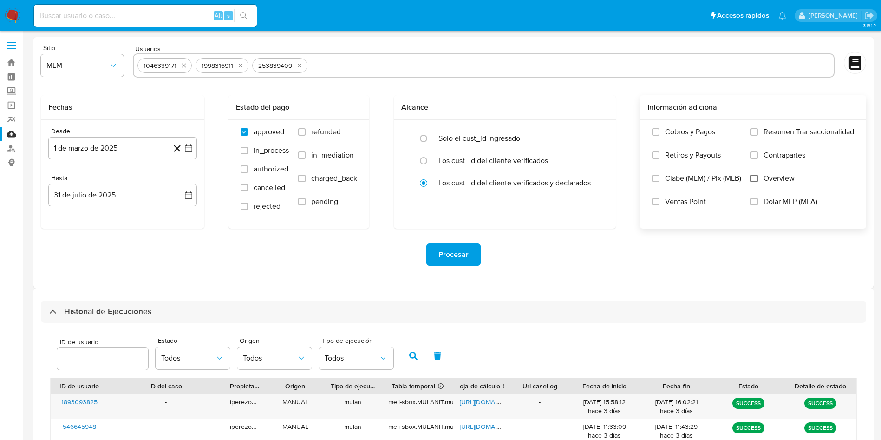
click at [751, 176] on input "Overview" at bounding box center [754, 178] width 7 height 7
click at [621, 256] on div "Procesar" at bounding box center [454, 254] width 826 height 22
click at [433, 254] on button "Procesar" at bounding box center [454, 254] width 54 height 22
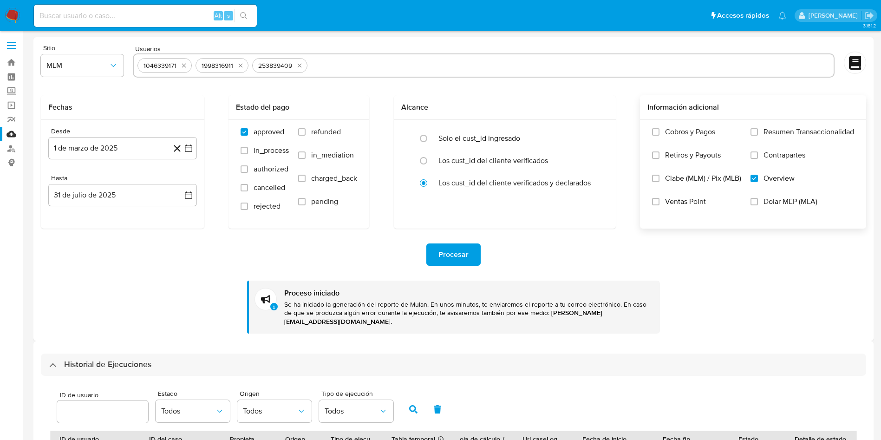
click at [358, 68] on input "text" at bounding box center [570, 65] width 519 height 15
type input "802120592"
click at [176, 298] on div "Procesar Proceso iniciado Se ha iniciado la generación del reporte de Mulan. En…" at bounding box center [454, 281] width 826 height 105
click at [189, 148] on icon "button" at bounding box center [188, 148] width 9 height 9
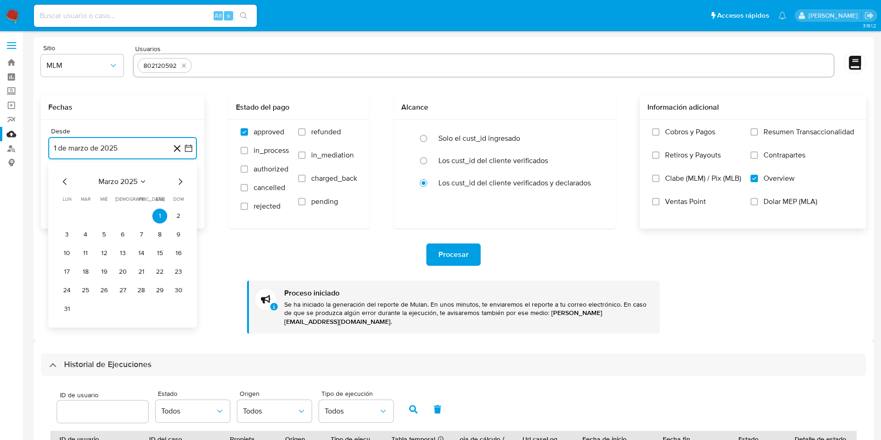
click at [60, 177] on icon "Mes anterior" at bounding box center [64, 181] width 11 height 11
click at [101, 215] on button "1" at bounding box center [104, 216] width 15 height 15
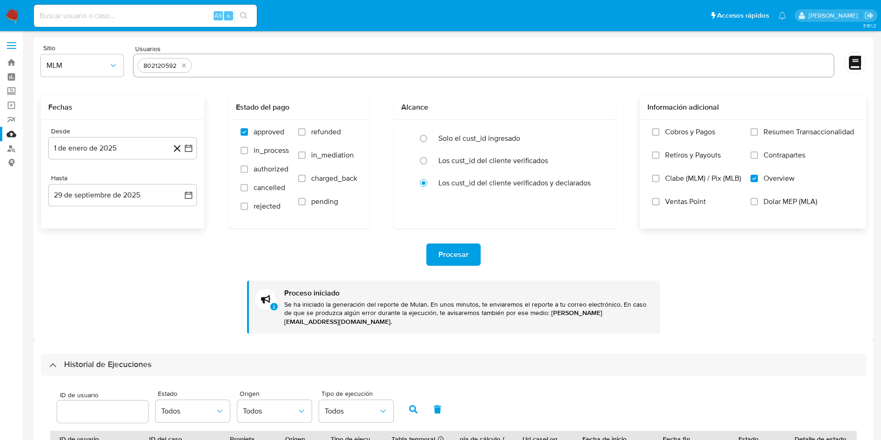
click at [243, 236] on div "Procesar Proceso iniciado Se ha iniciado la generación del reporte de Mulan. En…" at bounding box center [454, 281] width 826 height 105
click at [194, 190] on button "29 de septiembre de 2025" at bounding box center [122, 195] width 149 height 22
click at [57, 229] on div "septiembre 2025 septiembre 2025 lun lunes mar martes mié miércoles jue jueves v…" at bounding box center [122, 282] width 149 height 147
click at [61, 229] on icon "Mes anterior" at bounding box center [64, 228] width 11 height 11
click at [65, 228] on icon "Mes anterior" at bounding box center [64, 228] width 11 height 11
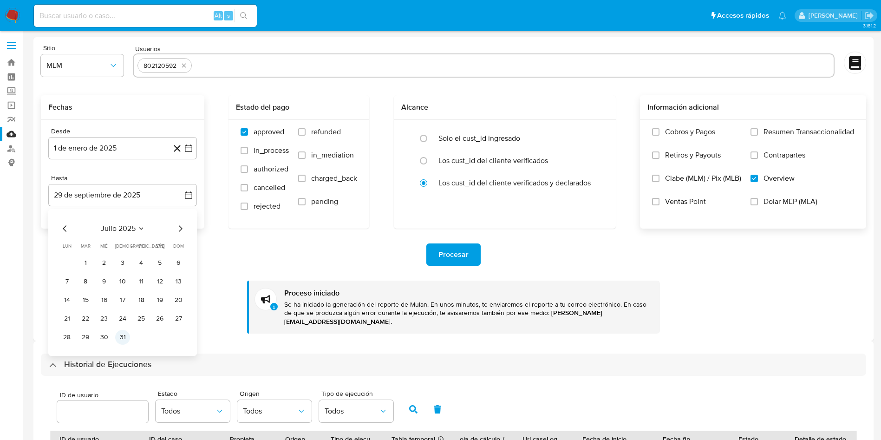
click at [125, 334] on button "31" at bounding box center [122, 337] width 15 height 15
click at [263, 234] on div "Procesar Proceso iniciado Se ha iniciado la generación del reporte de Mulan. En…" at bounding box center [454, 281] width 826 height 105
click at [446, 257] on span "Procesar" at bounding box center [454, 254] width 30 height 20
click at [198, 256] on div "Procesar" at bounding box center [454, 254] width 826 height 22
click at [91, 12] on input at bounding box center [145, 16] width 223 height 12
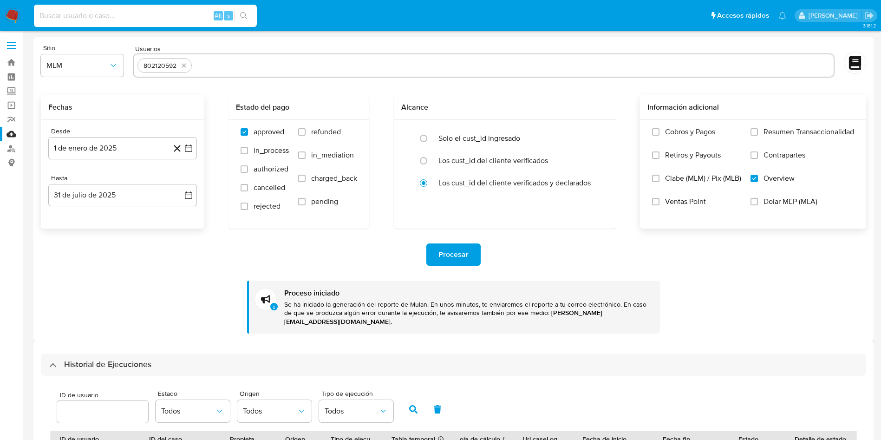
paste input "1998316911"
type input "1998316911"
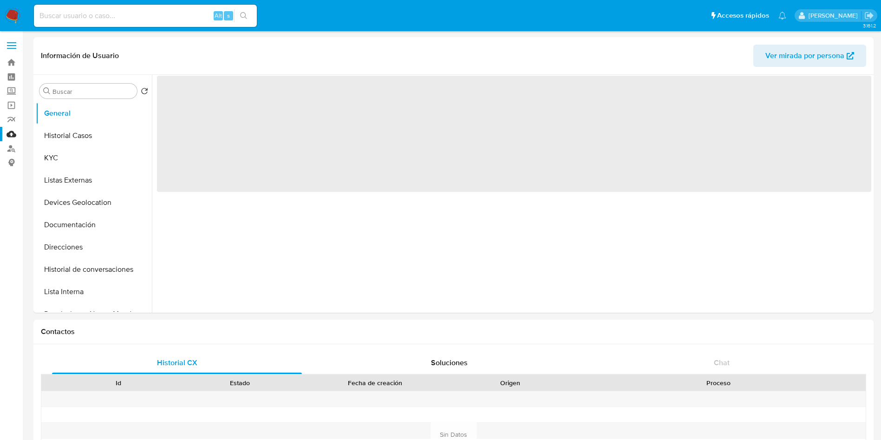
select select "10"
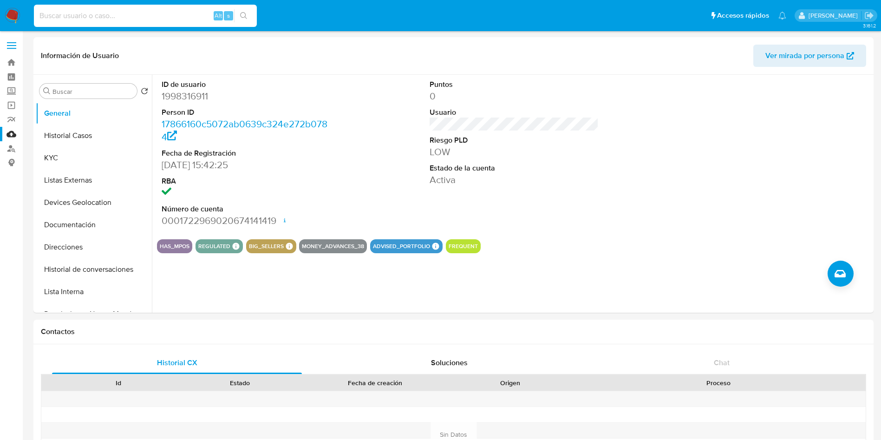
click at [133, 20] on input at bounding box center [145, 16] width 223 height 12
paste input "1998316911"
type input "1998316911"
click at [598, 267] on div "ID de usuario 1998316911 Person ID 17866160c5072ab0639c324e272b0784 Fecha de Re…" at bounding box center [512, 194] width 720 height 238
click at [61, 134] on button "Historial Casos" at bounding box center [90, 136] width 109 height 22
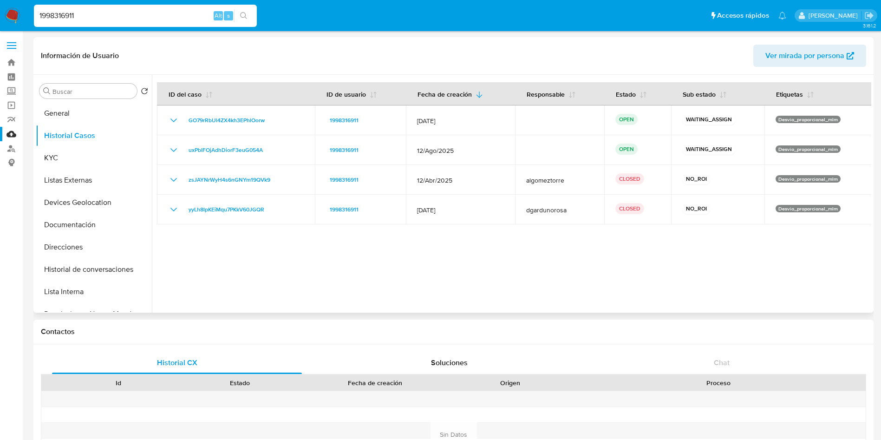
click at [755, 257] on div at bounding box center [512, 194] width 720 height 238
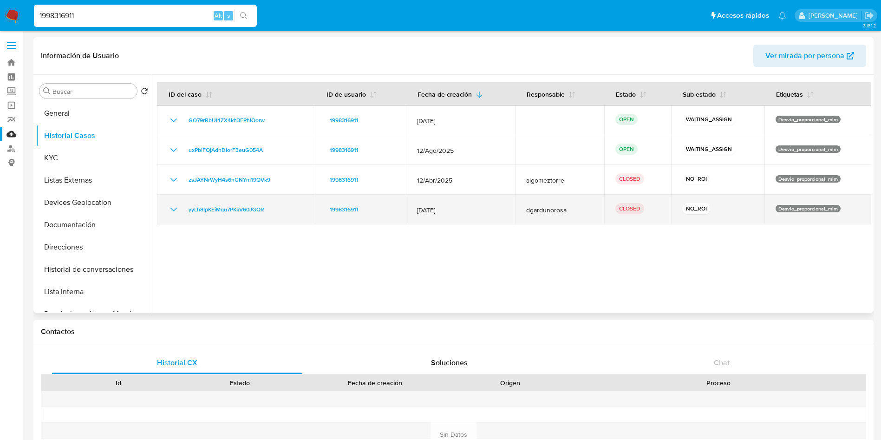
drag, startPoint x: 414, startPoint y: 210, endPoint x: 460, endPoint y: 210, distance: 46.0
click at [460, 210] on td "12/Mar/2025" at bounding box center [460, 210] width 109 height 30
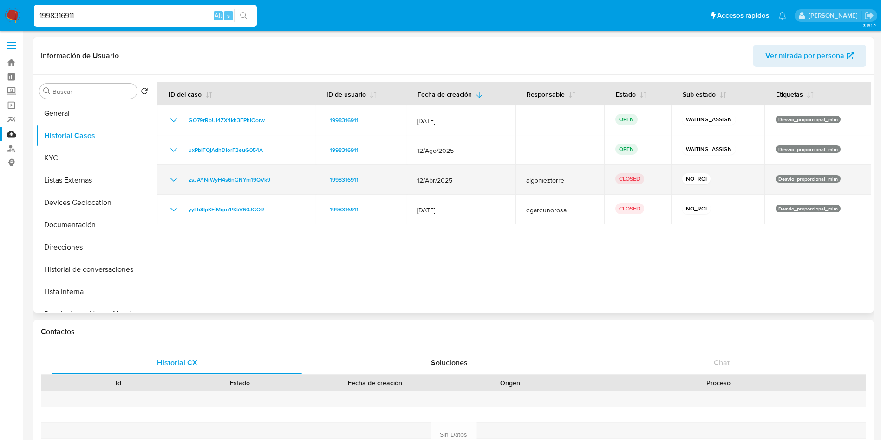
drag, startPoint x: 453, startPoint y: 180, endPoint x: 415, endPoint y: 179, distance: 37.6
click at [414, 179] on td "12/Abr/2025" at bounding box center [460, 180] width 109 height 30
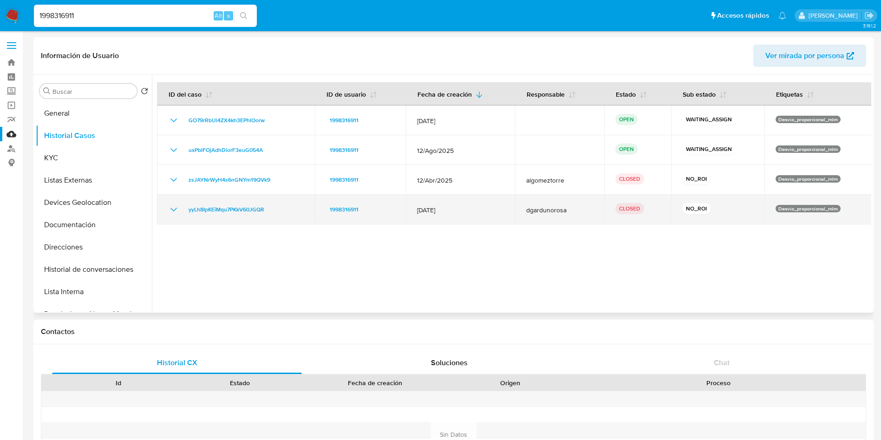
click at [172, 208] on icon "Mostrar/Ocultar" at bounding box center [173, 209] width 11 height 11
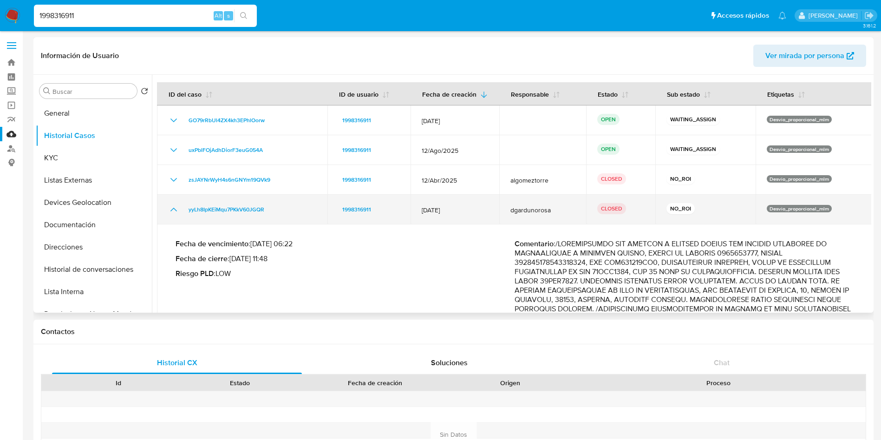
click at [172, 208] on icon "Mostrar/Ocultar" at bounding box center [173, 209] width 11 height 11
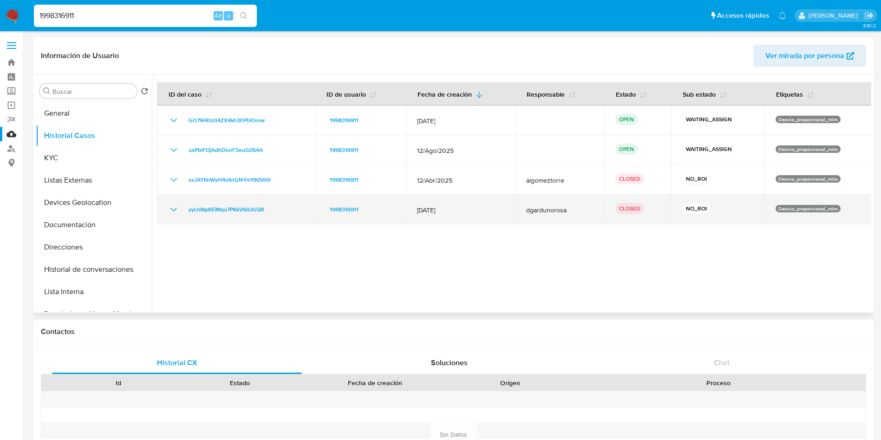
click at [172, 208] on icon "Mostrar/Ocultar" at bounding box center [173, 209] width 11 height 11
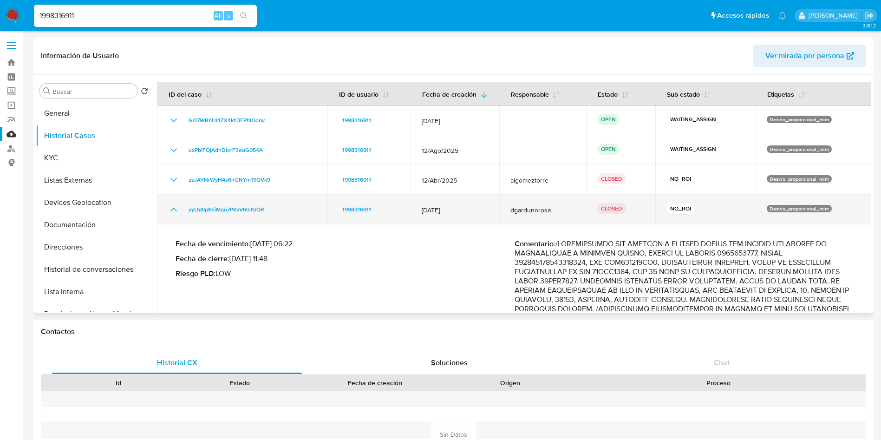
click at [176, 210] on icon "Mostrar/Ocultar" at bounding box center [174, 210] width 7 height 4
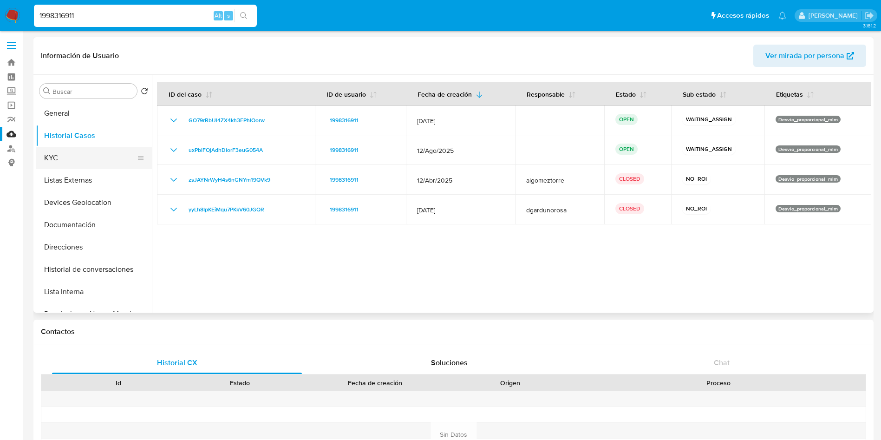
click at [63, 158] on button "KYC" at bounding box center [90, 158] width 109 height 22
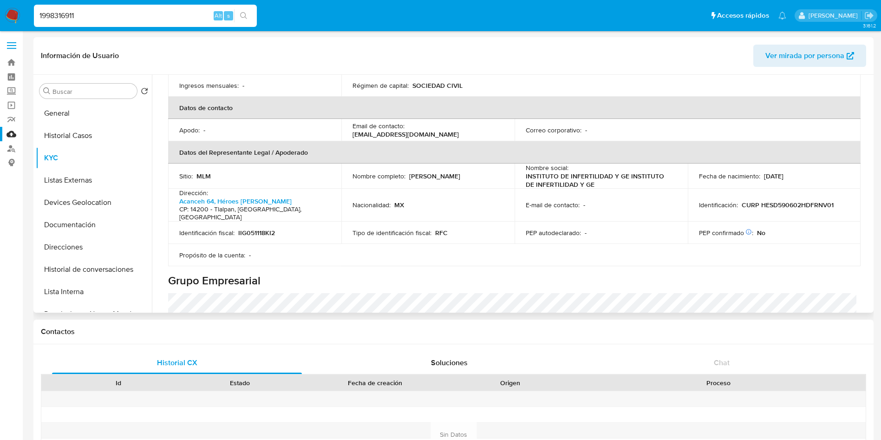
scroll to position [227, 0]
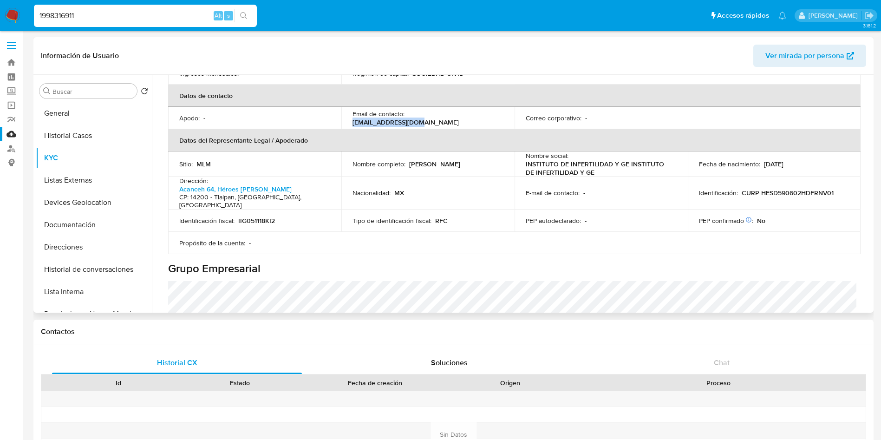
drag, startPoint x: 407, startPoint y: 108, endPoint x: 475, endPoint y: 109, distance: 67.8
click at [475, 110] on div "Email de contacto : tpvcdmx@ingenes.com" at bounding box center [428, 118] width 151 height 17
copy p "tpvcdmx@ingenes.com"
click at [360, 229] on table "Información de empresa ID de usuario : 1998316911 Nombre del comercio : INGENES…" at bounding box center [514, 73] width 693 height 361
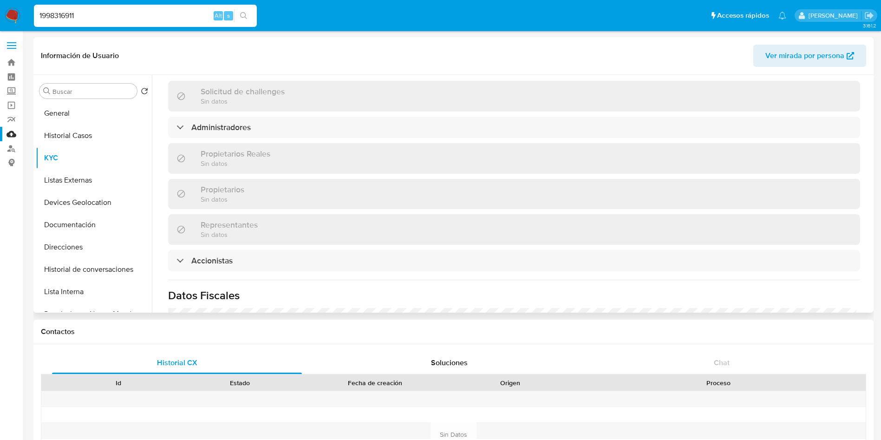
scroll to position [506, 0]
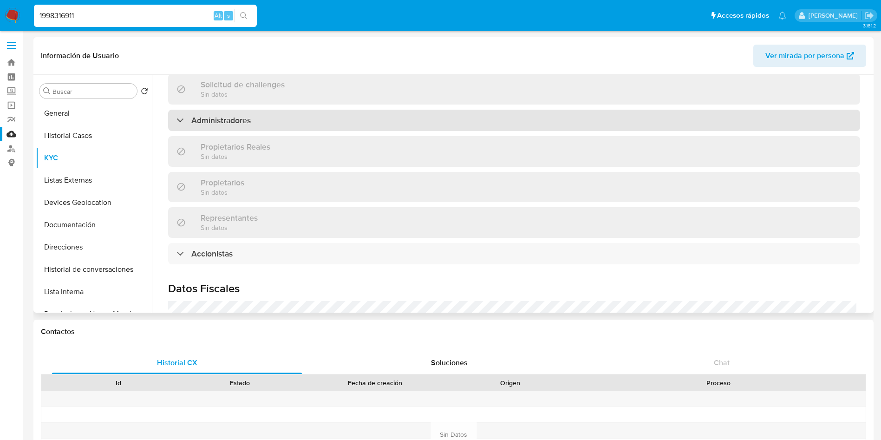
click at [412, 110] on div "Administradores" at bounding box center [514, 120] width 692 height 21
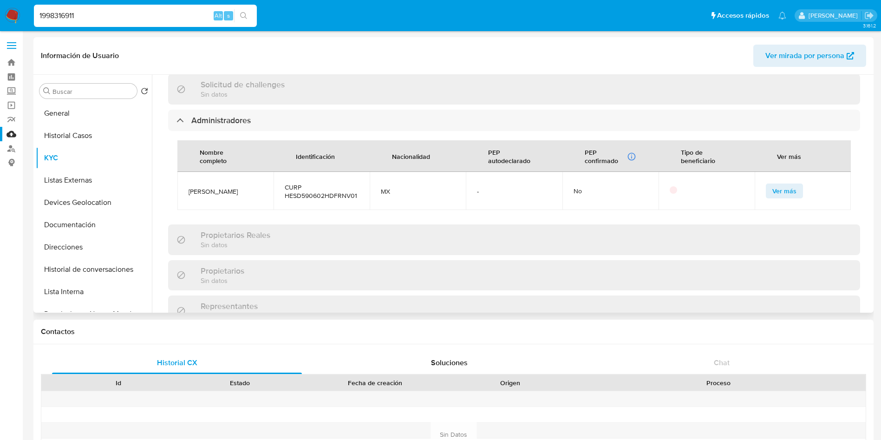
drag, startPoint x: 187, startPoint y: 169, endPoint x: 228, endPoint y: 188, distance: 45.5
click at [228, 188] on td "DAVID HERNANDEZ SANCHEZ" at bounding box center [225, 191] width 96 height 38
copy span "DAVID HERNANDEZ SANCHEZ"
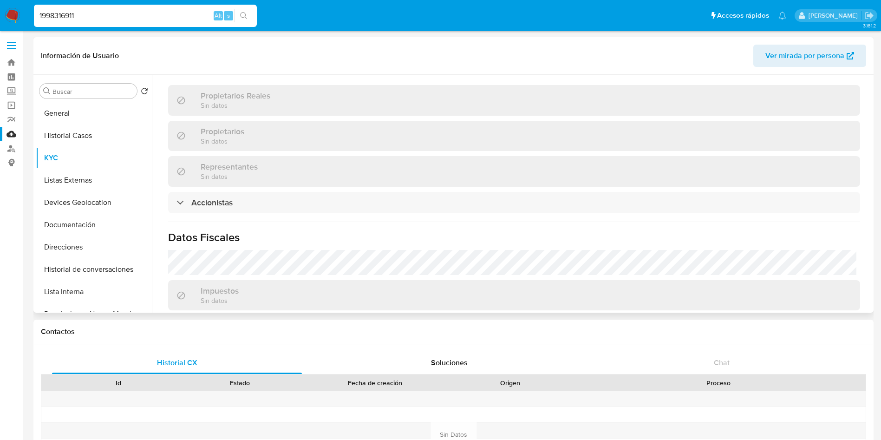
scroll to position [715, 0]
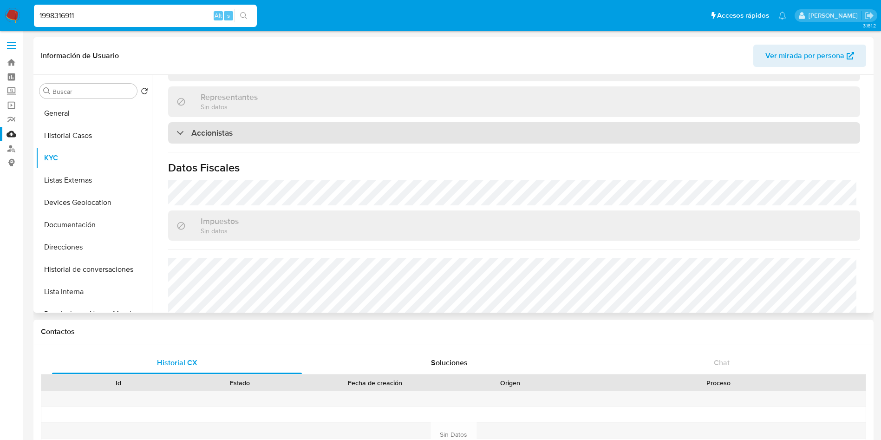
click at [263, 122] on div "Accionistas" at bounding box center [514, 132] width 692 height 21
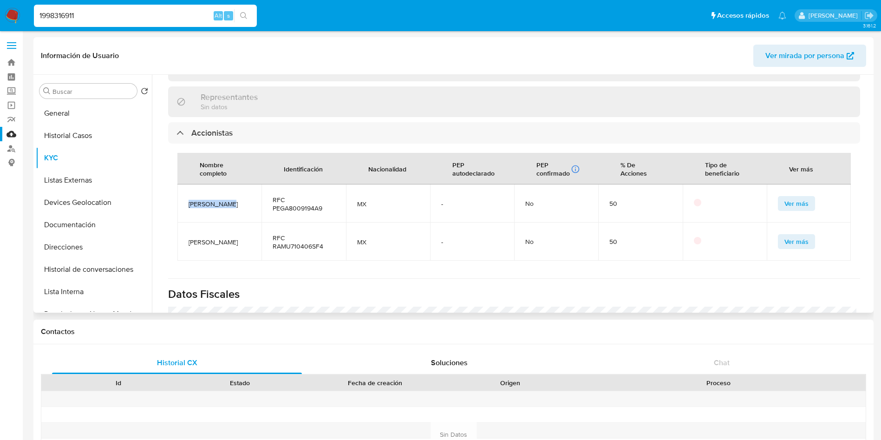
drag, startPoint x: 188, startPoint y: 188, endPoint x: 232, endPoint y: 189, distance: 44.1
click at [232, 189] on td "Alicia Perez" at bounding box center [219, 203] width 84 height 38
copy span "Alicia Perez"
drag, startPoint x: 190, startPoint y: 226, endPoint x: 234, endPoint y: 227, distance: 44.1
click at [234, 238] on span "Uriel Ramos" at bounding box center [220, 242] width 62 height 8
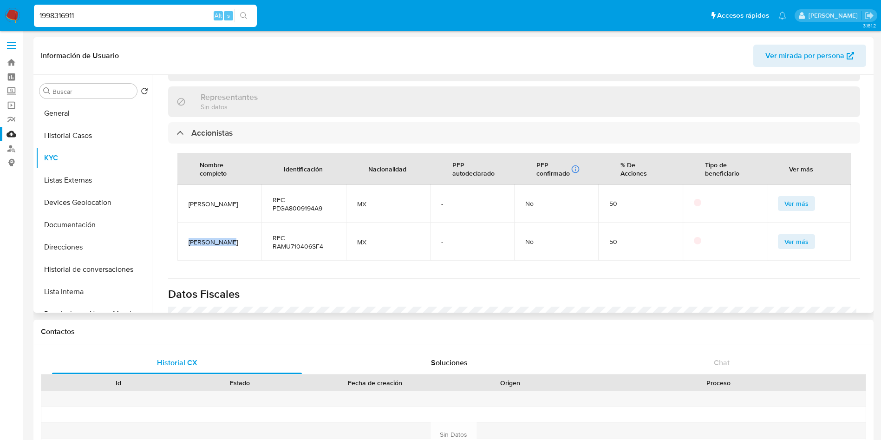
copy span "Uriel Ramos"
click at [488, 249] on div "Nombre completo Identificación Nacionalidad PEP autodeclarado PEP confirmado Ob…" at bounding box center [514, 207] width 692 height 126
click at [787, 197] on span "Ver más" at bounding box center [797, 203] width 24 height 13
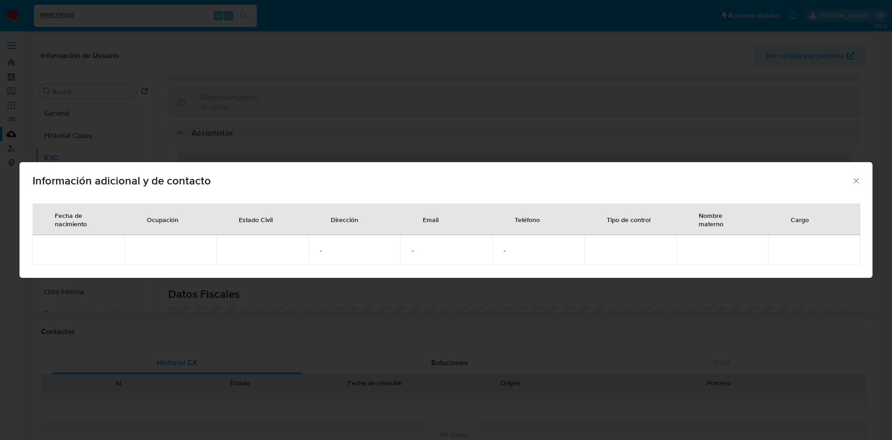
click at [860, 182] on icon "Cerrar" at bounding box center [856, 180] width 9 height 9
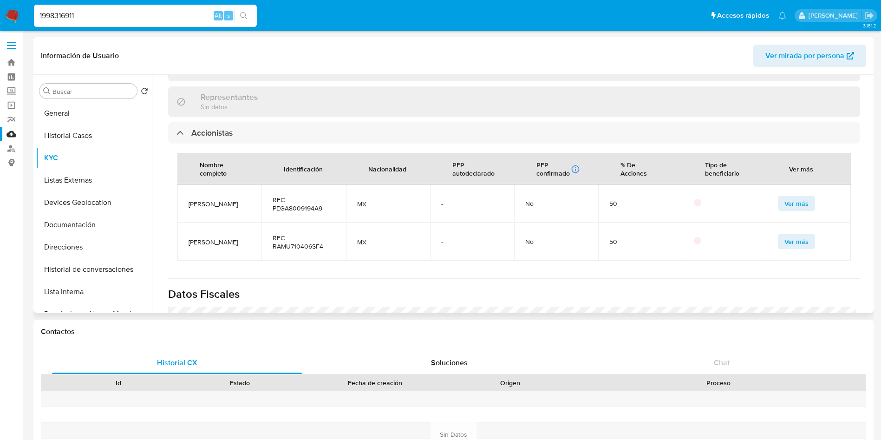
click at [793, 235] on span "Ver más" at bounding box center [797, 241] width 24 height 13
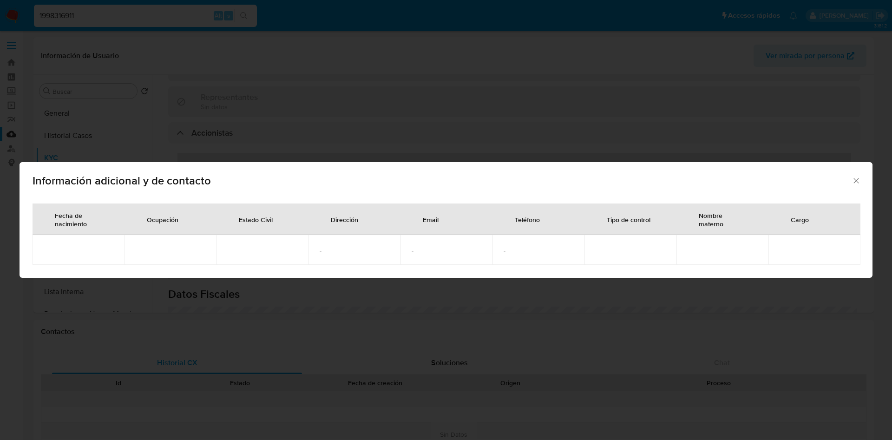
click at [858, 177] on icon "Cerrar" at bounding box center [856, 180] width 9 height 9
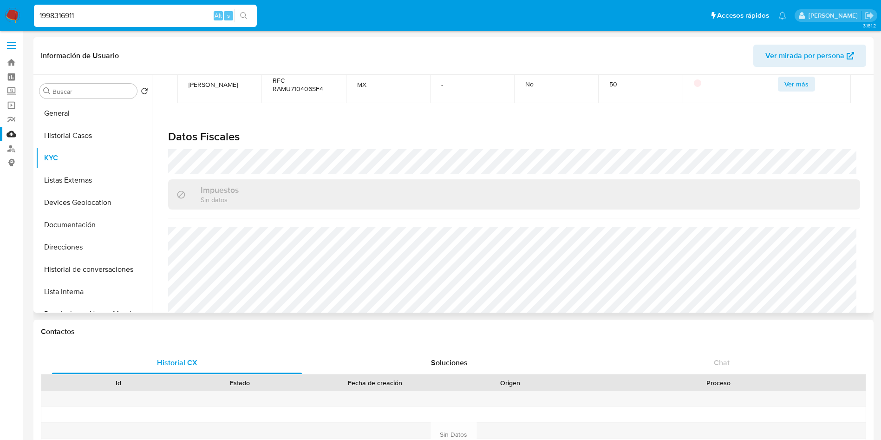
scroll to position [882, 0]
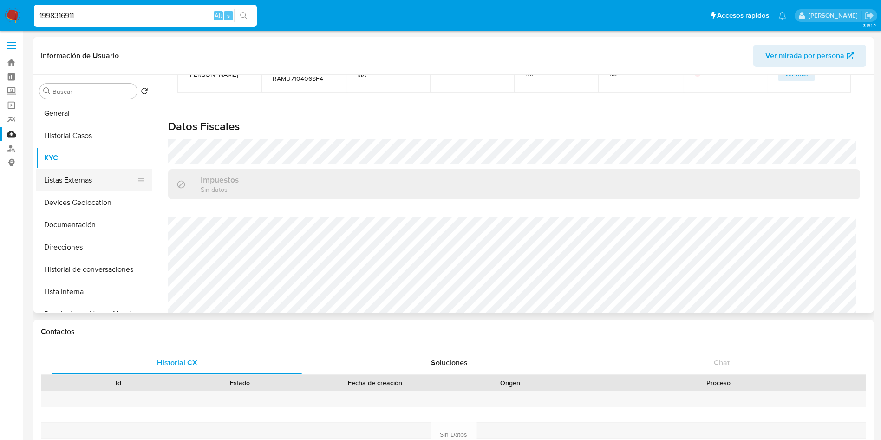
click at [80, 181] on button "Listas Externas" at bounding box center [90, 180] width 109 height 22
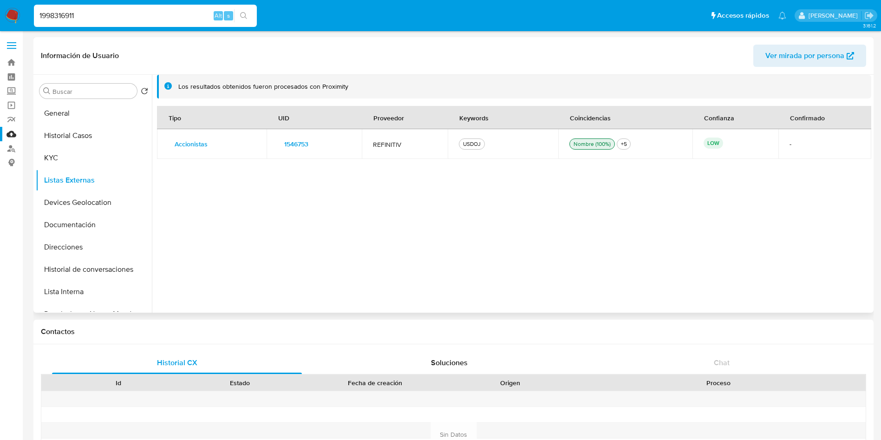
click at [313, 147] on button "1546753" at bounding box center [296, 144] width 37 height 15
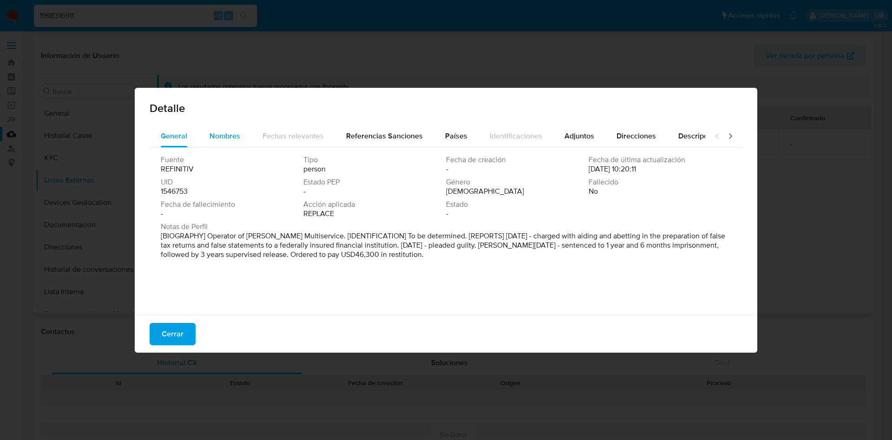
click at [218, 138] on span "Nombres" at bounding box center [225, 136] width 31 height 11
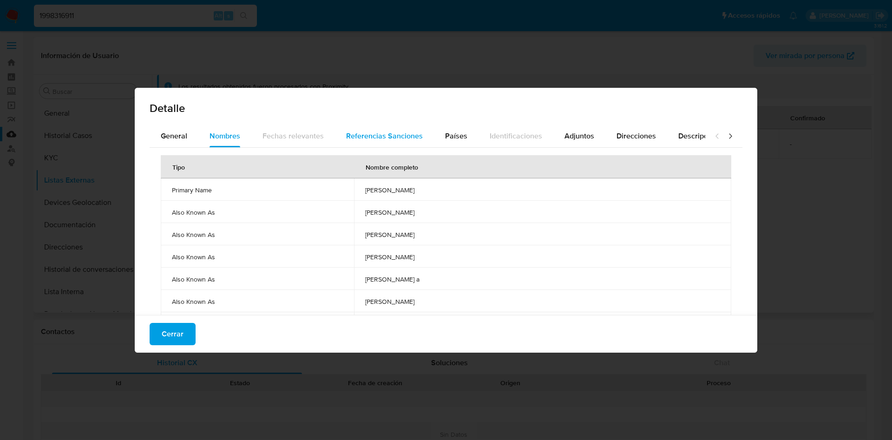
click at [384, 131] on span "Referencias Sanciones" at bounding box center [384, 136] width 77 height 11
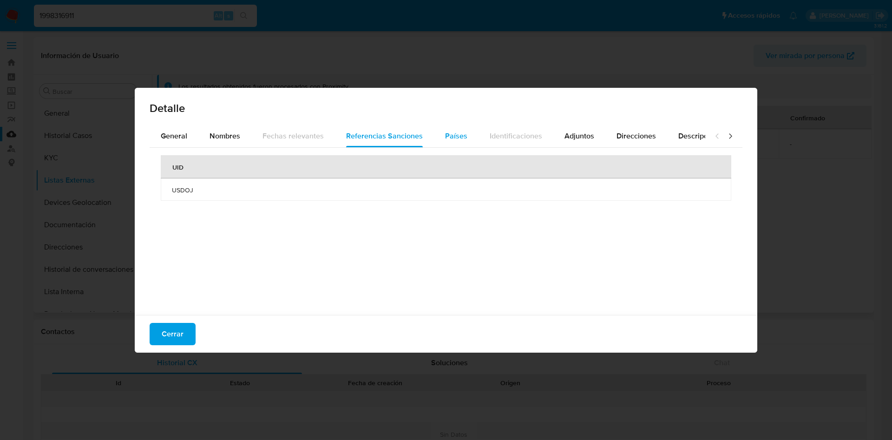
click at [447, 137] on span "Países" at bounding box center [456, 136] width 22 height 11
click at [379, 137] on span "Referencias Sanciones" at bounding box center [384, 136] width 77 height 11
click at [223, 135] on span "Nombres" at bounding box center [225, 136] width 31 height 11
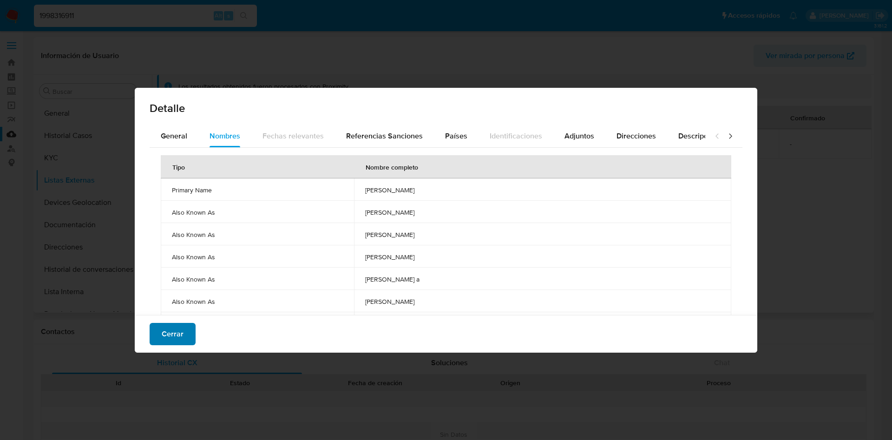
click at [171, 327] on span "Cerrar" at bounding box center [173, 334] width 22 height 20
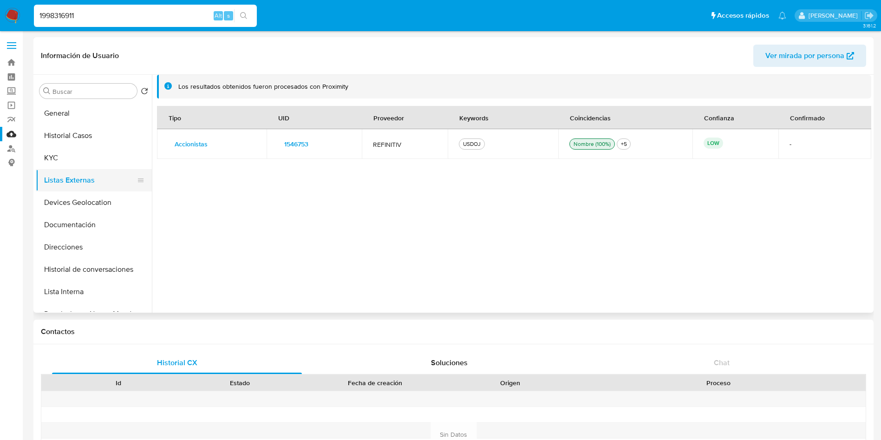
drag, startPoint x: 72, startPoint y: 166, endPoint x: 136, endPoint y: 170, distance: 63.3
click at [73, 166] on button "KYC" at bounding box center [94, 158] width 116 height 22
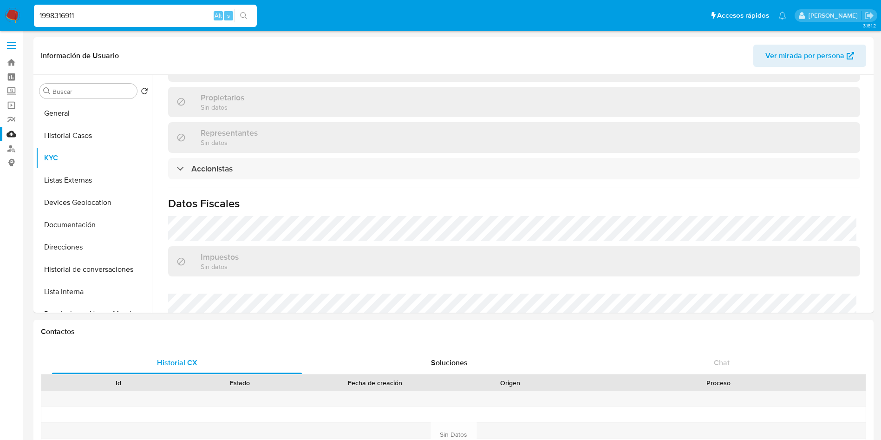
scroll to position [627, 0]
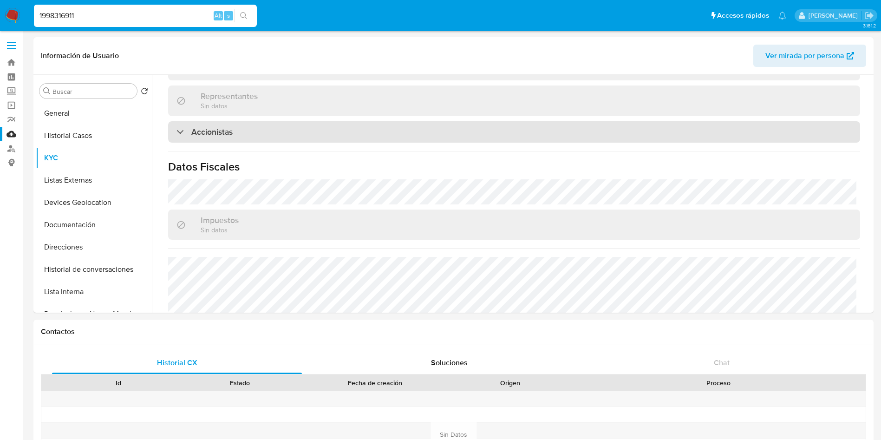
click at [271, 121] on div "Accionistas" at bounding box center [514, 131] width 692 height 21
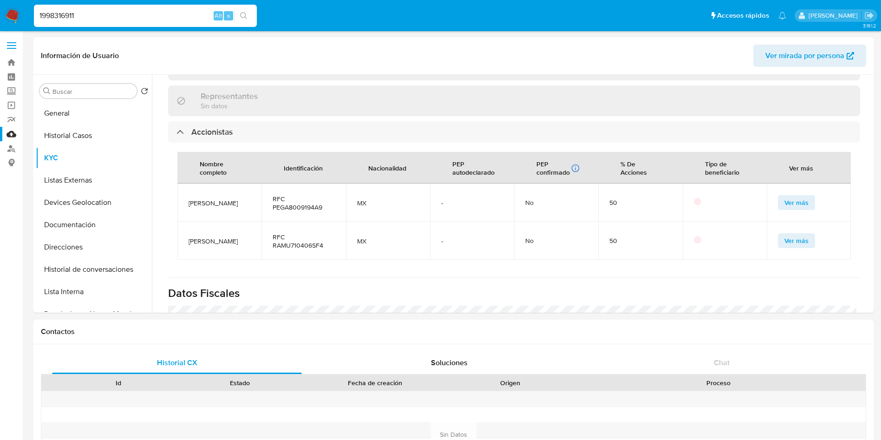
click at [288, 195] on span "RFC PEGA8009194A9" at bounding box center [304, 203] width 62 height 17
click at [287, 195] on span "RFC PEGA8009194A9" at bounding box center [304, 203] width 62 height 17
copy span "PEGA8009194A9"
click at [290, 233] on span "RFC RAMU710406SF4" at bounding box center [304, 241] width 62 height 17
click at [291, 233] on span "RFC RAMU710406SF4" at bounding box center [304, 241] width 62 height 17
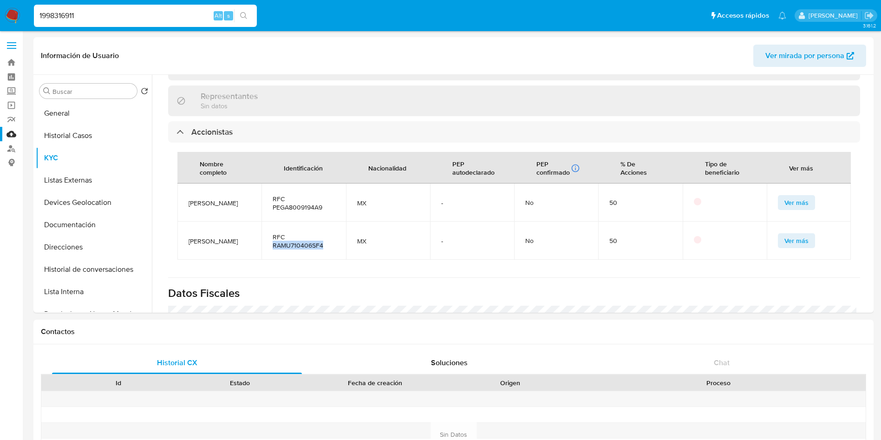
copy span "RAMU710406SF4"
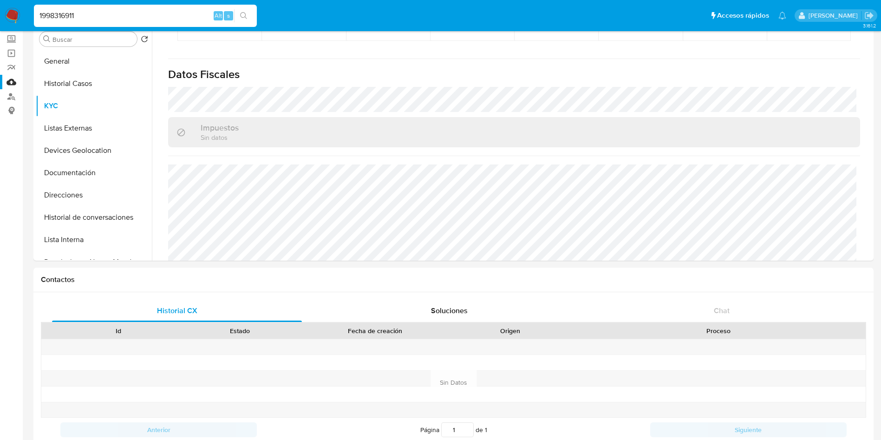
scroll to position [70, 0]
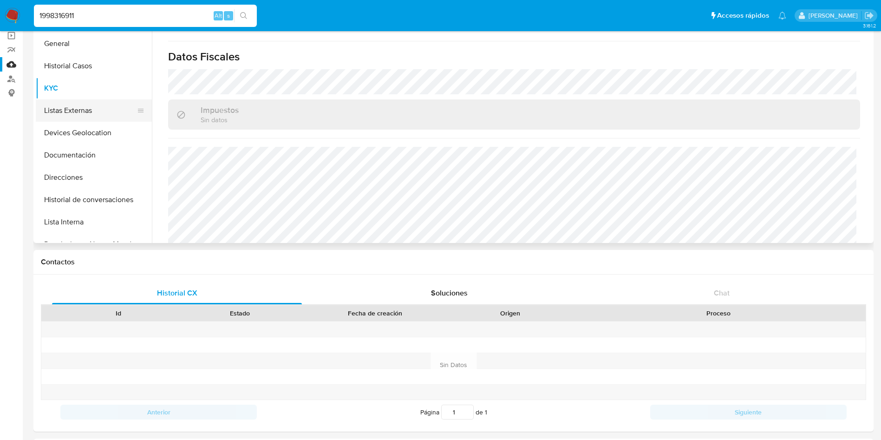
click at [66, 106] on button "Listas Externas" at bounding box center [90, 110] width 109 height 22
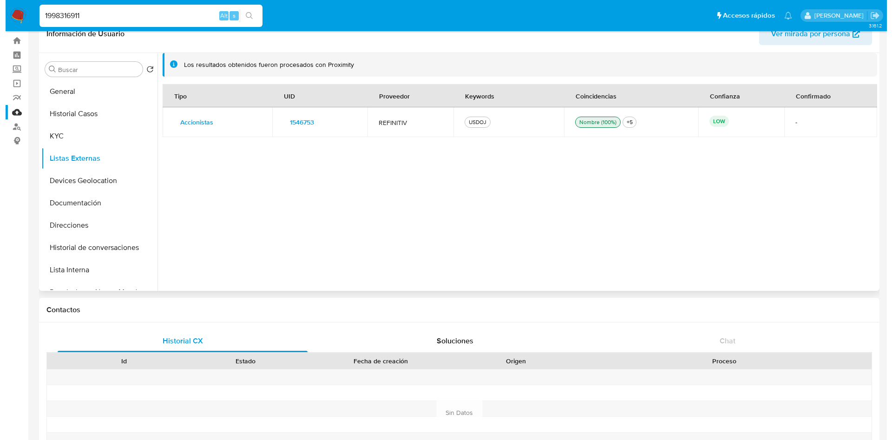
scroll to position [0, 0]
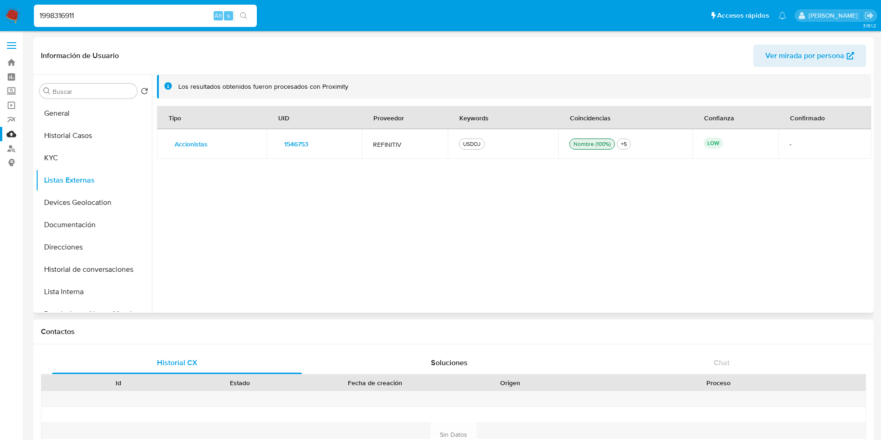
click at [298, 140] on span "1546753" at bounding box center [296, 144] width 24 height 13
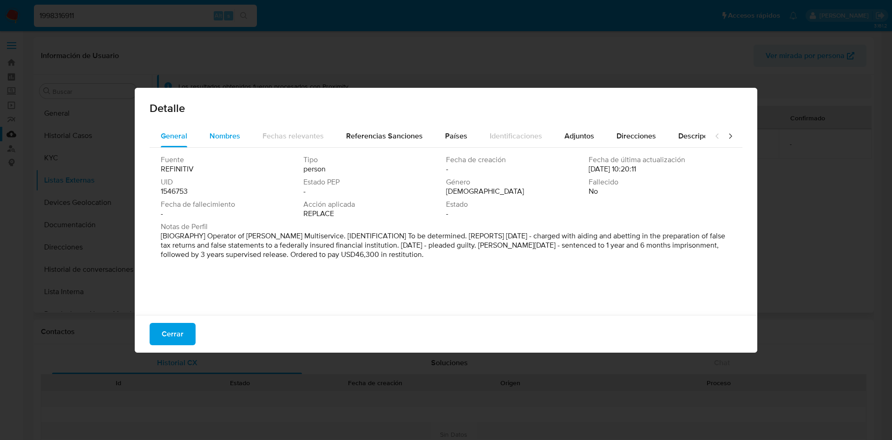
click at [215, 133] on span "Nombres" at bounding box center [225, 136] width 31 height 11
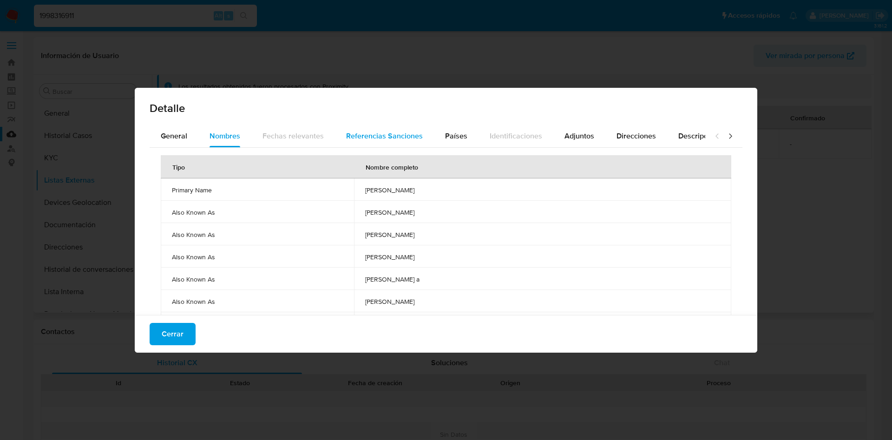
click at [388, 135] on span "Referencias Sanciones" at bounding box center [384, 136] width 77 height 11
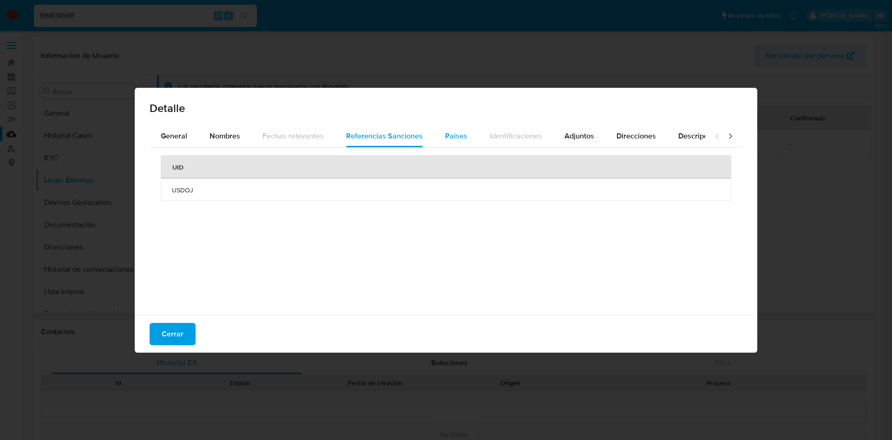
click at [440, 139] on button "Países" at bounding box center [456, 136] width 45 height 22
click at [572, 139] on span "Adjuntos" at bounding box center [580, 136] width 30 height 11
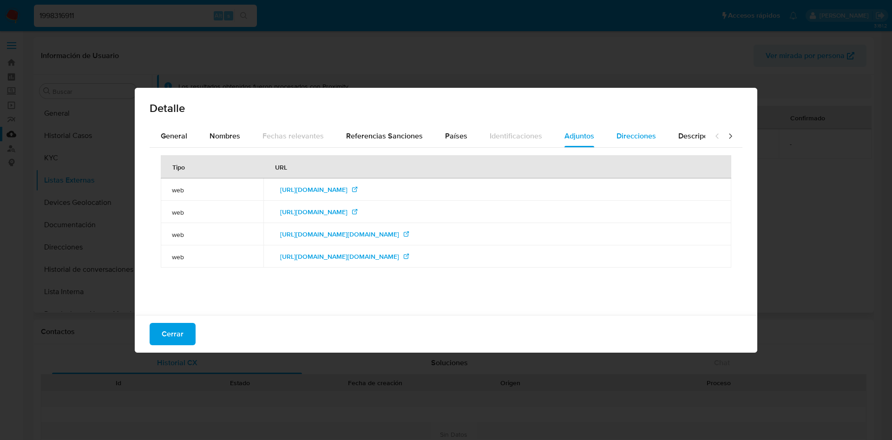
click at [622, 139] on span "Direcciones" at bounding box center [636, 136] width 39 height 11
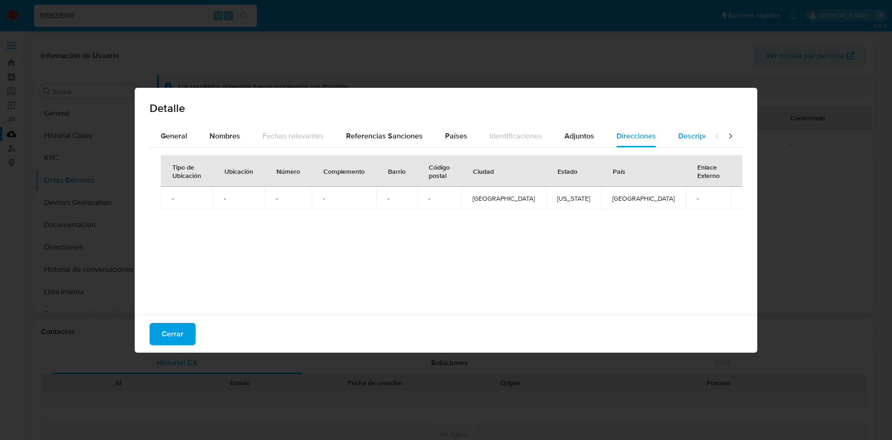
click at [682, 142] on div "Descripciones" at bounding box center [701, 136] width 47 height 22
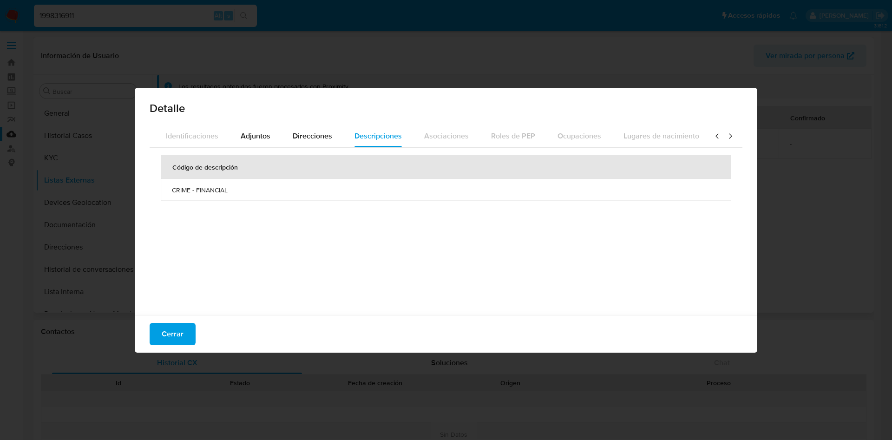
scroll to position [0, 333]
click at [713, 133] on icon at bounding box center [717, 135] width 9 height 9
click at [713, 132] on icon at bounding box center [717, 135] width 9 height 9
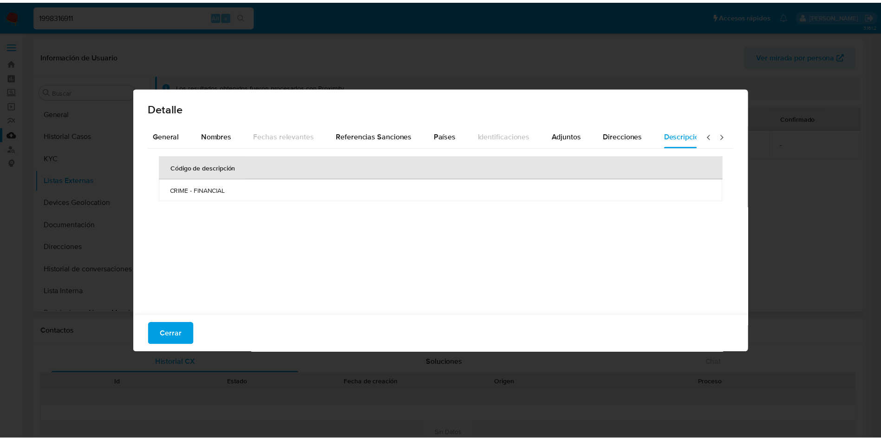
scroll to position [0, 0]
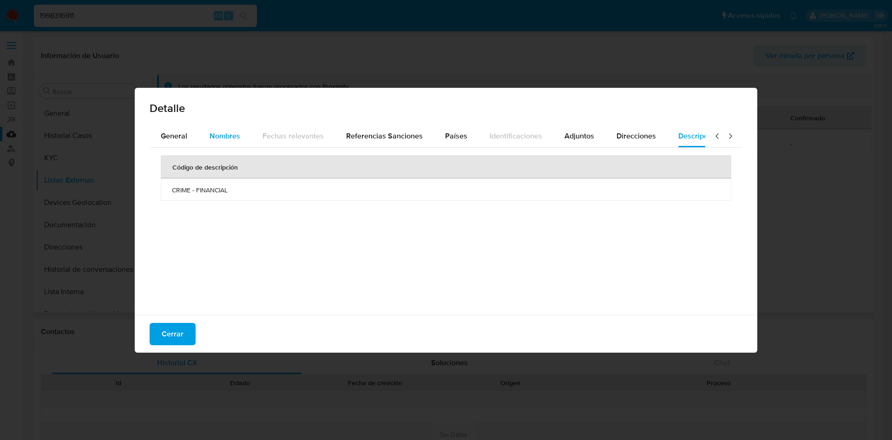
click at [206, 136] on button "Nombres" at bounding box center [224, 136] width 53 height 22
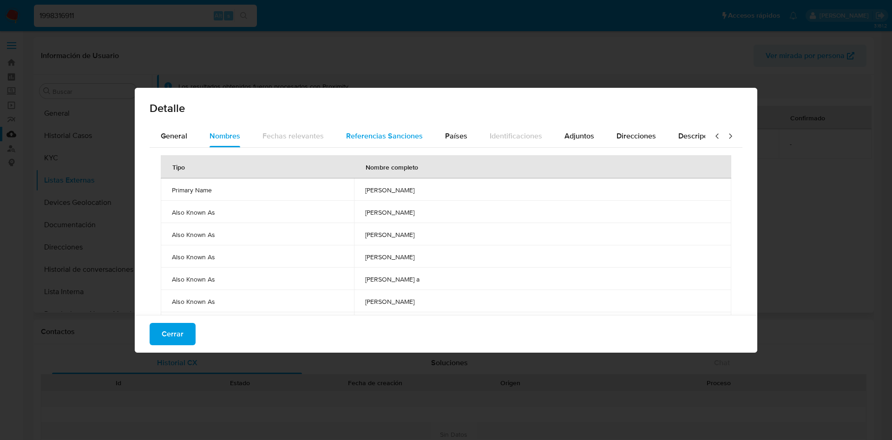
click at [372, 139] on span "Referencias Sanciones" at bounding box center [384, 136] width 77 height 11
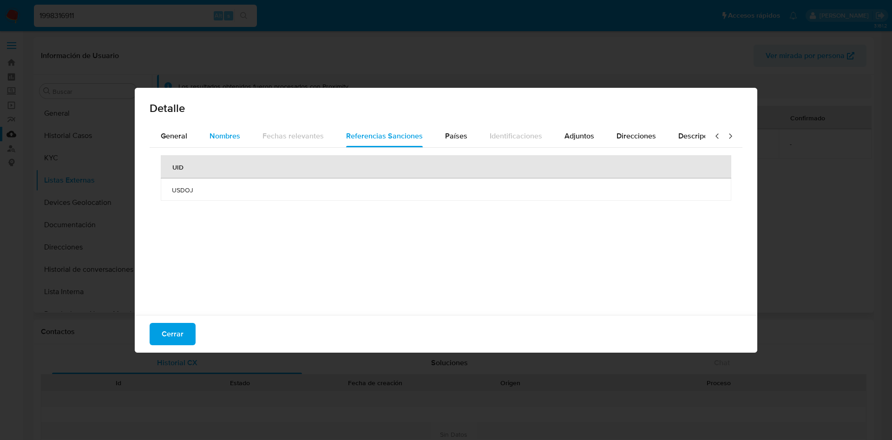
click at [228, 135] on span "Nombres" at bounding box center [225, 136] width 31 height 11
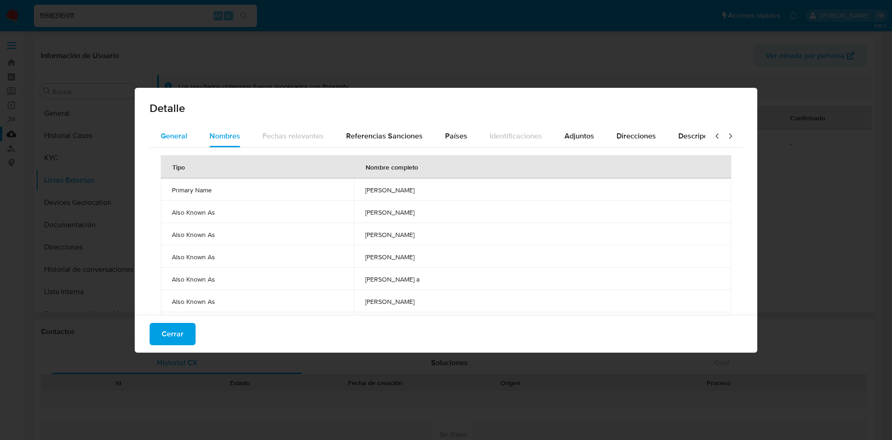
click at [166, 139] on span "General" at bounding box center [174, 136] width 26 height 11
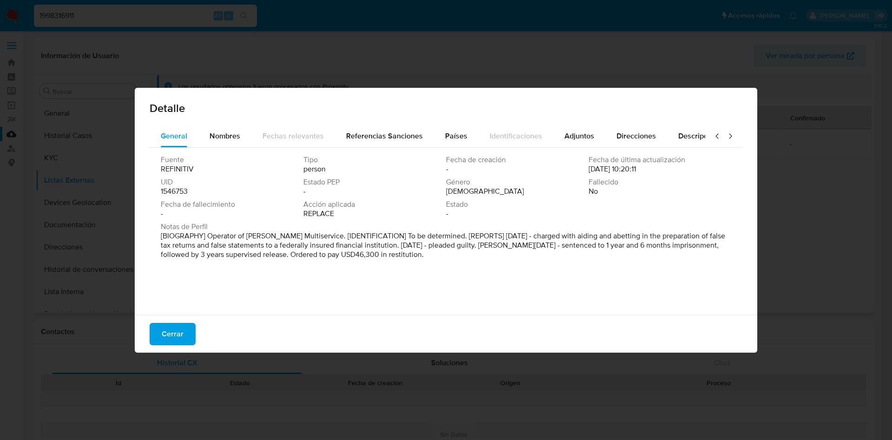
click at [382, 124] on div "Detalle" at bounding box center [446, 106] width 623 height 37
click at [383, 136] on span "Referencias Sanciones" at bounding box center [384, 136] width 77 height 11
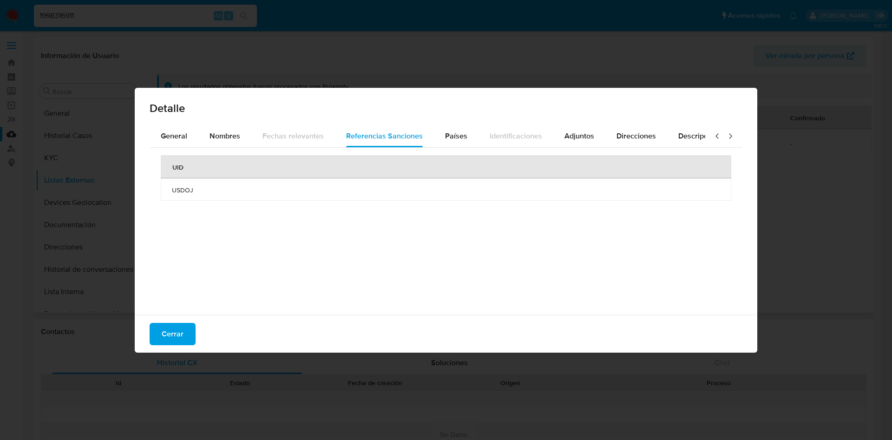
click at [325, 191] on span "USDOJ" at bounding box center [446, 190] width 548 height 8
click at [454, 131] on span "Países" at bounding box center [456, 136] width 22 height 11
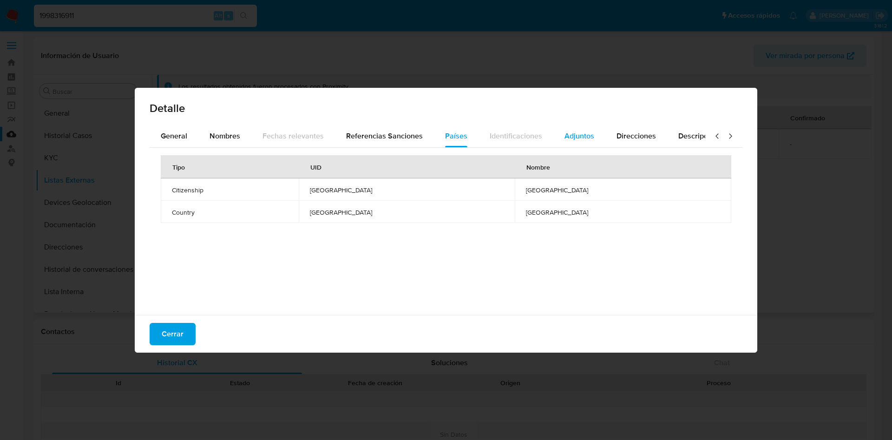
click at [558, 134] on button "Adjuntos" at bounding box center [579, 136] width 52 height 22
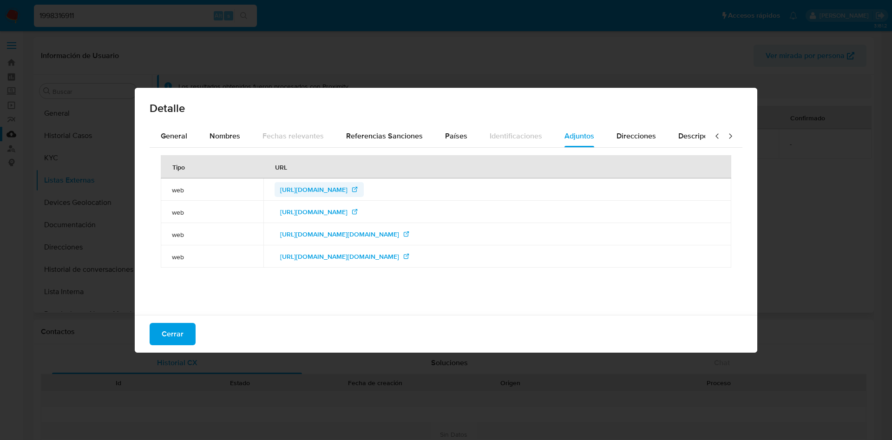
click at [329, 186] on span "http://www.justice.gov/usao/ma/news/2011/July/PerezAliciaPR.html" at bounding box center [313, 189] width 67 height 15
click at [348, 213] on span "http://www.justice.gov/usao/ma/news/2013/January/PerezLopezYolandasentencing.ht…" at bounding box center [313, 211] width 67 height 15
click at [186, 341] on button "Cerrar" at bounding box center [173, 334] width 46 height 22
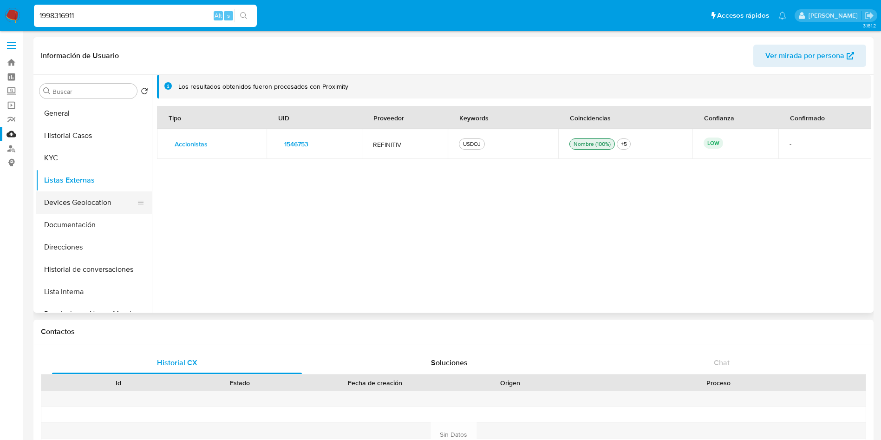
click at [84, 199] on button "Devices Geolocation" at bounding box center [90, 202] width 109 height 22
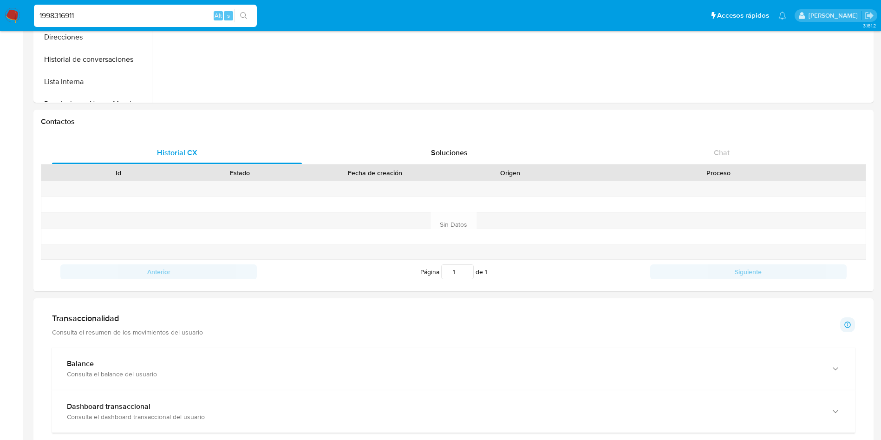
scroll to position [209, 0]
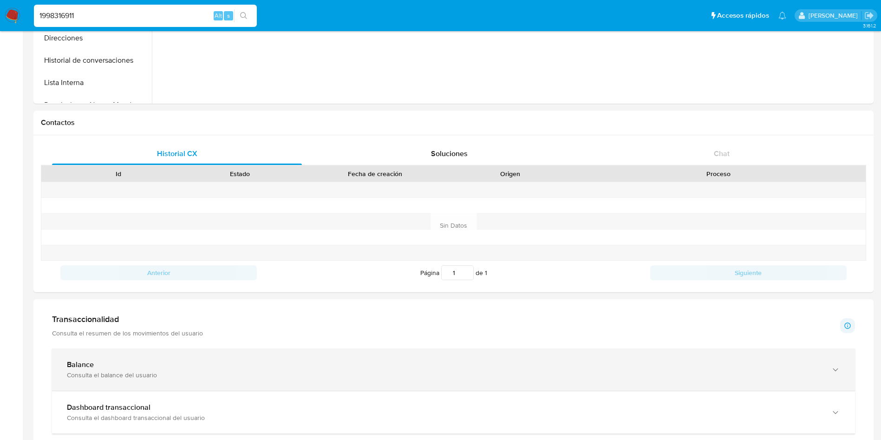
click at [162, 362] on div "Balance" at bounding box center [444, 364] width 755 height 9
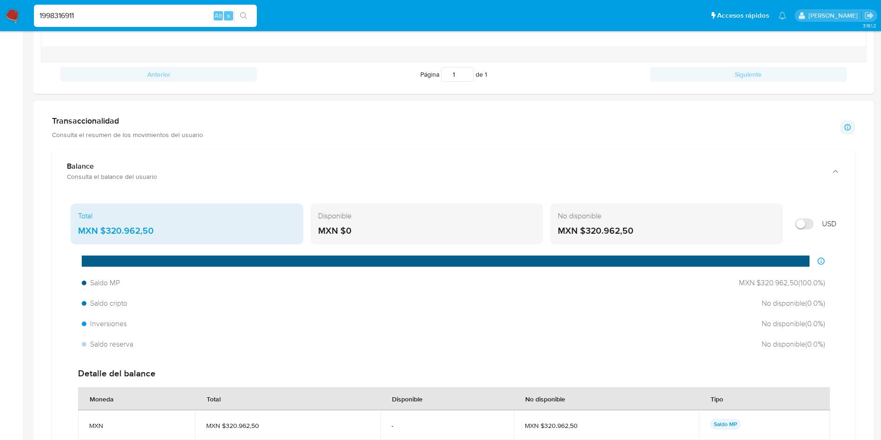
scroll to position [418, 0]
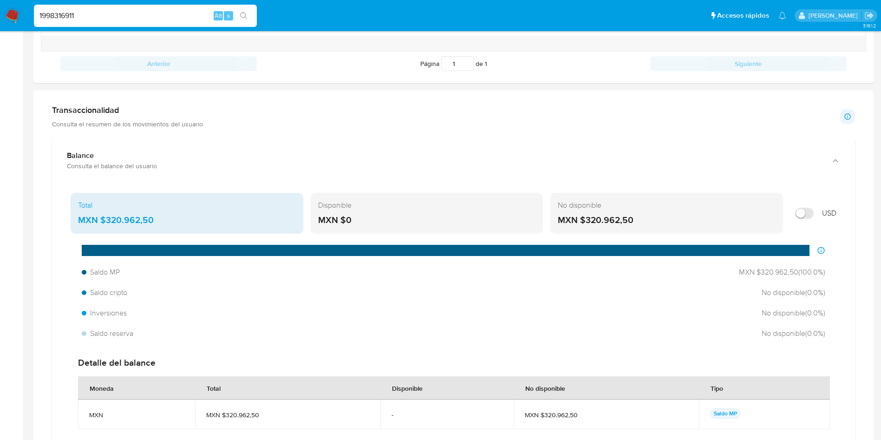
drag, startPoint x: 159, startPoint y: 220, endPoint x: 105, endPoint y: 217, distance: 53.5
click at [105, 217] on div "MXN $320.962,50" at bounding box center [187, 220] width 218 height 12
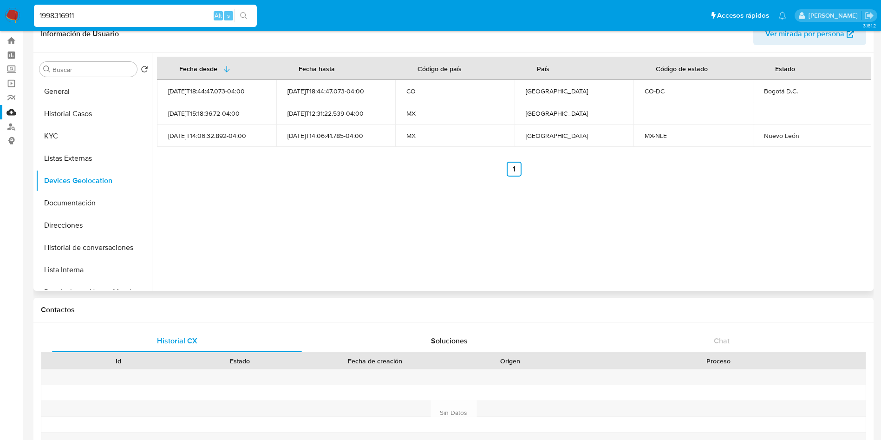
scroll to position [0, 0]
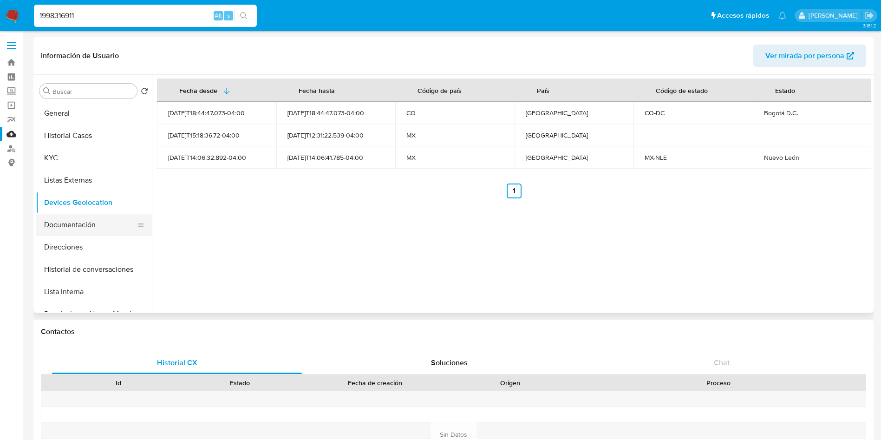
click at [59, 215] on button "Documentación" at bounding box center [90, 225] width 109 height 22
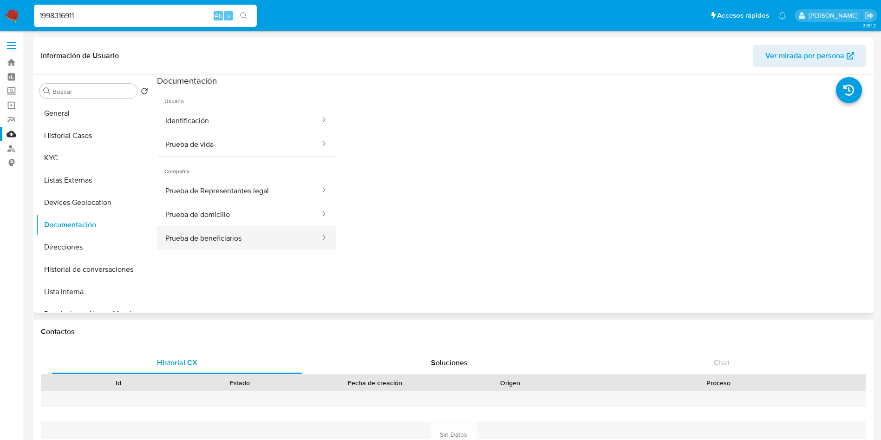
click at [260, 236] on button "Prueba de beneficiarios" at bounding box center [239, 238] width 164 height 24
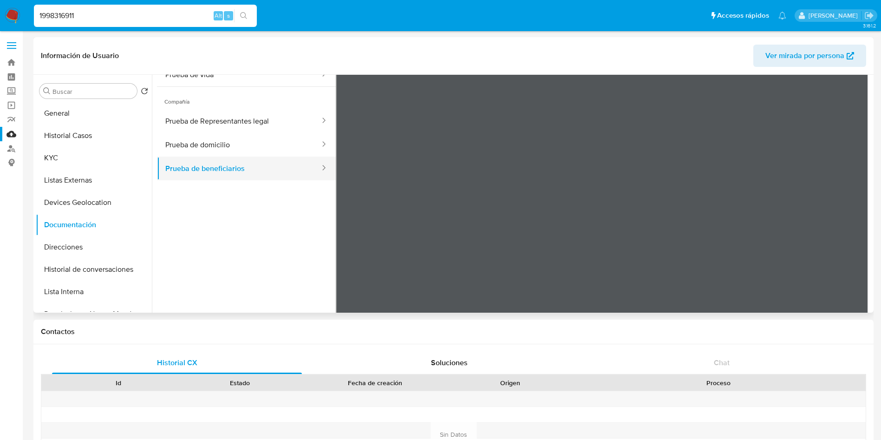
scroll to position [81, 0]
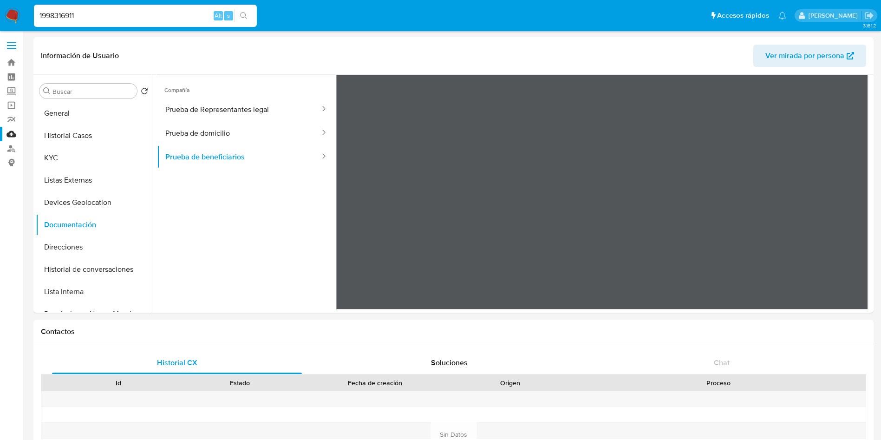
click at [86, 19] on input "1998316911" at bounding box center [145, 16] width 223 height 12
drag, startPoint x: 96, startPoint y: 19, endPoint x: 23, endPoint y: 14, distance: 73.1
click at [24, 15] on nav "Pausado Ver notificaciones 1998316911 Alt s Accesos rápidos Presiona las siguie…" at bounding box center [440, 15] width 881 height 31
click at [53, 20] on input "1998316911" at bounding box center [145, 16] width 223 height 12
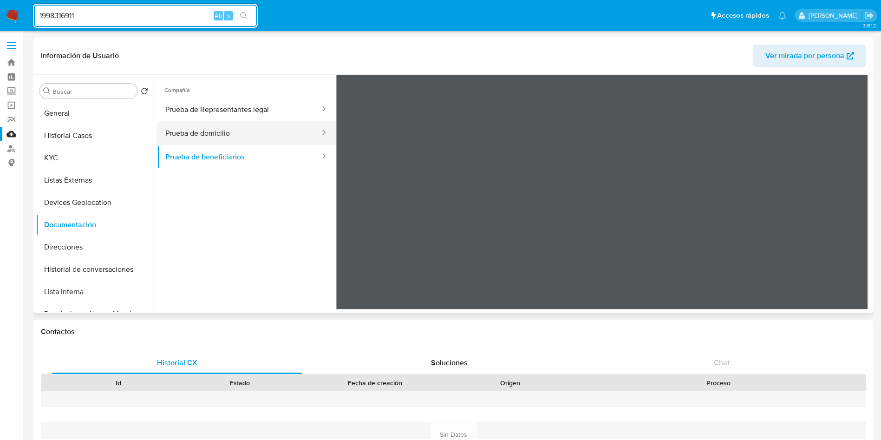
click at [260, 135] on button "Prueba de domicilio" at bounding box center [239, 133] width 164 height 24
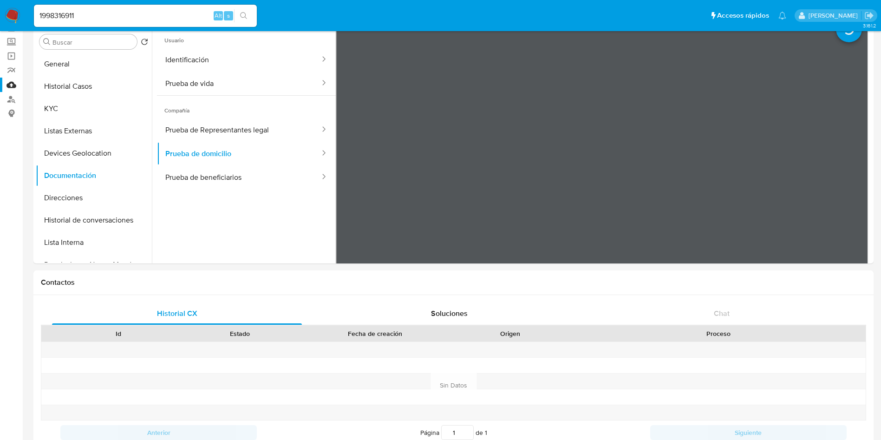
scroll to position [77, 0]
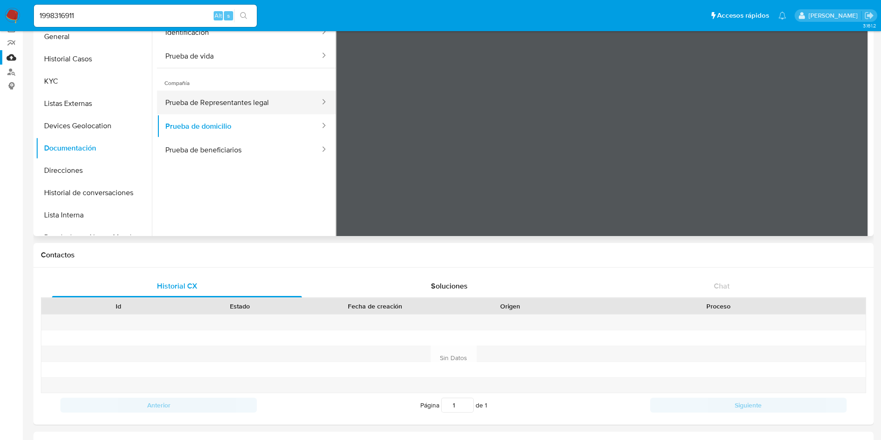
click at [270, 102] on button "Prueba de Representantes legal" at bounding box center [239, 103] width 164 height 24
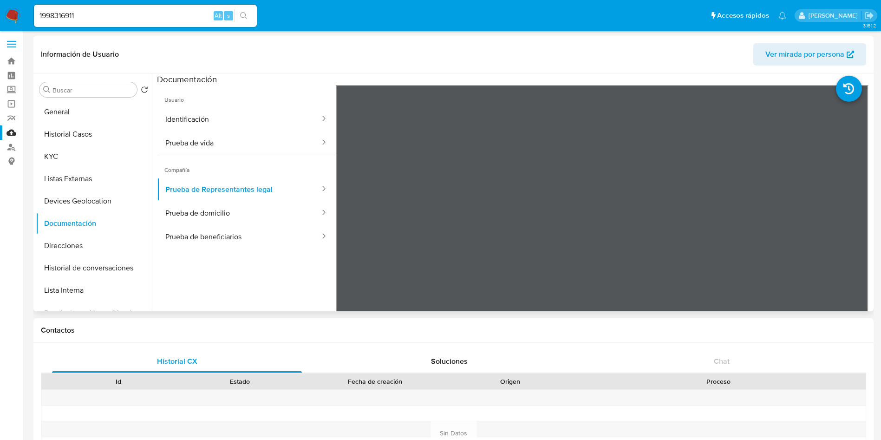
scroll to position [0, 0]
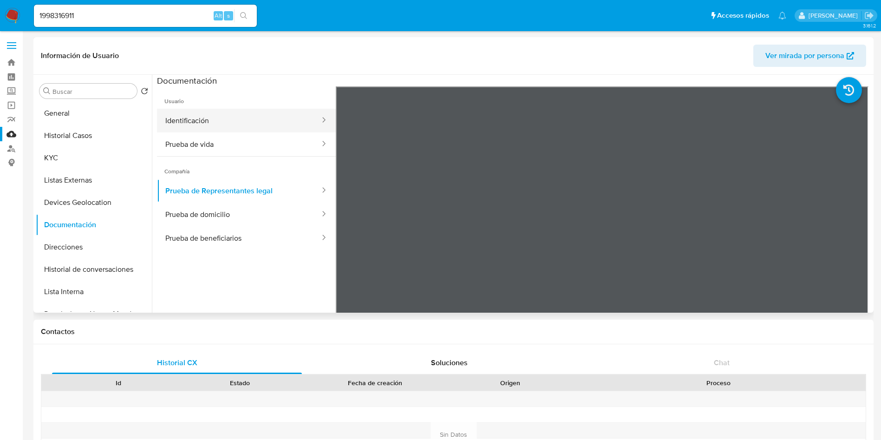
click at [229, 113] on button "Identificación" at bounding box center [239, 121] width 164 height 24
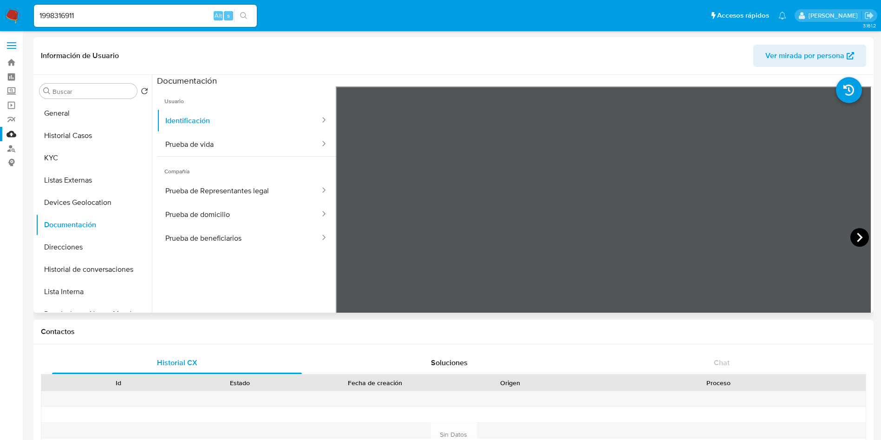
click at [857, 231] on icon at bounding box center [860, 237] width 19 height 19
click at [230, 149] on button "Prueba de vida" at bounding box center [239, 144] width 164 height 24
click at [68, 152] on button "KYC" at bounding box center [90, 158] width 109 height 22
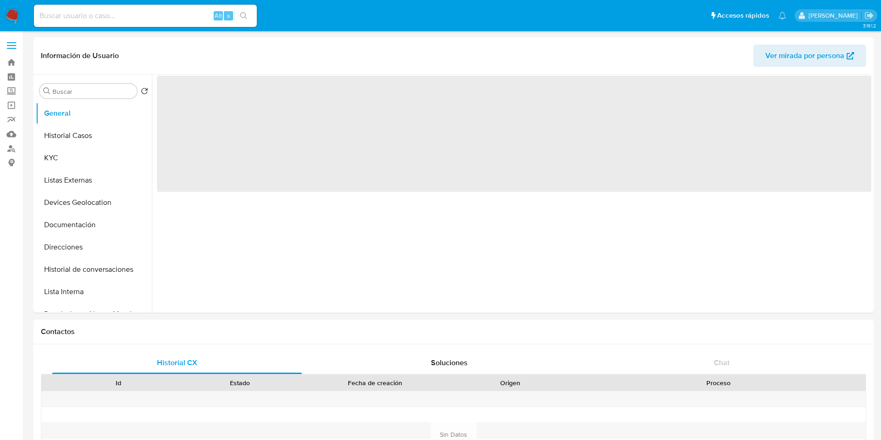
select select "10"
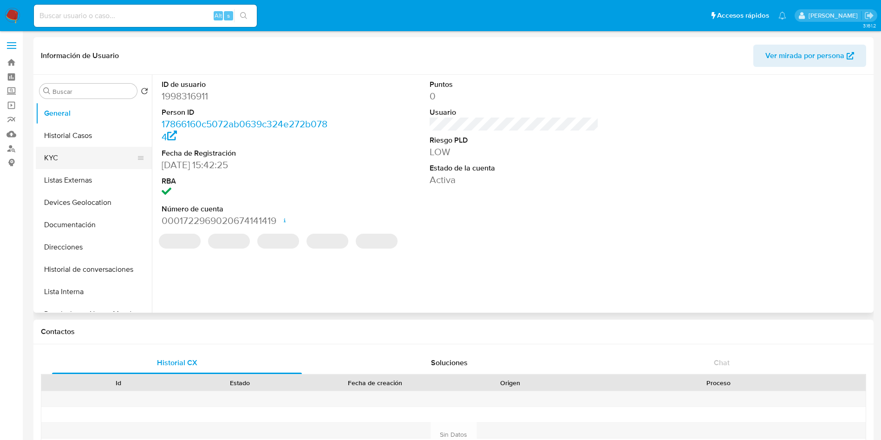
click at [65, 152] on button "KYC" at bounding box center [90, 158] width 109 height 22
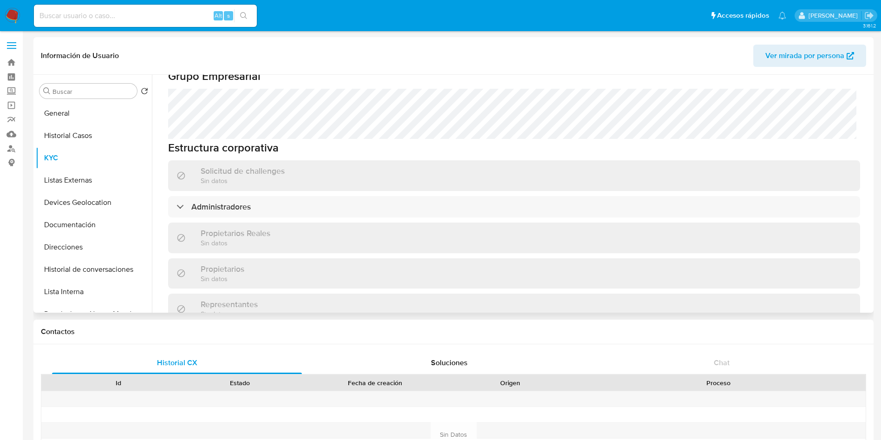
scroll to position [418, 0]
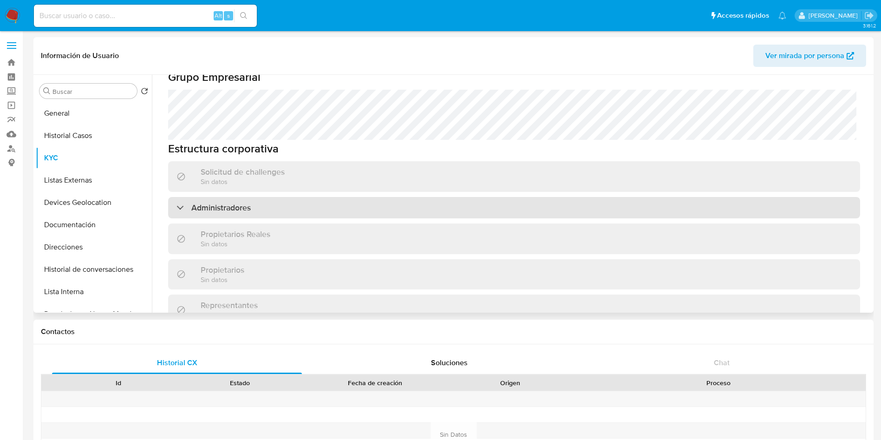
click at [356, 197] on div "Administradores" at bounding box center [514, 207] width 692 height 21
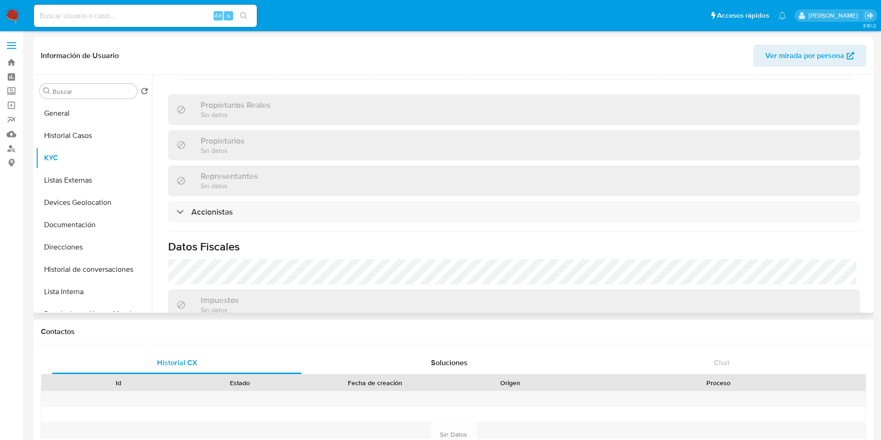
scroll to position [756, 0]
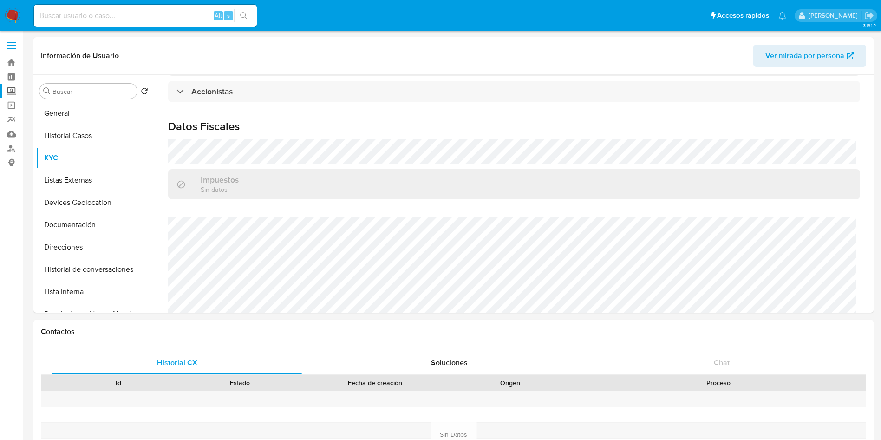
click at [14, 87] on label "Screening" at bounding box center [55, 91] width 111 height 14
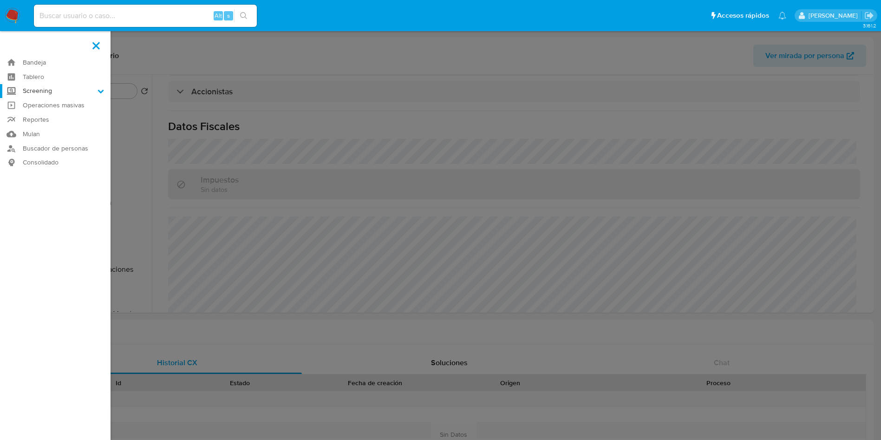
click at [0, 0] on input "Screening" at bounding box center [0, 0] width 0 height 0
click at [37, 127] on link "Herramientas" at bounding box center [55, 128] width 111 height 12
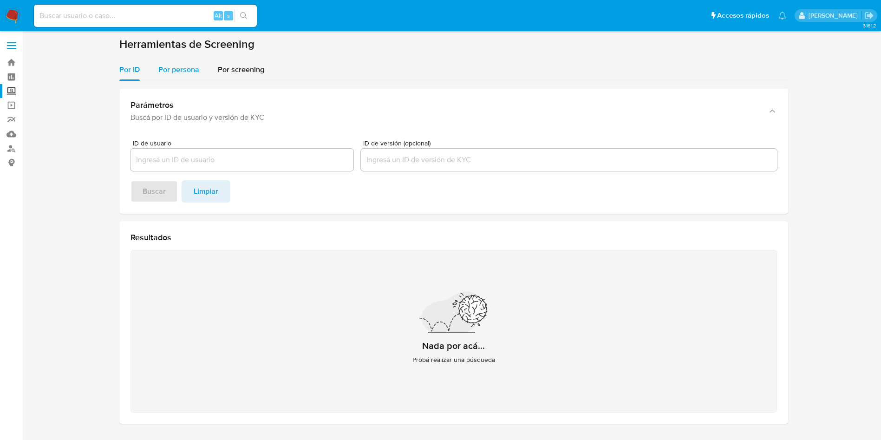
drag, startPoint x: 174, startPoint y: 59, endPoint x: 176, endPoint y: 70, distance: 10.5
click at [174, 59] on div "Por persona" at bounding box center [178, 70] width 41 height 22
click at [173, 59] on div "Por persona" at bounding box center [178, 70] width 41 height 22
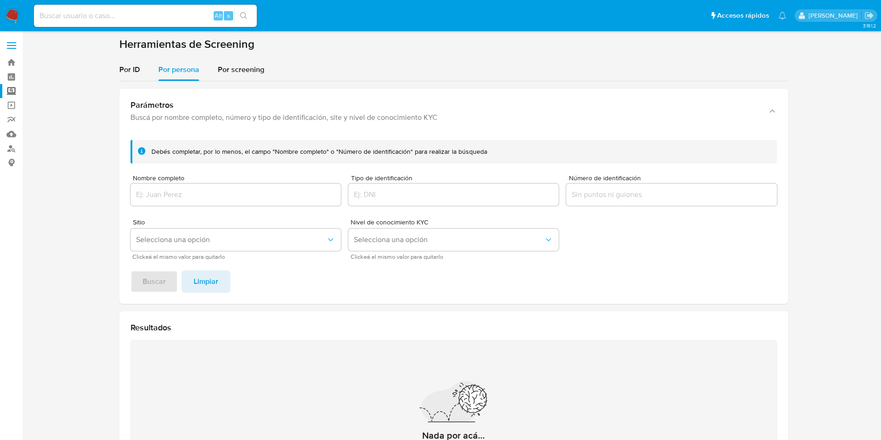
click at [188, 196] on input "Nombre completo" at bounding box center [236, 195] width 210 height 12
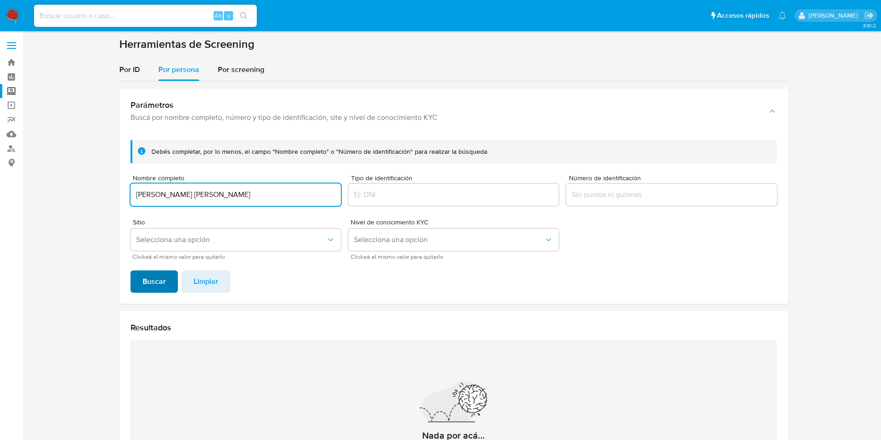
type input "DAVID HERNANDEZ SANCHEZ"
click at [151, 288] on span "Buscar" at bounding box center [154, 281] width 23 height 20
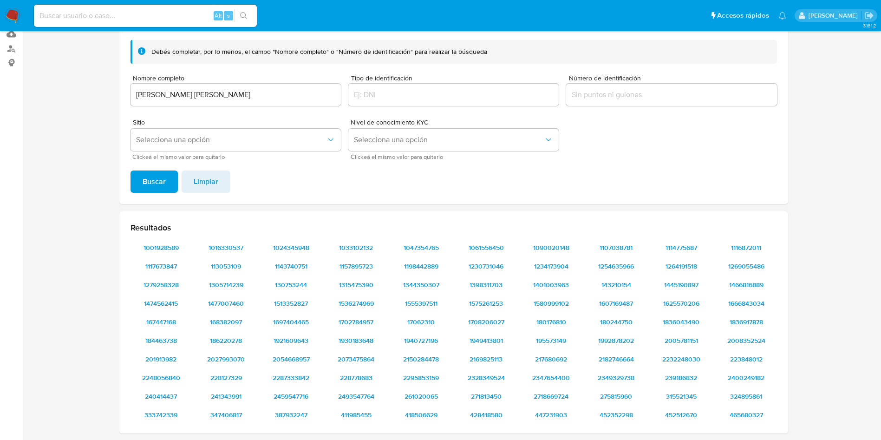
scroll to position [121, 0]
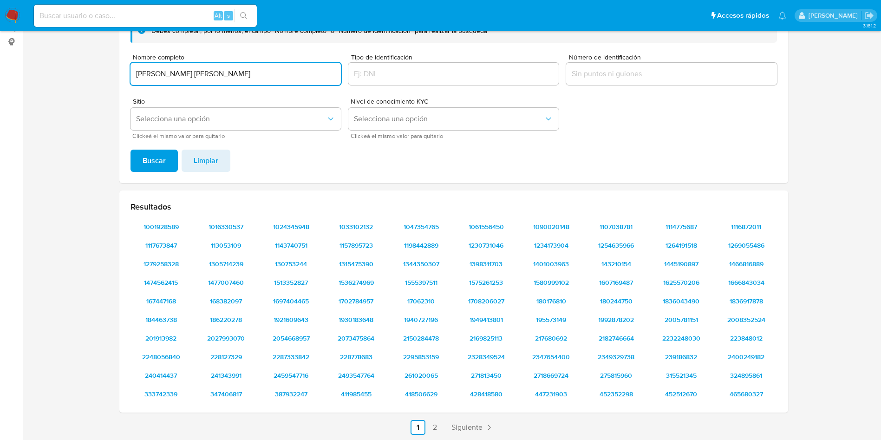
drag, startPoint x: 261, startPoint y: 77, endPoint x: 106, endPoint y: 57, distance: 155.6
click at [106, 57] on section at bounding box center [453, 179] width 840 height 526
click at [253, 73] on input "DAVID HERNANDEZ SANCHEZ" at bounding box center [236, 74] width 210 height 12
drag, startPoint x: 281, startPoint y: 73, endPoint x: 0, endPoint y: 23, distance: 285.6
click at [0, 23] on div "Pausado Ver notificaciones Alt s Accesos rápidos Presiona las siguientes teclas…" at bounding box center [440, 180] width 881 height 603
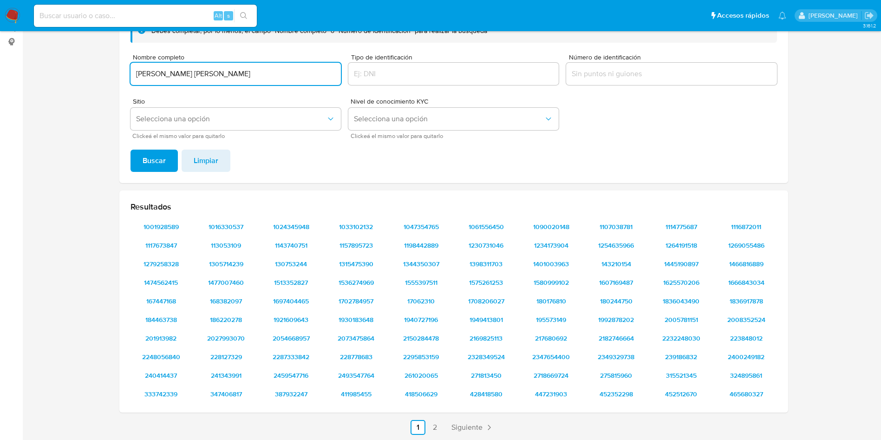
paste input "ALICIA PEREZ GONZAL"
type input "ALICIA PEREZ GONZALEZ"
click at [131, 150] on button "Buscar" at bounding box center [154, 161] width 47 height 22
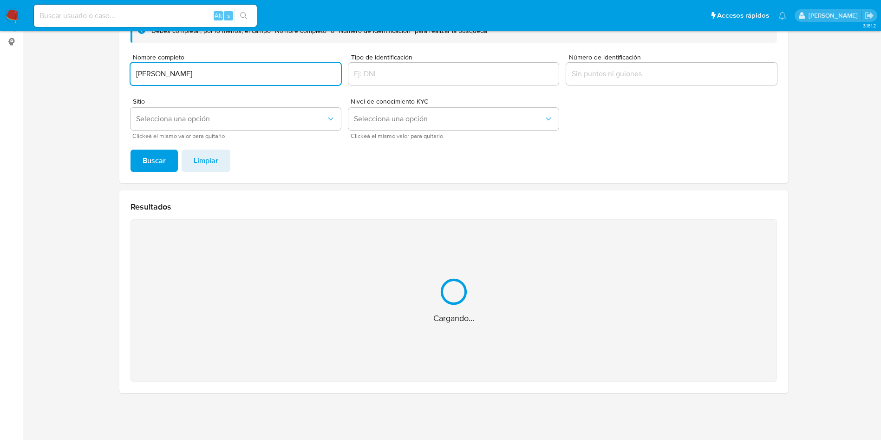
scroll to position [10, 0]
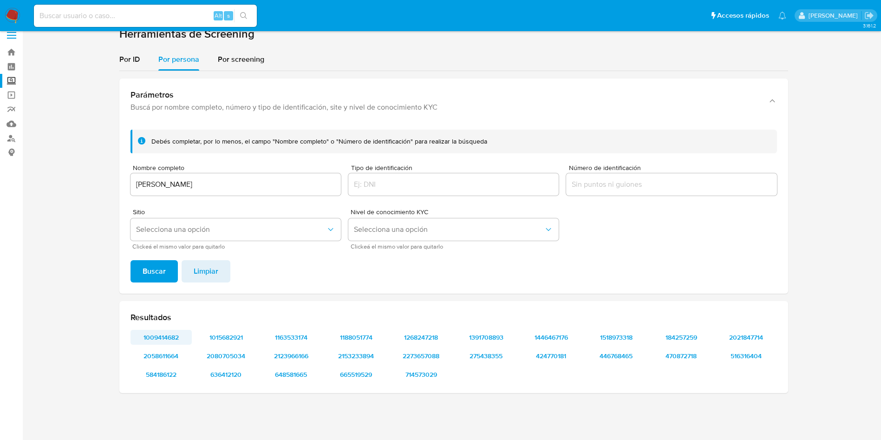
click at [161, 335] on span "1009414682" at bounding box center [161, 337] width 48 height 13
click at [640, 191] on div at bounding box center [671, 184] width 210 height 22
click at [641, 185] on input "Número de identificación" at bounding box center [671, 184] width 210 height 12
click at [146, 262] on span "Buscar" at bounding box center [154, 271] width 23 height 20
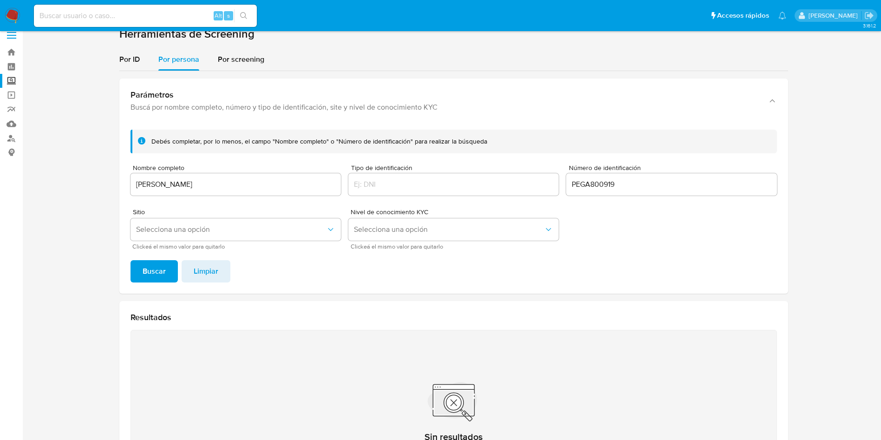
click at [616, 192] on div "PEGA800919" at bounding box center [671, 184] width 210 height 22
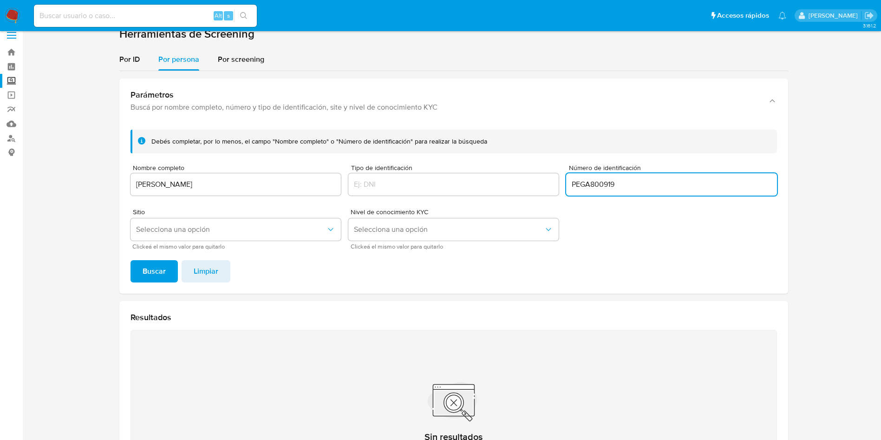
drag, startPoint x: 588, startPoint y: 185, endPoint x: 532, endPoint y: 177, distance: 56.4
click at [492, 169] on form "Debés completar, por lo menos, el campo "Nombre completo" o "Número de identifi…" at bounding box center [454, 189] width 647 height 119
type input "PEGA8009194A9"
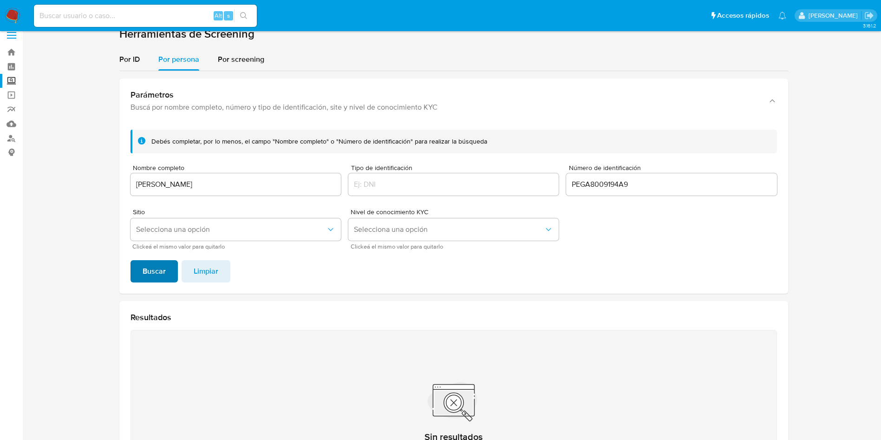
click at [151, 268] on span "Buscar" at bounding box center [154, 271] width 23 height 20
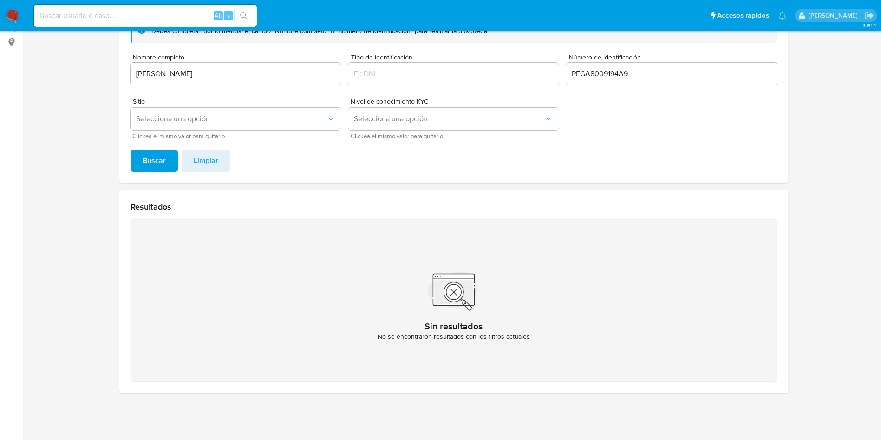
click at [628, 66] on div "PEGA8009194A9" at bounding box center [671, 74] width 210 height 22
drag, startPoint x: 647, startPoint y: 75, endPoint x: 447, endPoint y: 59, distance: 200.4
click at [442, 61] on form "Debés completar, por lo menos, el campo "Nombre completo" o "Número de identifi…" at bounding box center [454, 78] width 647 height 119
click at [131, 150] on button "Buscar" at bounding box center [154, 161] width 47 height 22
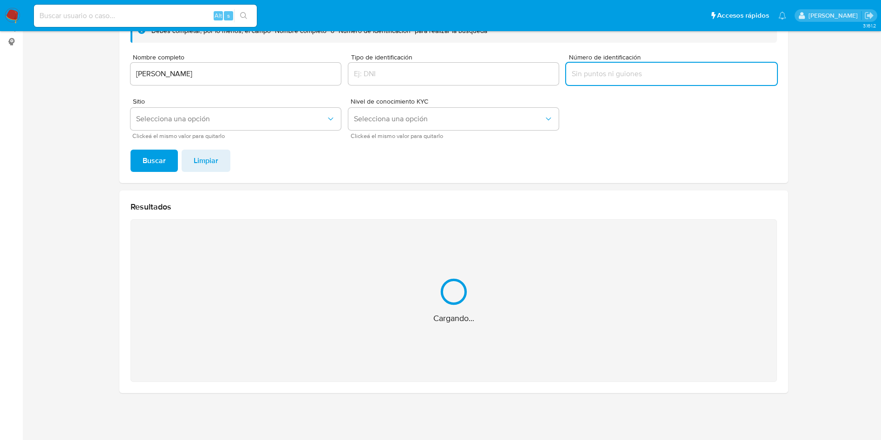
scroll to position [10, 0]
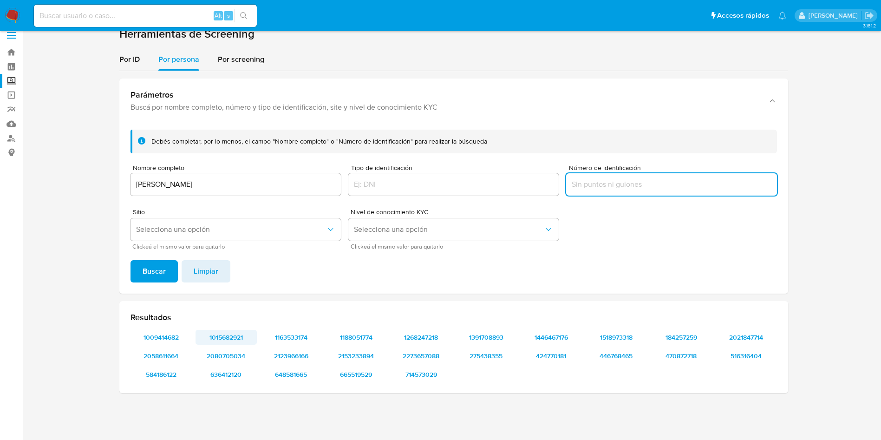
drag, startPoint x: 229, startPoint y: 323, endPoint x: 230, endPoint y: 342, distance: 19.1
click at [230, 341] on div "Resultados 1009414682 1015682921 1163533174 1188051774 1268247218 1391708893 14…" at bounding box center [453, 347] width 669 height 92
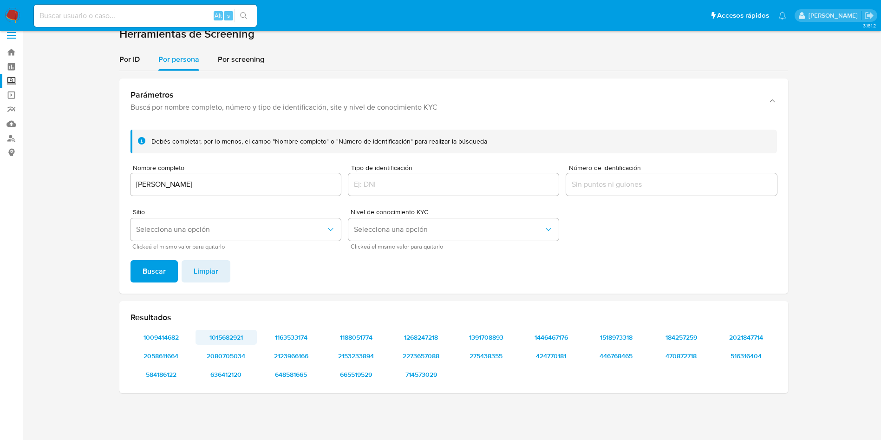
click at [229, 333] on span "1015682921" at bounding box center [226, 337] width 48 height 13
click at [144, 350] on span "2058611664" at bounding box center [161, 355] width 48 height 13
drag, startPoint x: 211, startPoint y: 184, endPoint x: 220, endPoint y: 184, distance: 8.4
click at [212, 184] on input "ALICIA PEREZ GONZALEZ" at bounding box center [236, 184] width 210 height 12
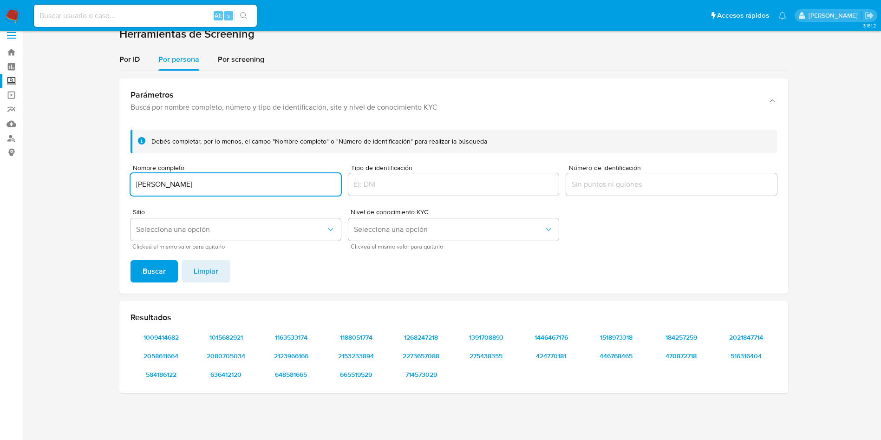
drag, startPoint x: 267, startPoint y: 185, endPoint x: 59, endPoint y: 150, distance: 210.7
click at [59, 150] on section at bounding box center [453, 214] width 840 height 374
click at [131, 260] on button "Buscar" at bounding box center [154, 271] width 47 height 22
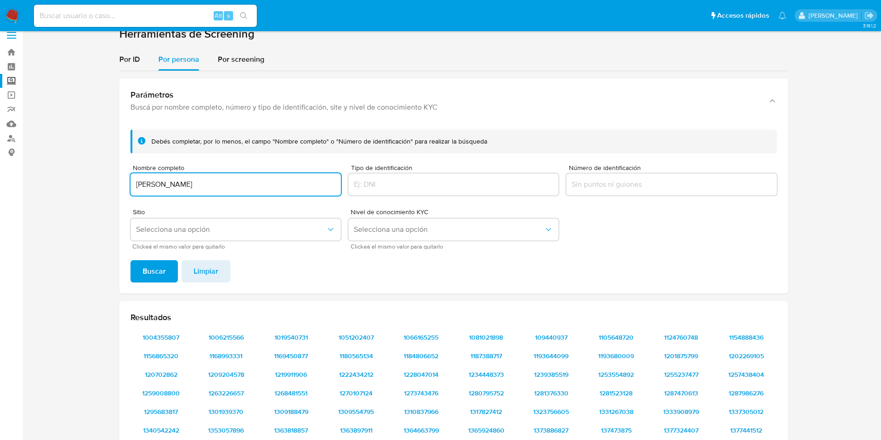
drag, startPoint x: 184, startPoint y: 184, endPoint x: 279, endPoint y: 186, distance: 95.7
click at [84, 151] on section at bounding box center [453, 290] width 840 height 526
paste input "mora"
type input "Uriel Ramos mora"
click at [131, 260] on button "Buscar" at bounding box center [154, 271] width 47 height 22
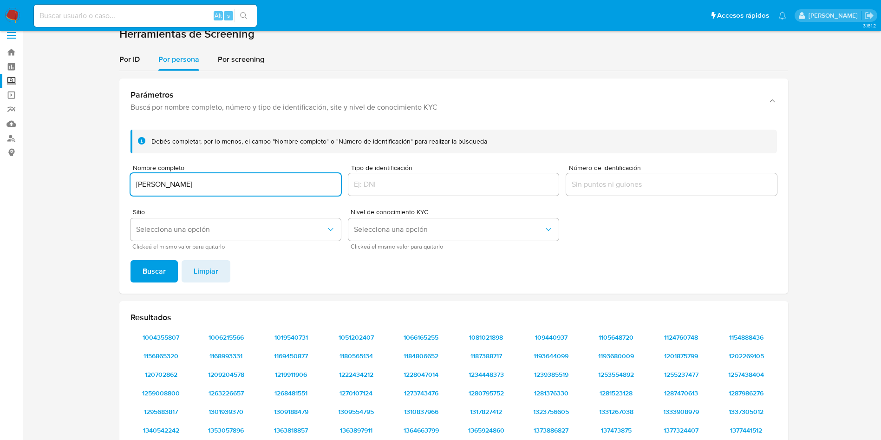
scroll to position [121, 0]
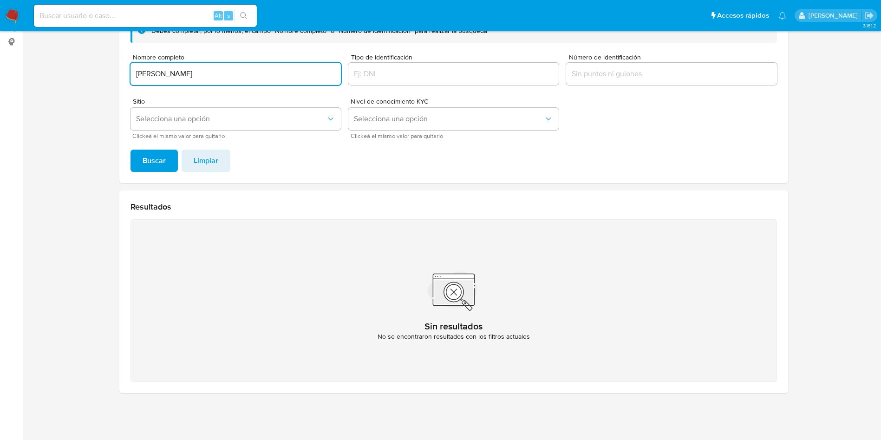
drag, startPoint x: 204, startPoint y: 70, endPoint x: 0, endPoint y: 29, distance: 208.0
click at [0, 29] on div "Pausado Ver notificaciones Alt s Accesos rápidos Presiona las siguientes teclas…" at bounding box center [440, 159] width 881 height 561
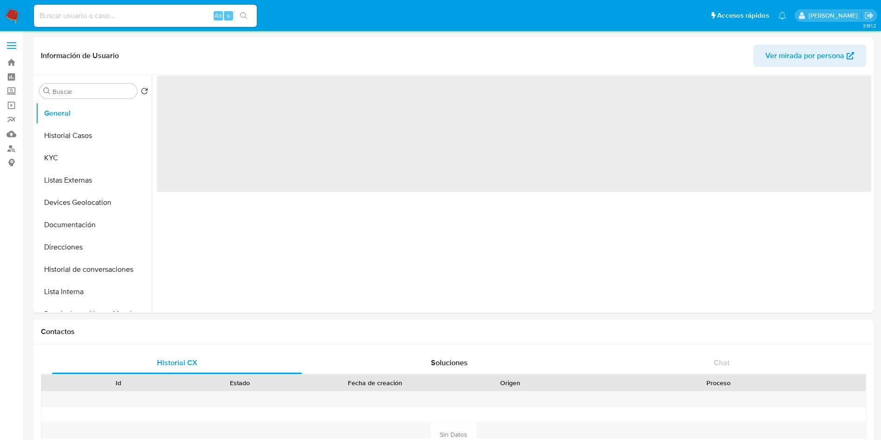
select select "10"
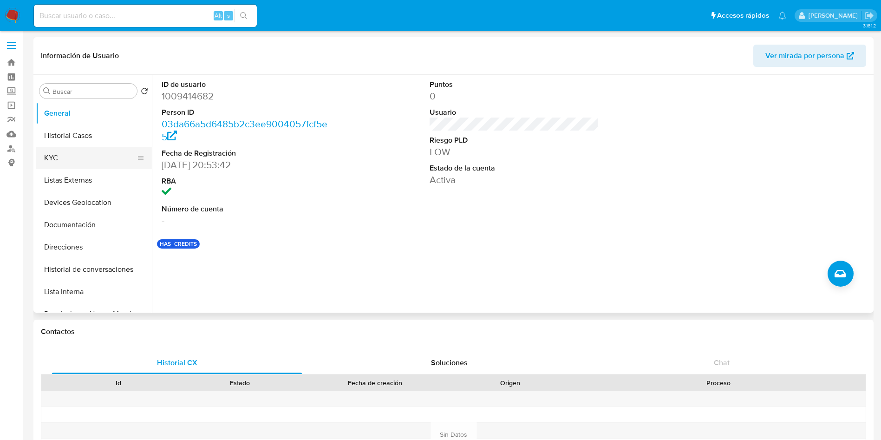
click at [76, 155] on button "KYC" at bounding box center [90, 158] width 109 height 22
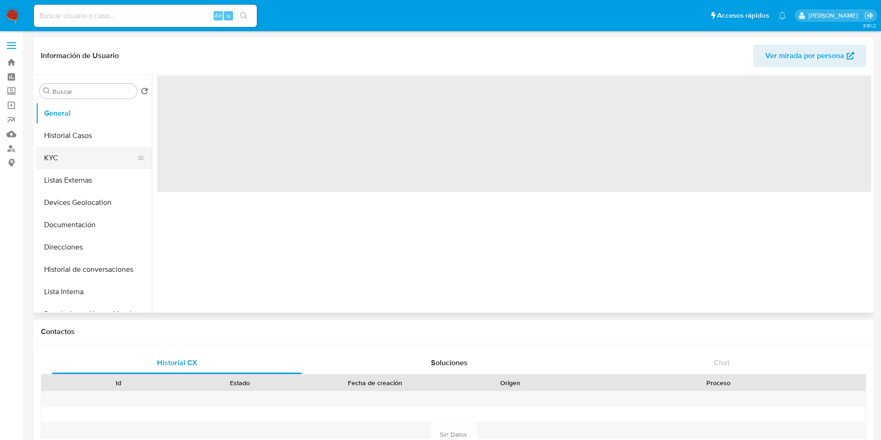
click at [70, 167] on button "KYC" at bounding box center [90, 158] width 109 height 22
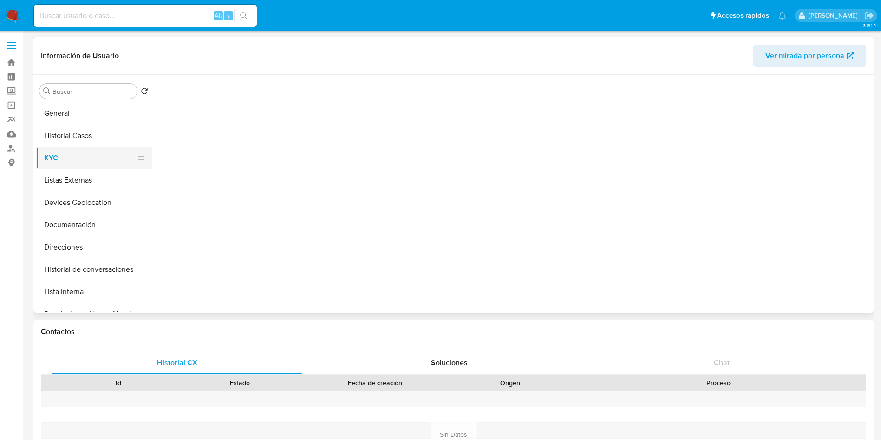
select select "10"
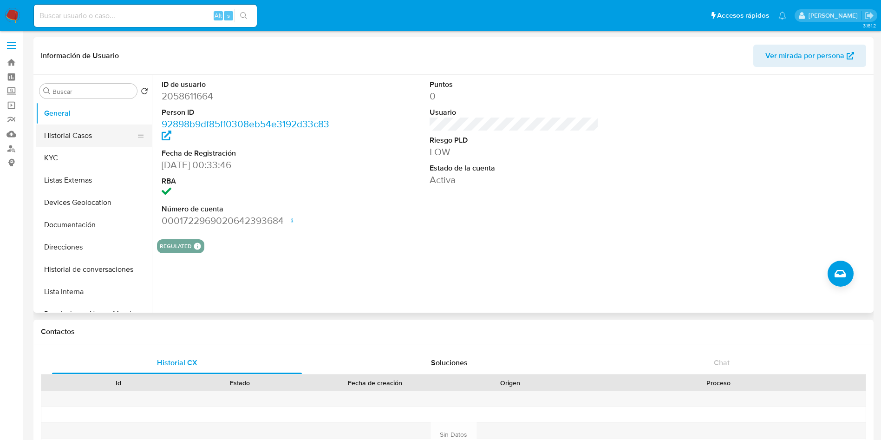
click at [78, 138] on button "Historial Casos" at bounding box center [90, 136] width 109 height 22
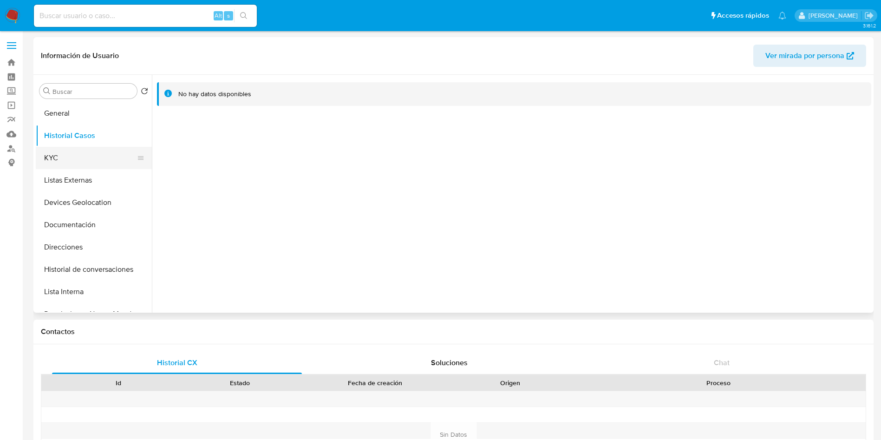
click at [80, 153] on button "KYC" at bounding box center [90, 158] width 109 height 22
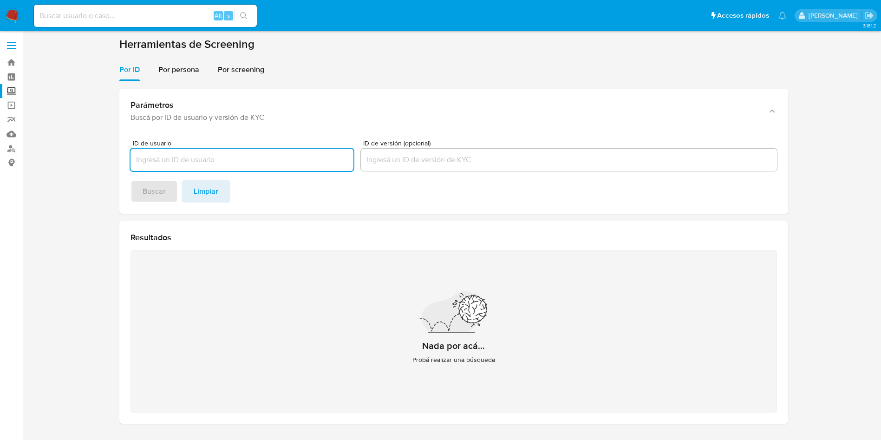
click at [140, 16] on input at bounding box center [145, 16] width 223 height 12
paste input "1998316911"
type input "1998316911"
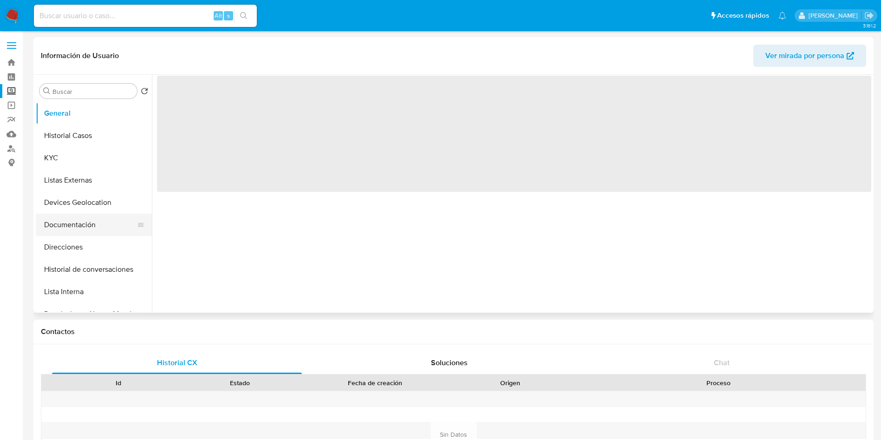
select select "10"
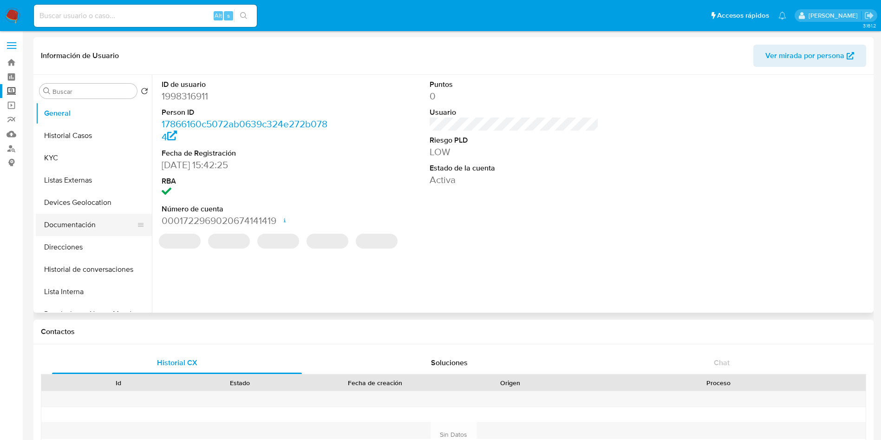
click at [74, 227] on button "Documentación" at bounding box center [90, 225] width 109 height 22
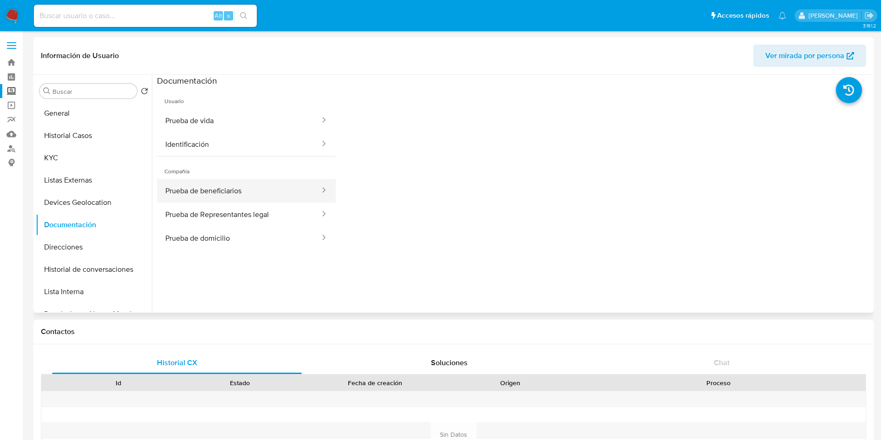
click at [259, 196] on button "Prueba de beneficiarios" at bounding box center [239, 191] width 164 height 24
